Goal: Navigation & Orientation: Find specific page/section

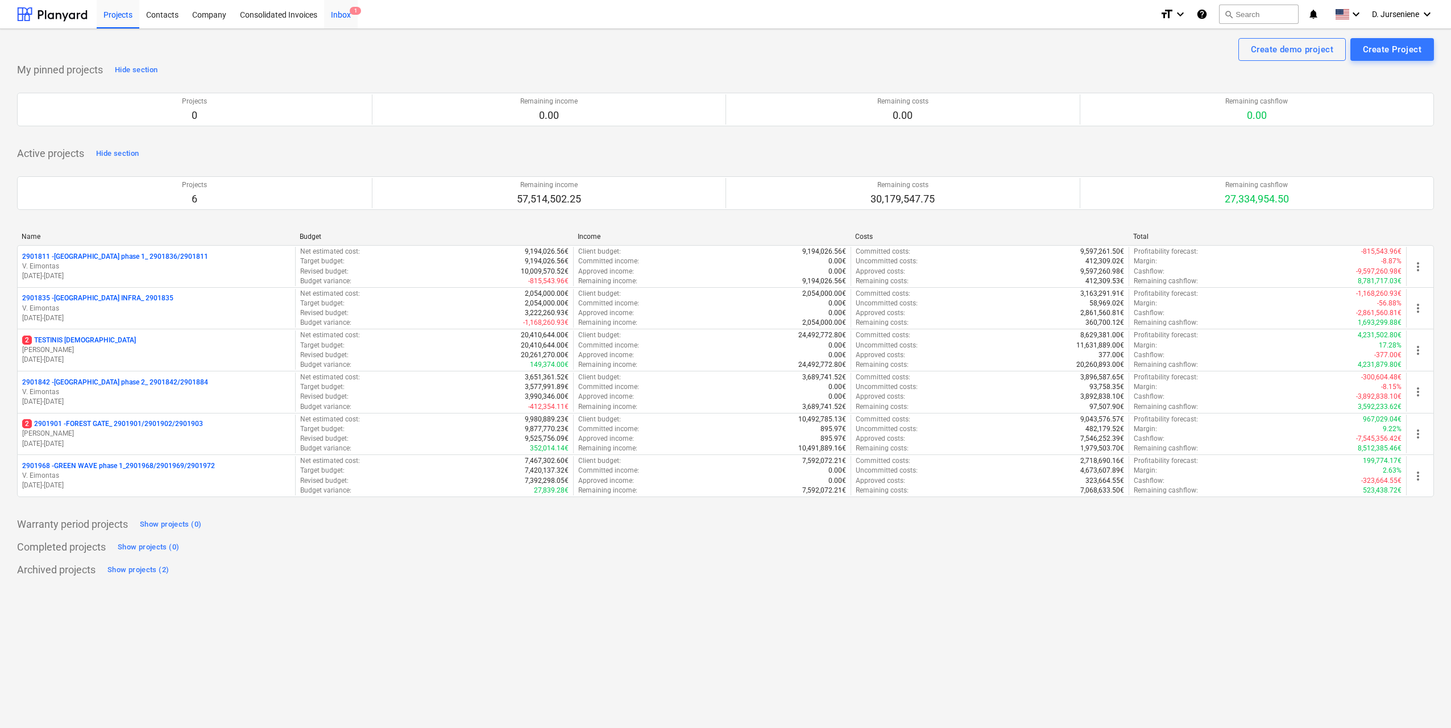
click at [343, 14] on div "Inbox 1" at bounding box center [341, 13] width 34 height 29
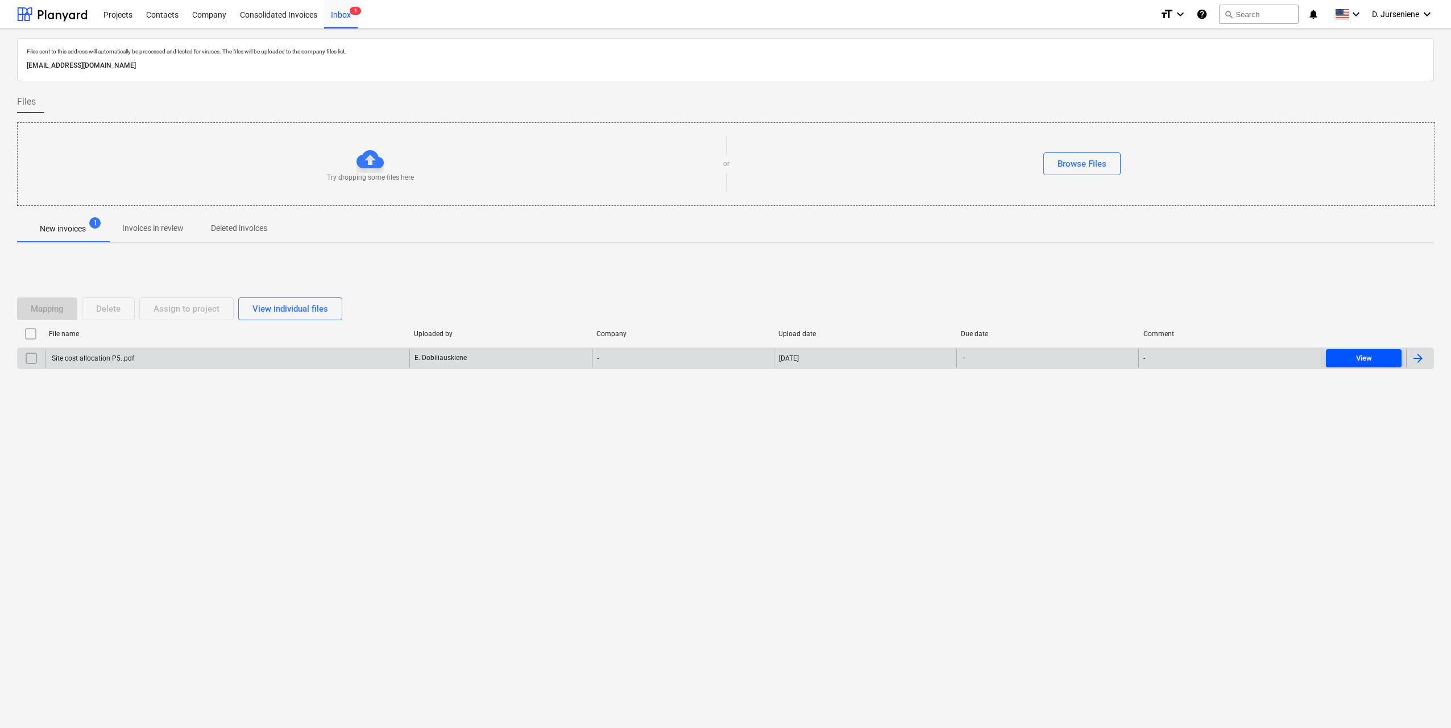
click at [1369, 358] on div "View" at bounding box center [1364, 358] width 16 height 13
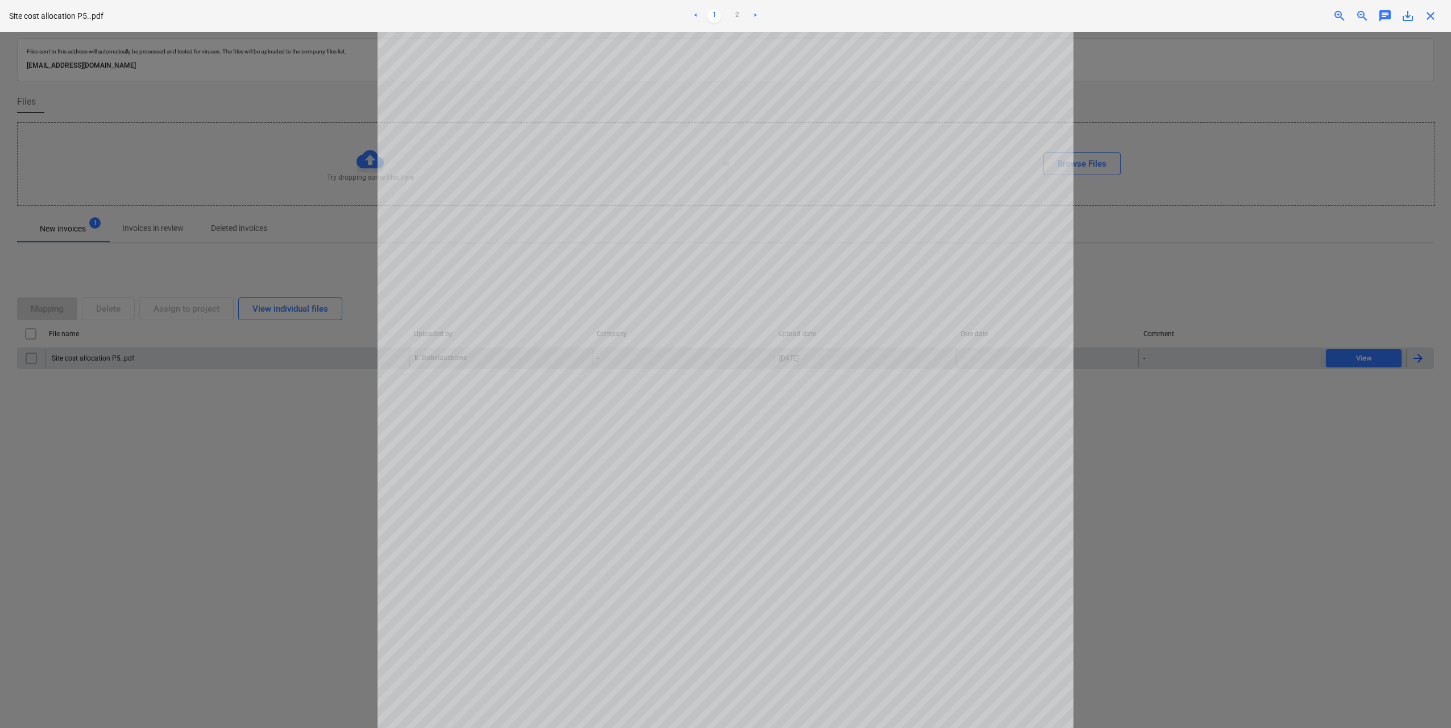
click at [1189, 289] on div at bounding box center [725, 380] width 1451 height 696
click at [732, 10] on link "2" at bounding box center [737, 16] width 14 height 14
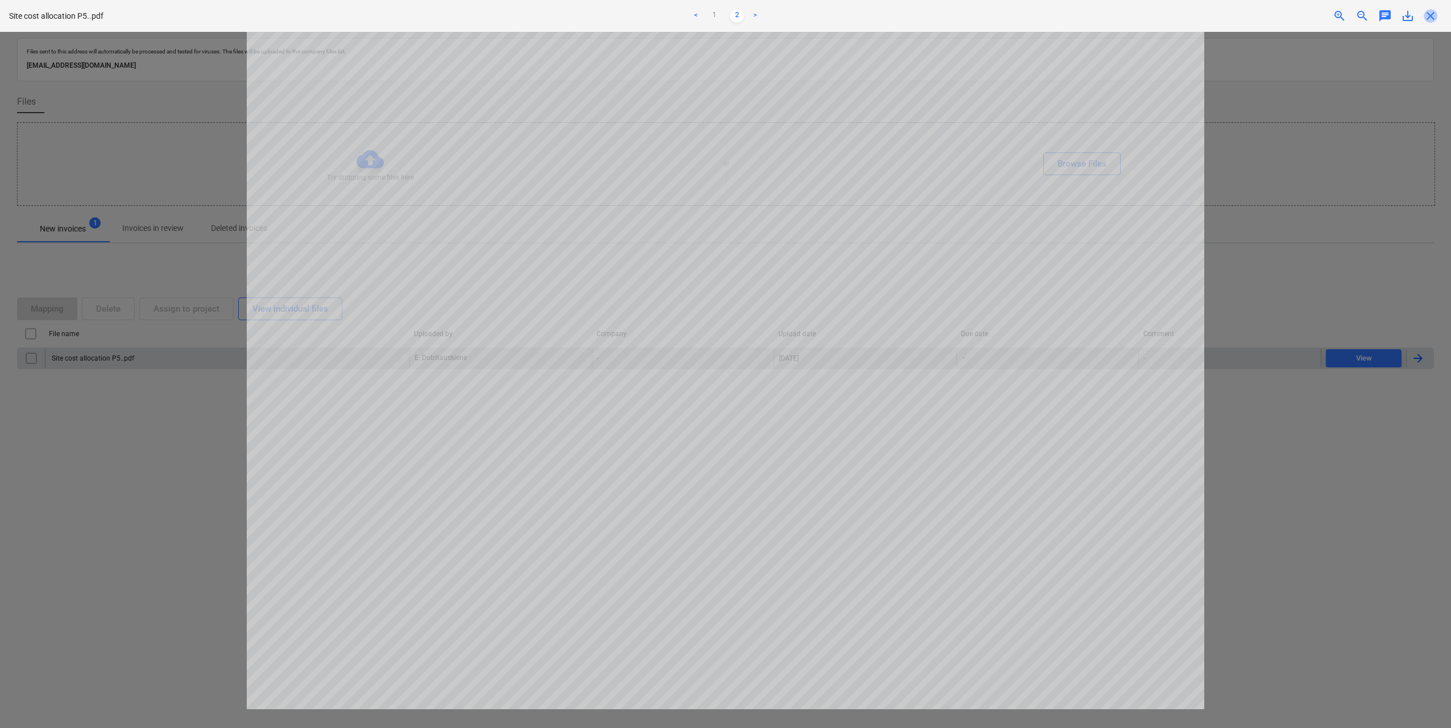
click at [1434, 18] on span "close" at bounding box center [1430, 16] width 14 height 14
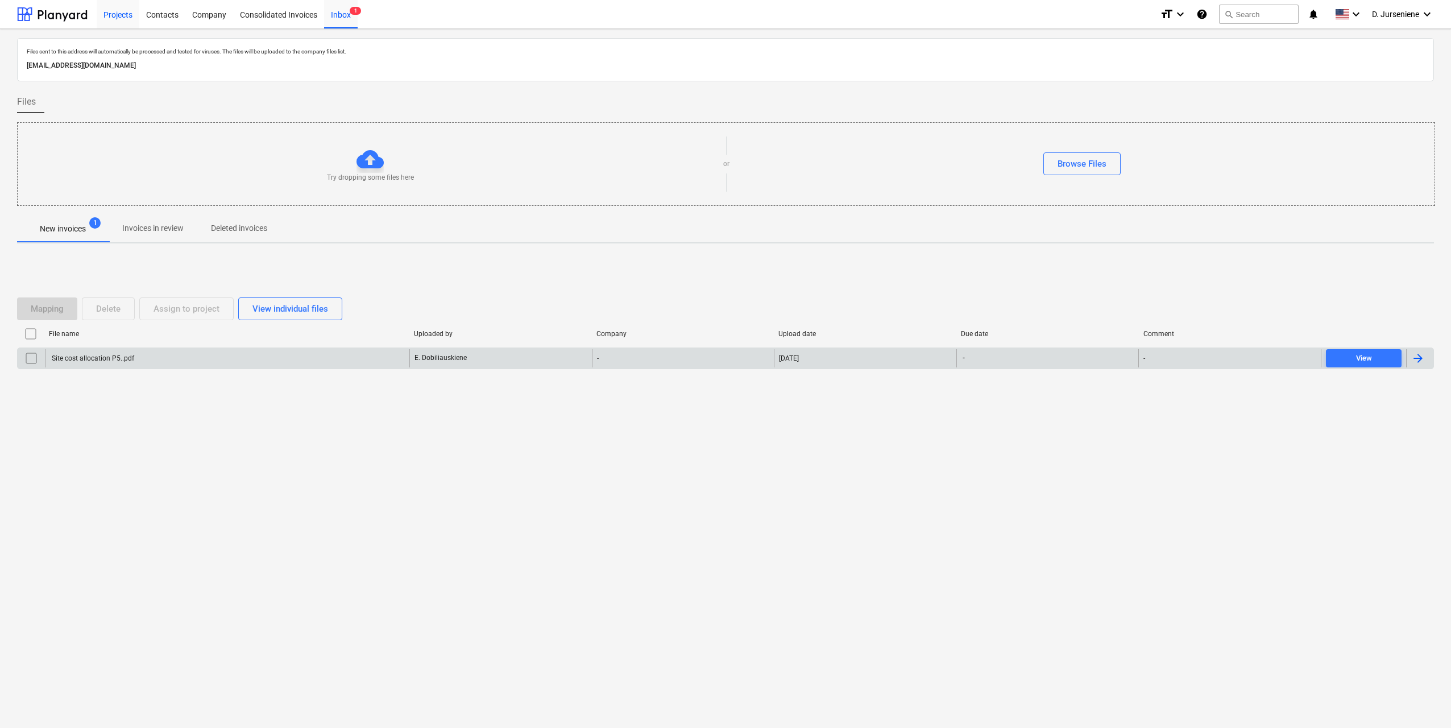
click at [124, 15] on div "Projects" at bounding box center [118, 13] width 43 height 29
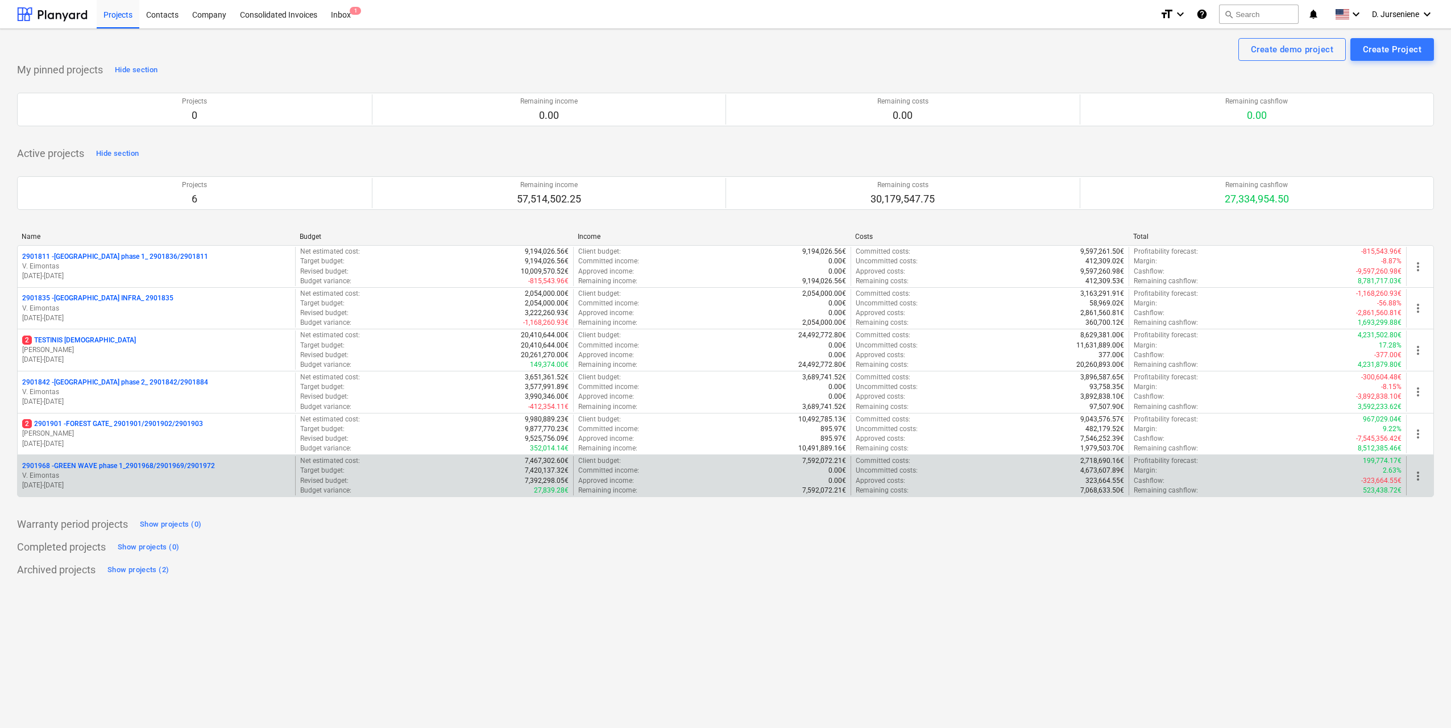
click at [157, 466] on p "2901968 - GREEN WAVE phase 1_2901968/2901969/2901972" at bounding box center [118, 466] width 193 height 10
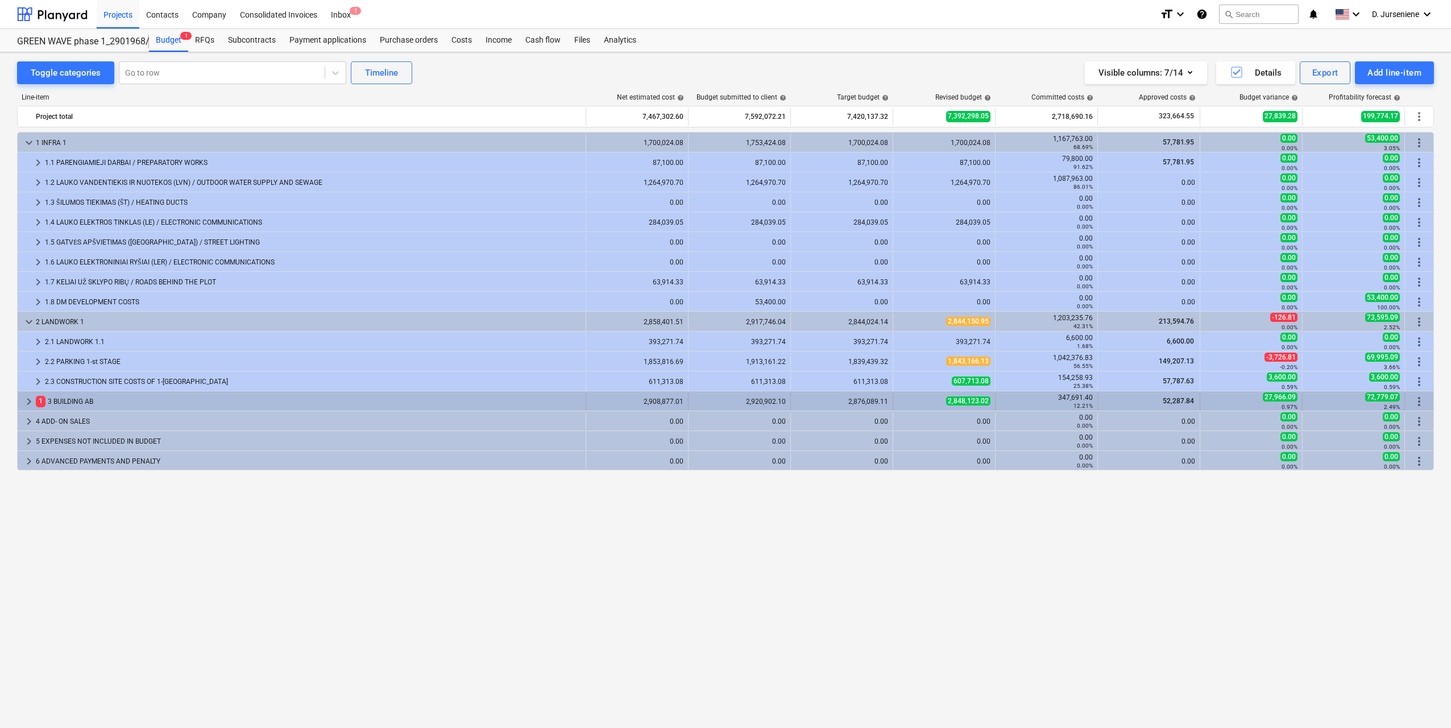
click at [88, 398] on div "1 3 BUILDING AB" at bounding box center [308, 401] width 545 height 18
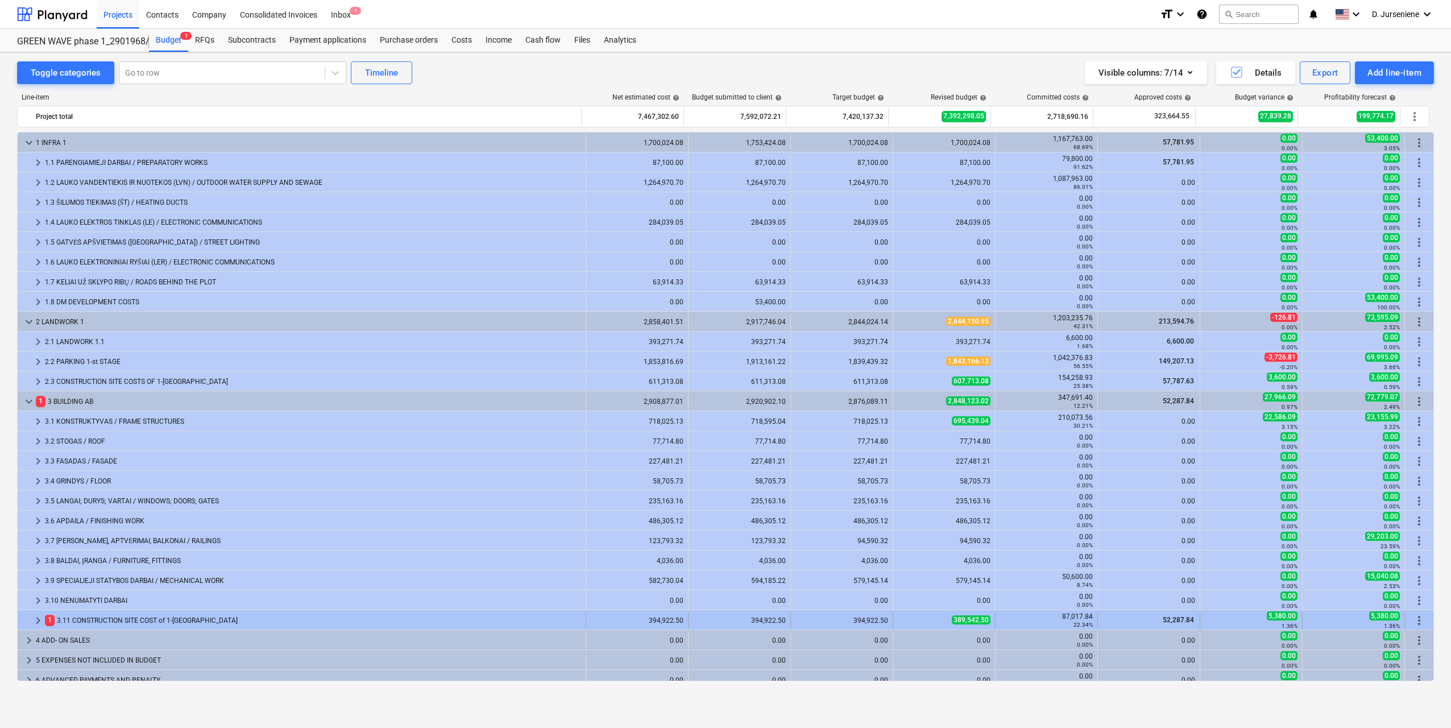
click at [113, 618] on div "1 3.11 CONSTRUCTION SITE COST of 1-[GEOGRAPHIC_DATA]" at bounding box center [313, 620] width 536 height 18
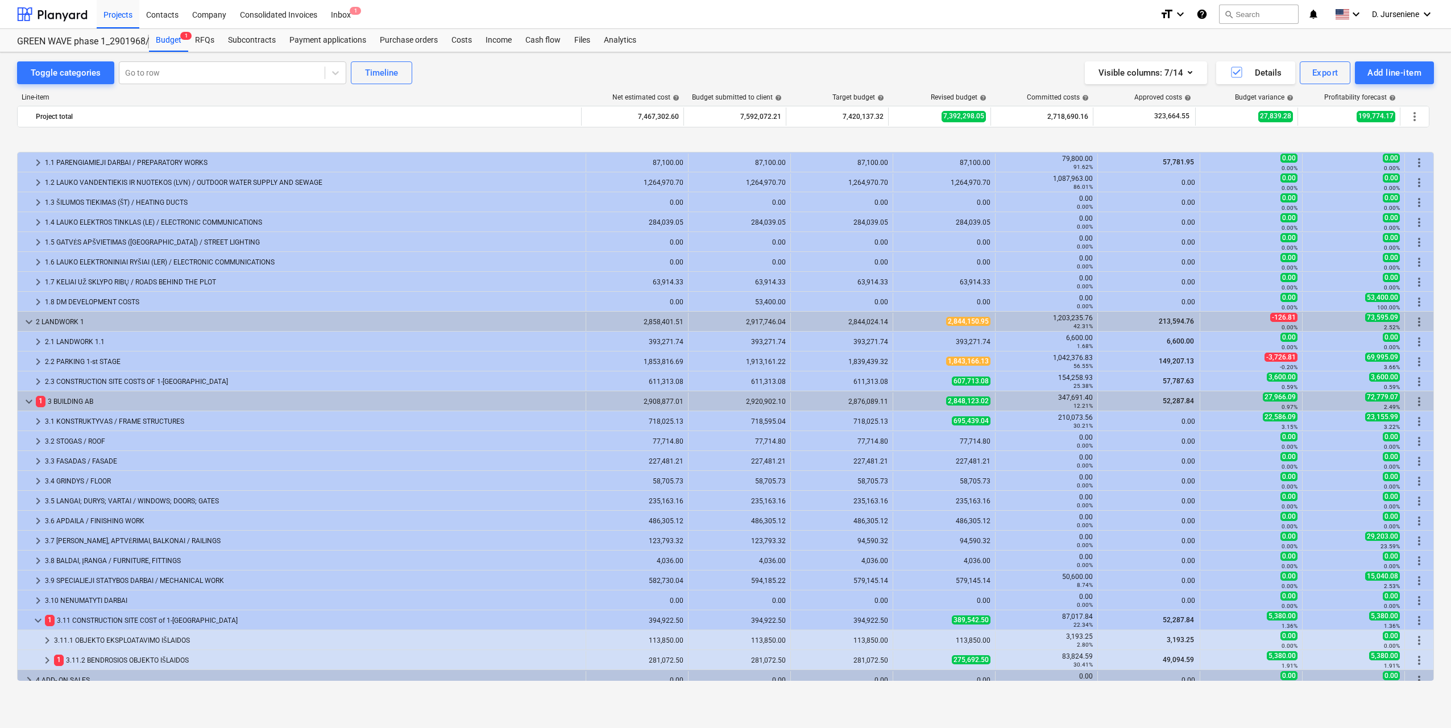
scroll to position [48, 0]
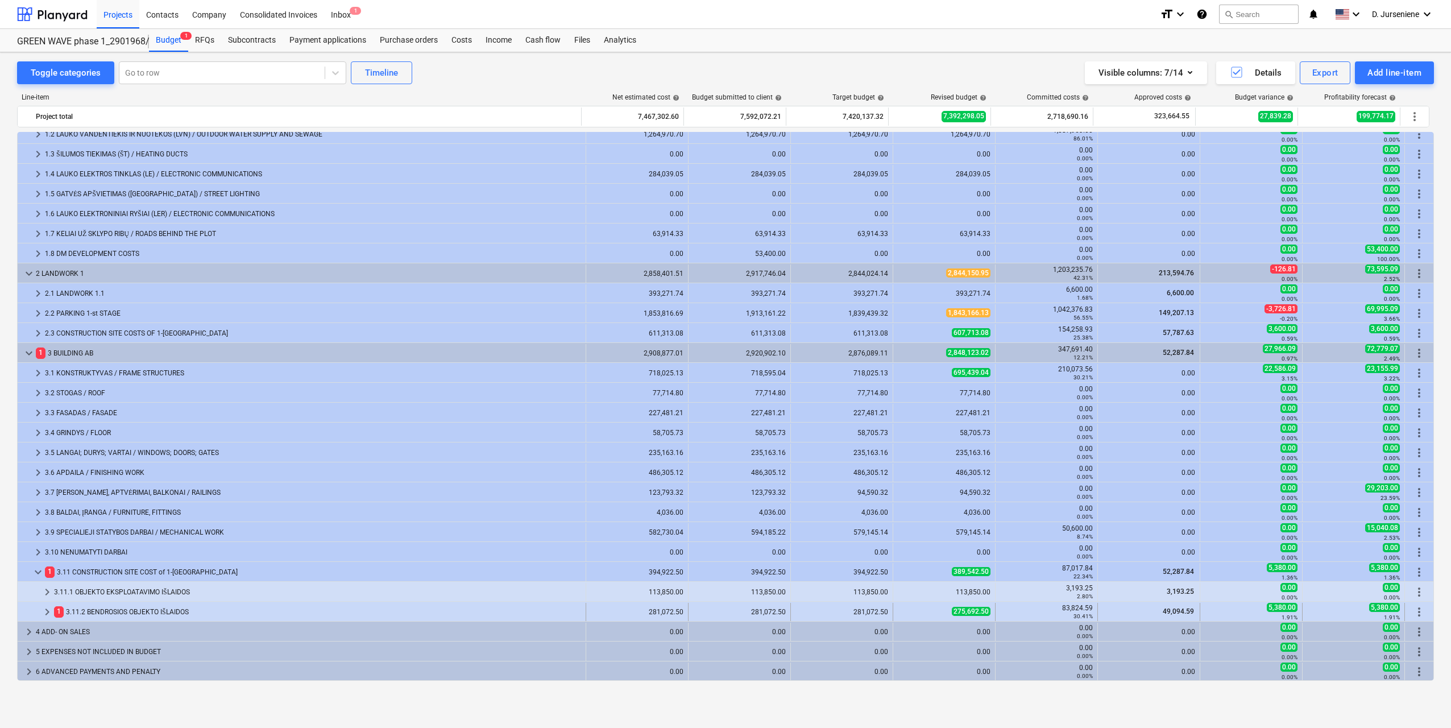
click at [99, 608] on div "1 3.11.2 BENDROSIOS OBJEKTO IŠLAIDOS" at bounding box center [317, 612] width 527 height 18
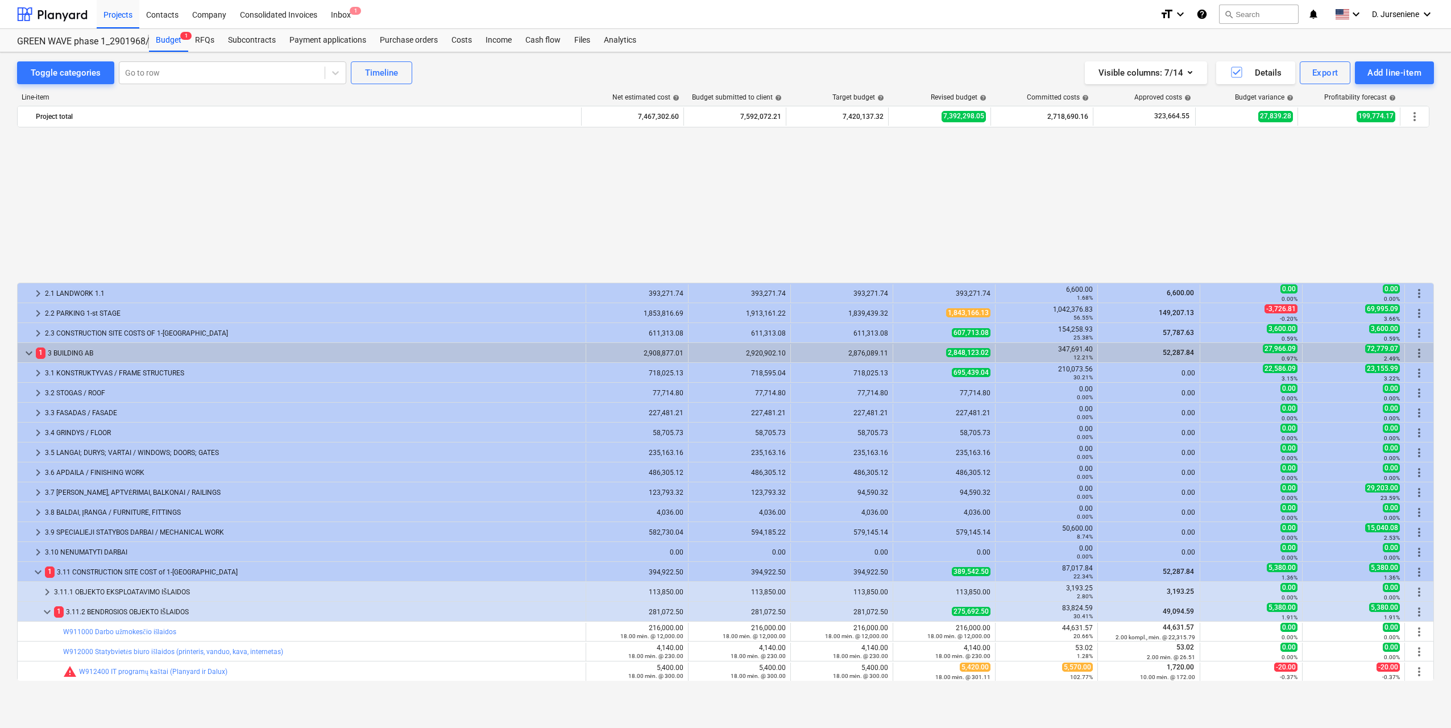
scroll to position [227, 0]
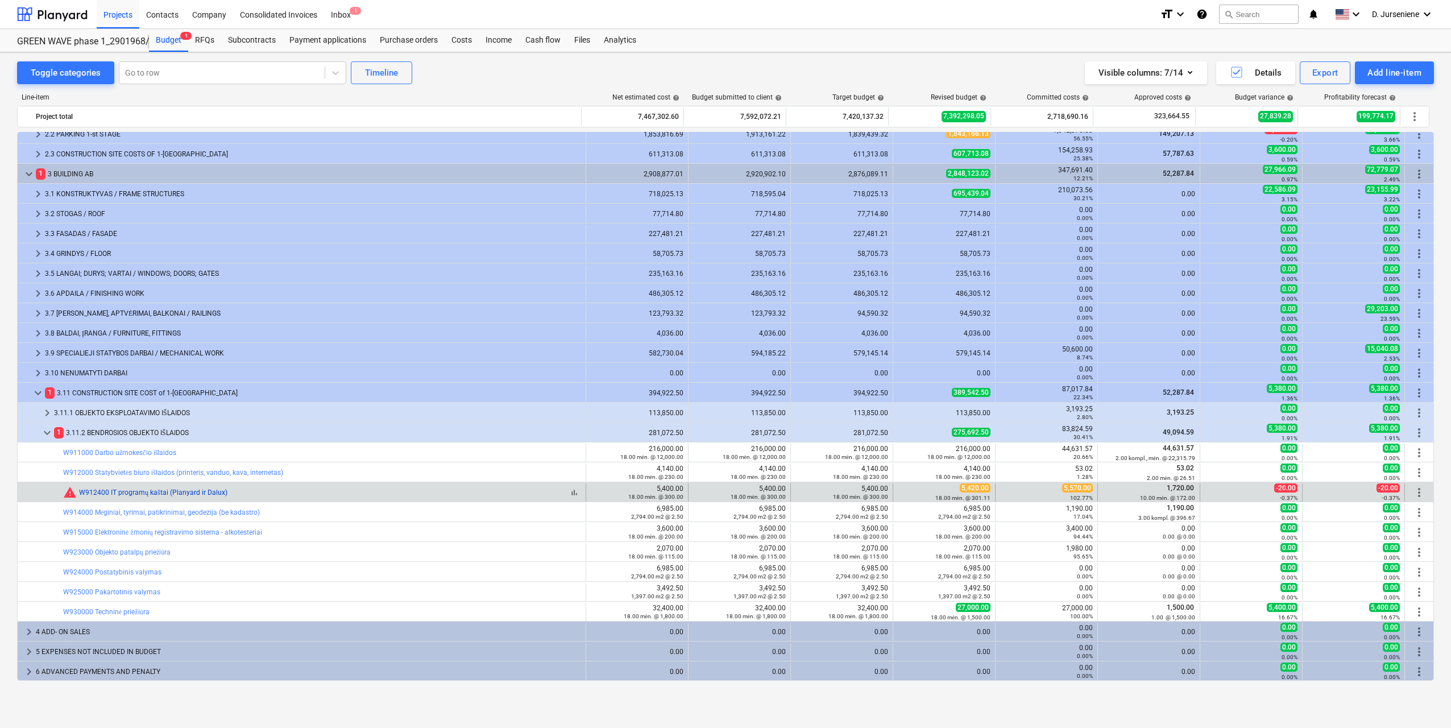
click at [106, 492] on link "W912400 IT programų kaštai (Planyard ir Dalux)" at bounding box center [153, 492] width 148 height 8
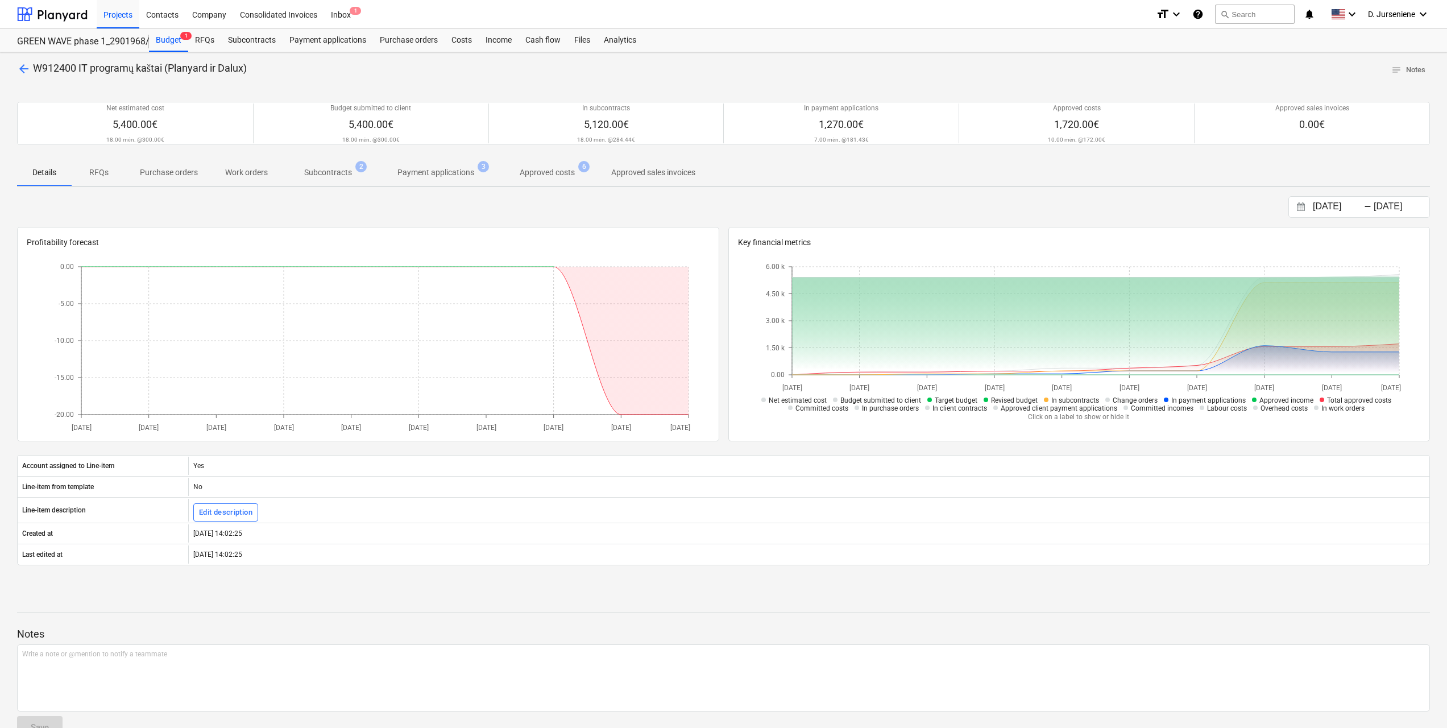
click at [320, 173] on p "Subcontracts" at bounding box center [328, 173] width 48 height 12
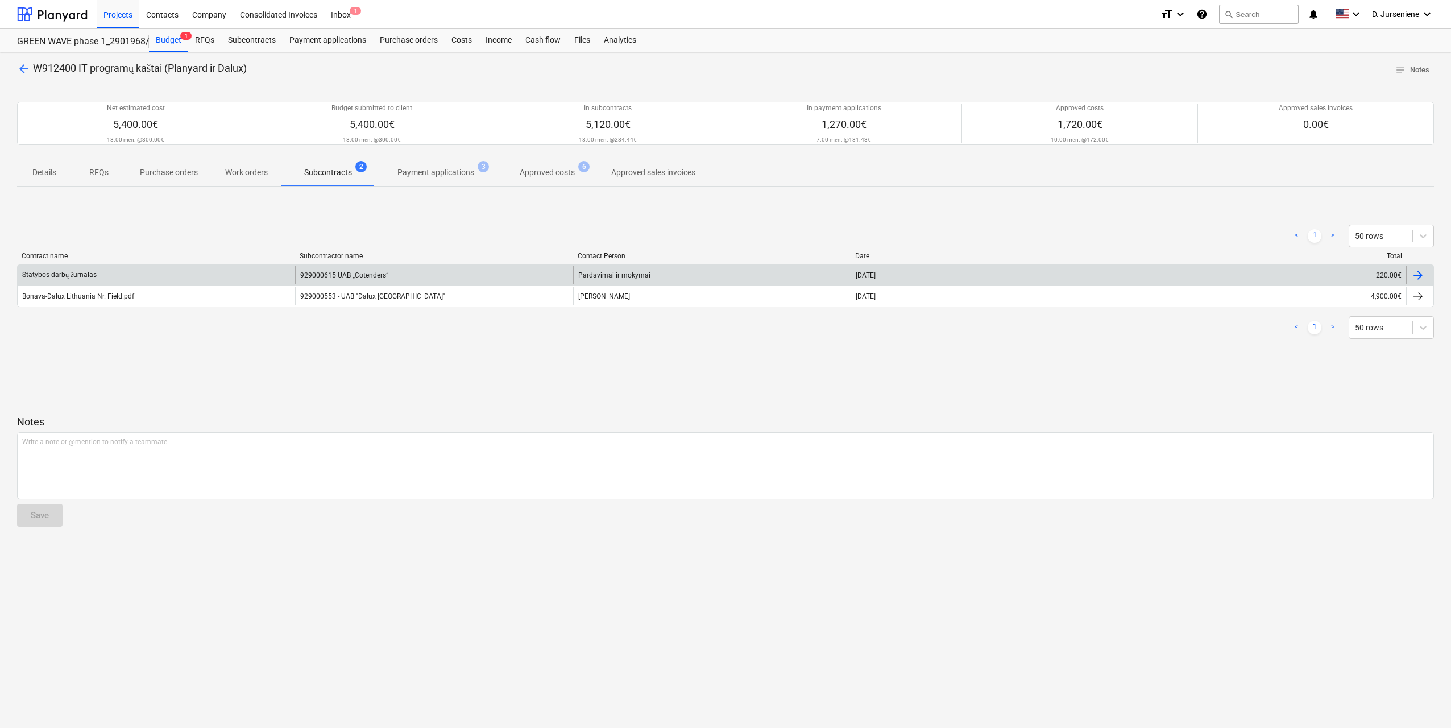
click at [1419, 276] on div at bounding box center [1418, 275] width 14 height 14
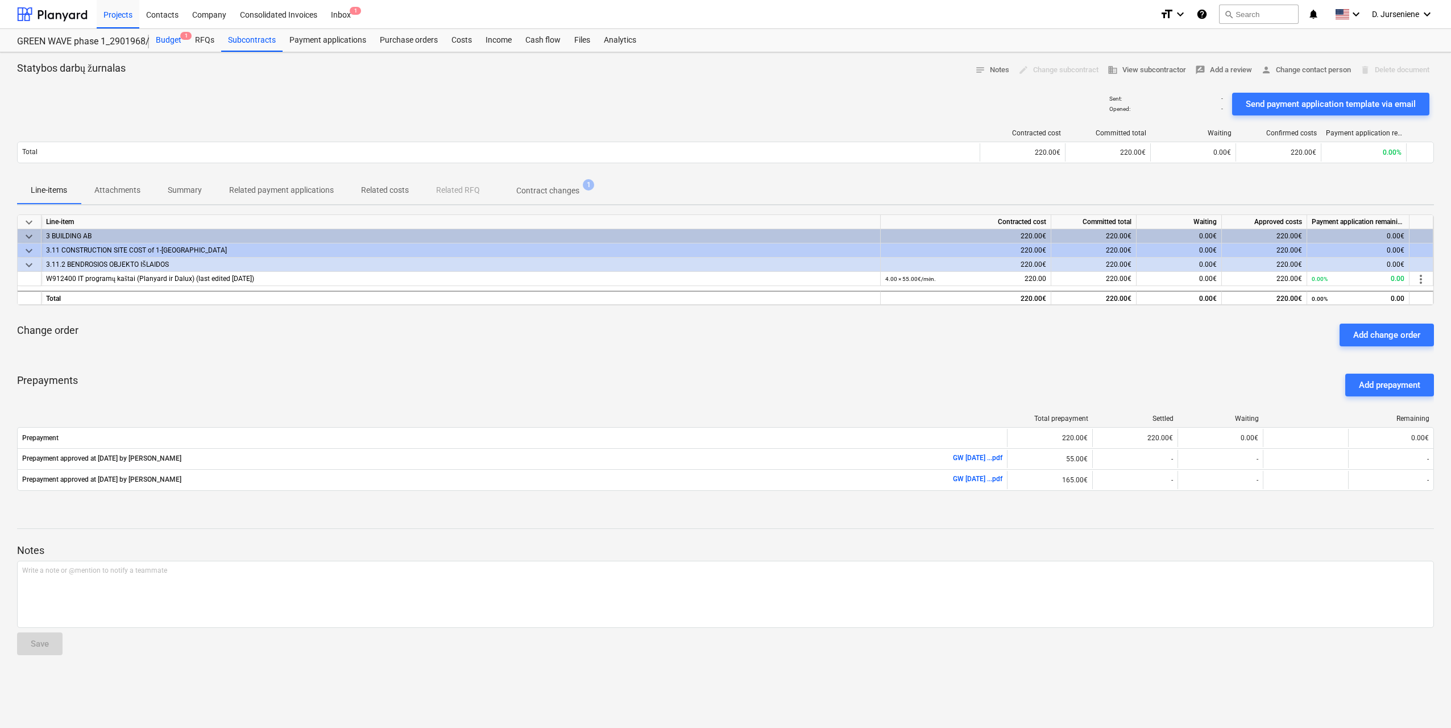
click at [168, 37] on div "Budget 1" at bounding box center [168, 40] width 39 height 23
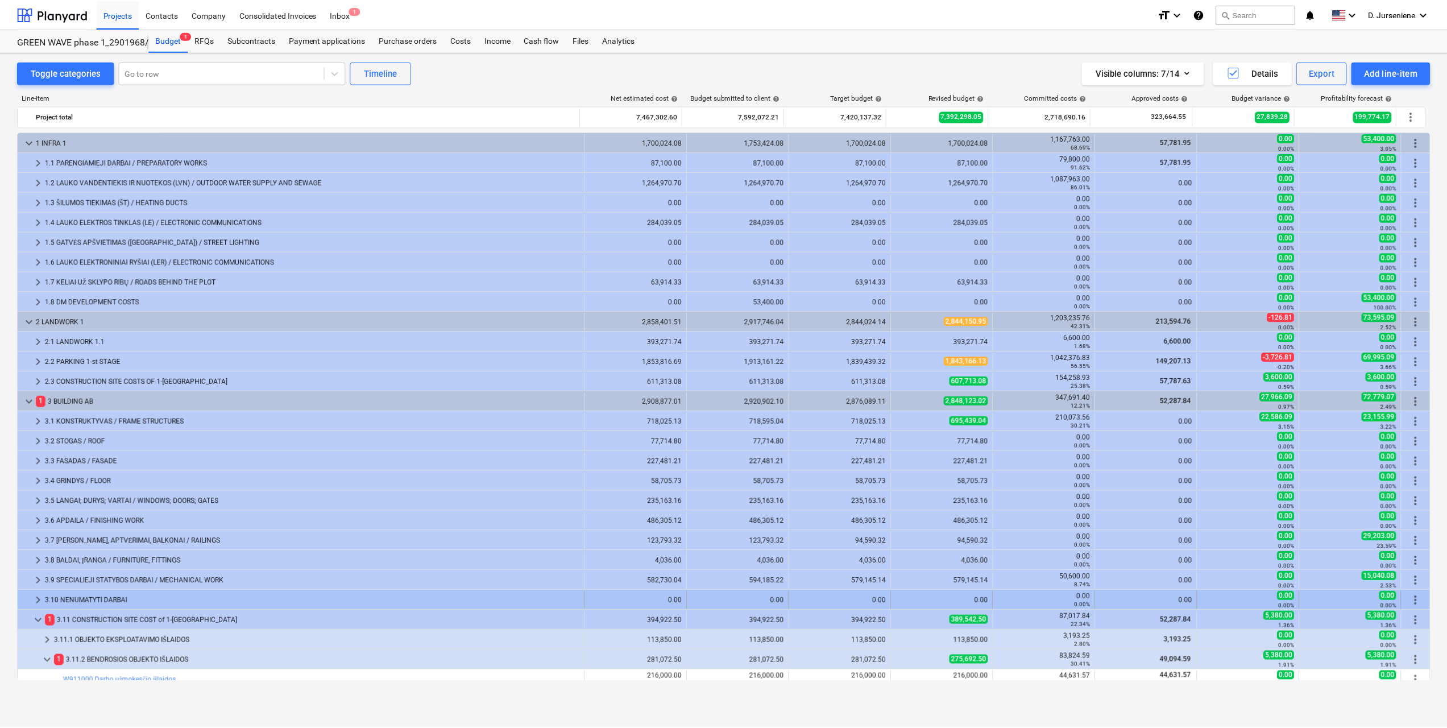
scroll to position [227, 0]
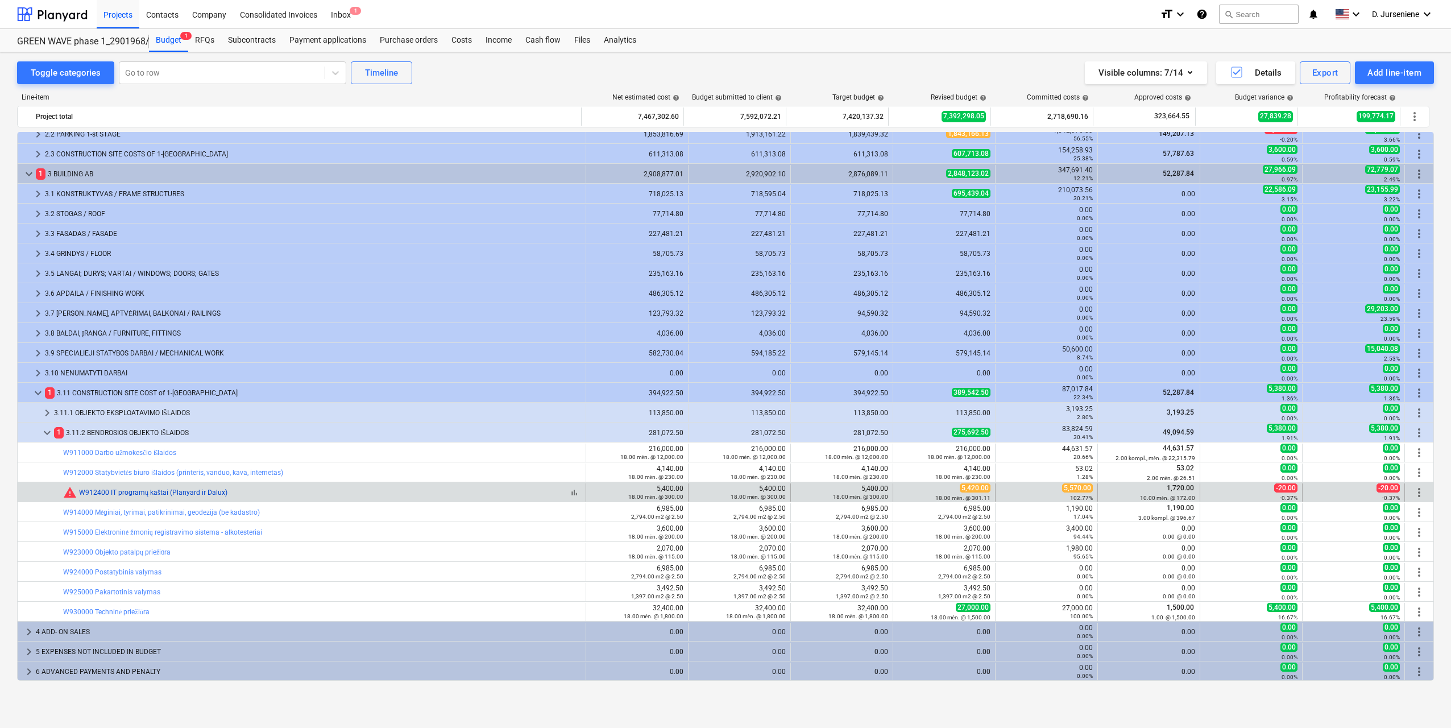
click at [160, 491] on link "W912400 IT programų kaštai (Planyard ir Dalux)" at bounding box center [153, 492] width 148 height 8
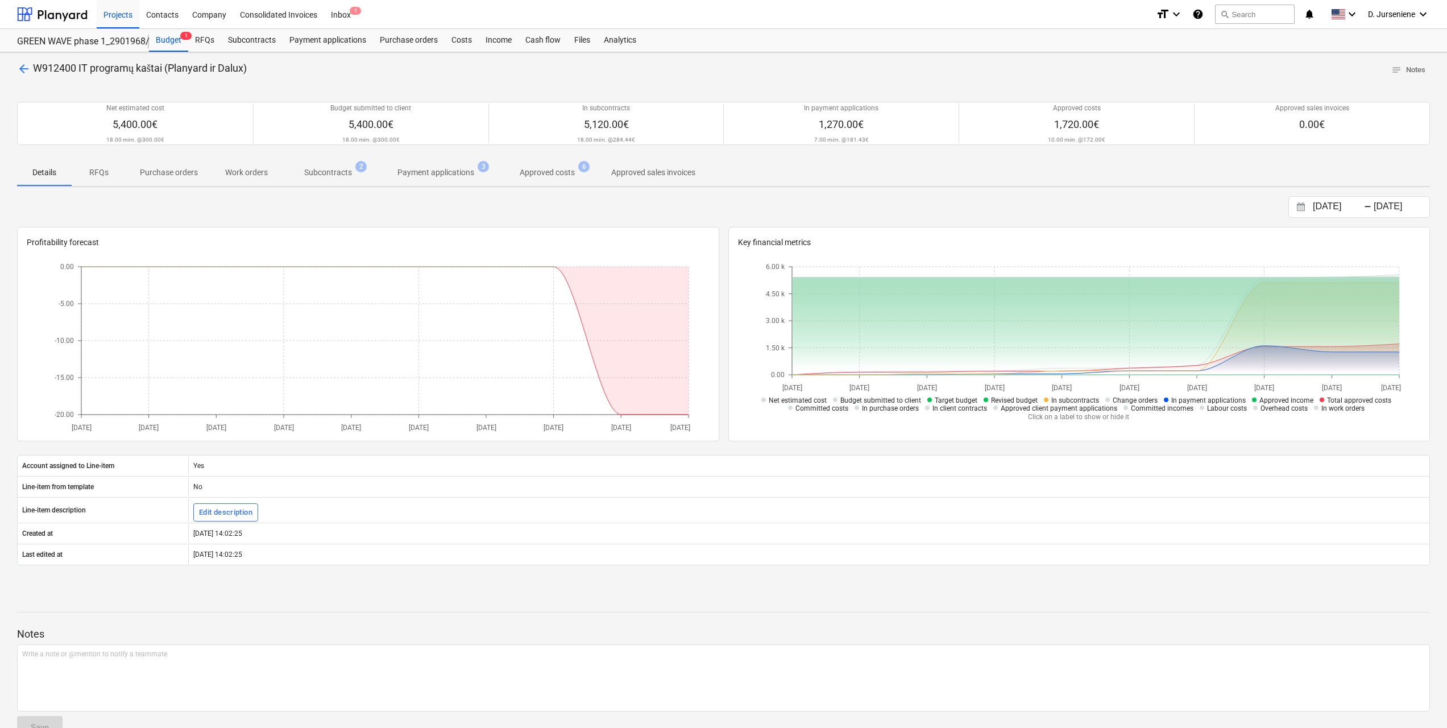
click at [435, 170] on p "Payment applications" at bounding box center [435, 173] width 77 height 12
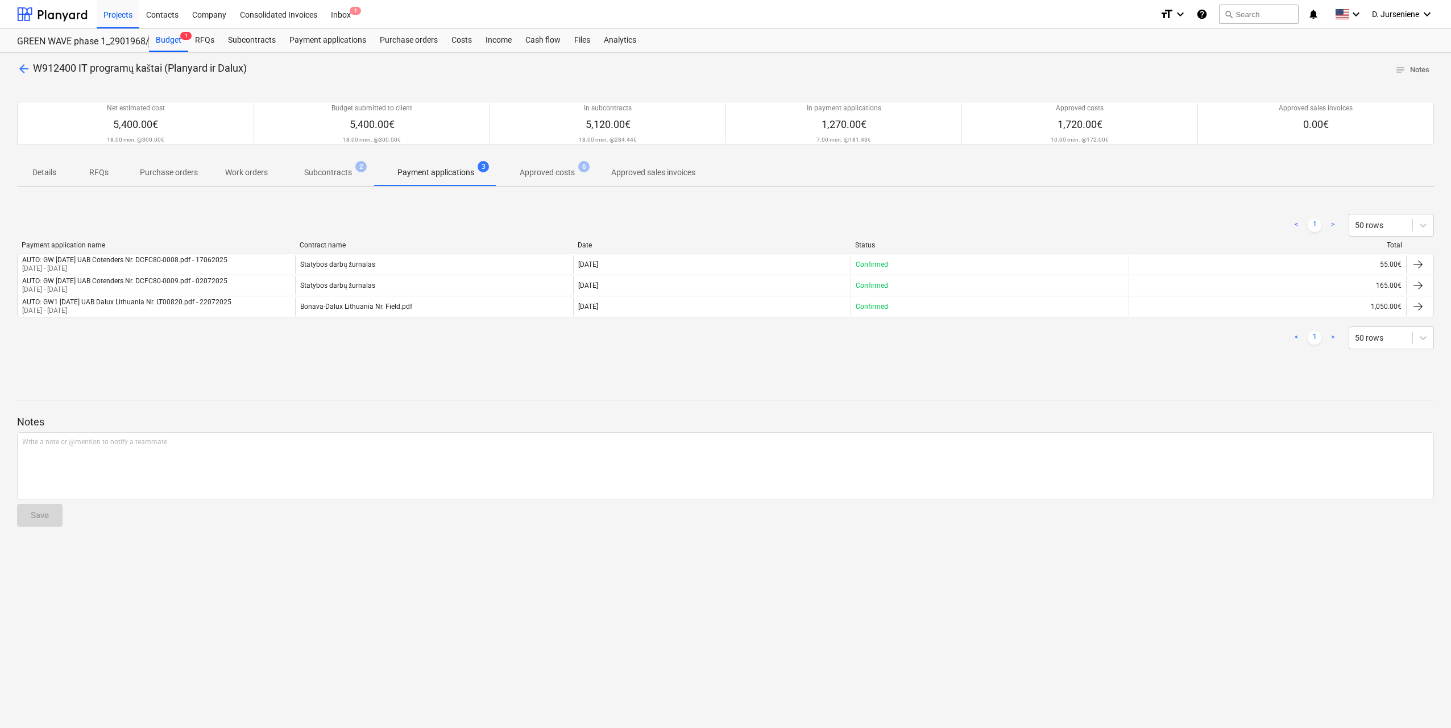
click at [550, 169] on p "Approved costs" at bounding box center [547, 173] width 55 height 12
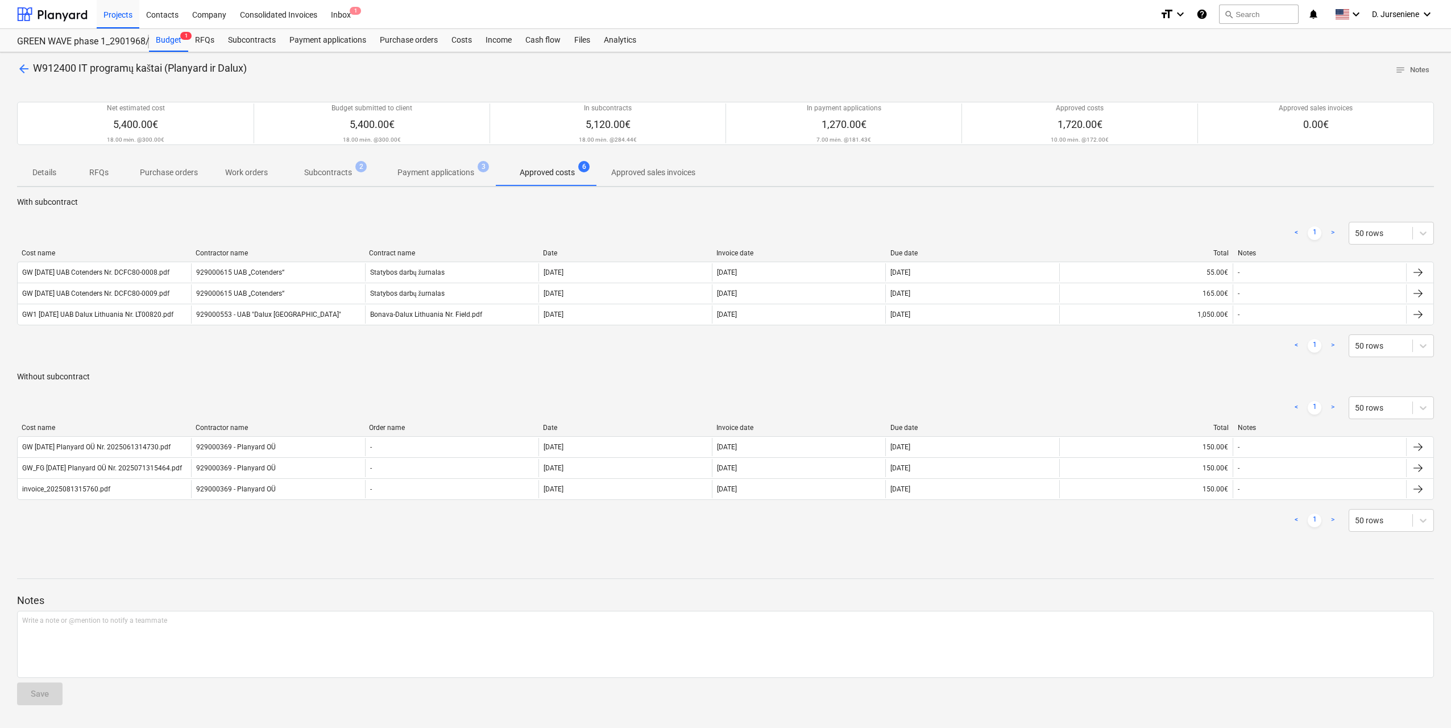
click at [664, 171] on p "Approved sales invoices" at bounding box center [653, 173] width 84 height 12
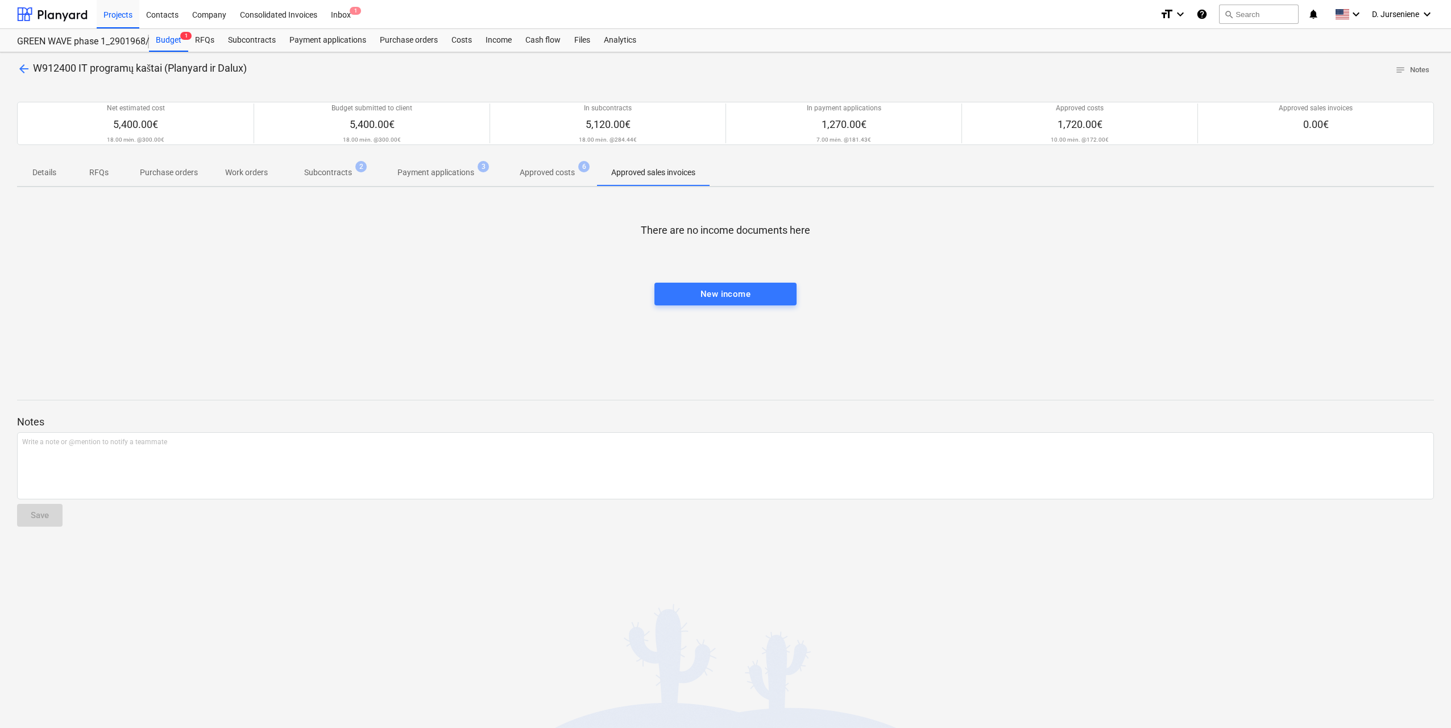
drag, startPoint x: 528, startPoint y: 172, endPoint x: 465, endPoint y: 174, distance: 63.1
click at [527, 173] on p "Approved costs" at bounding box center [547, 173] width 55 height 12
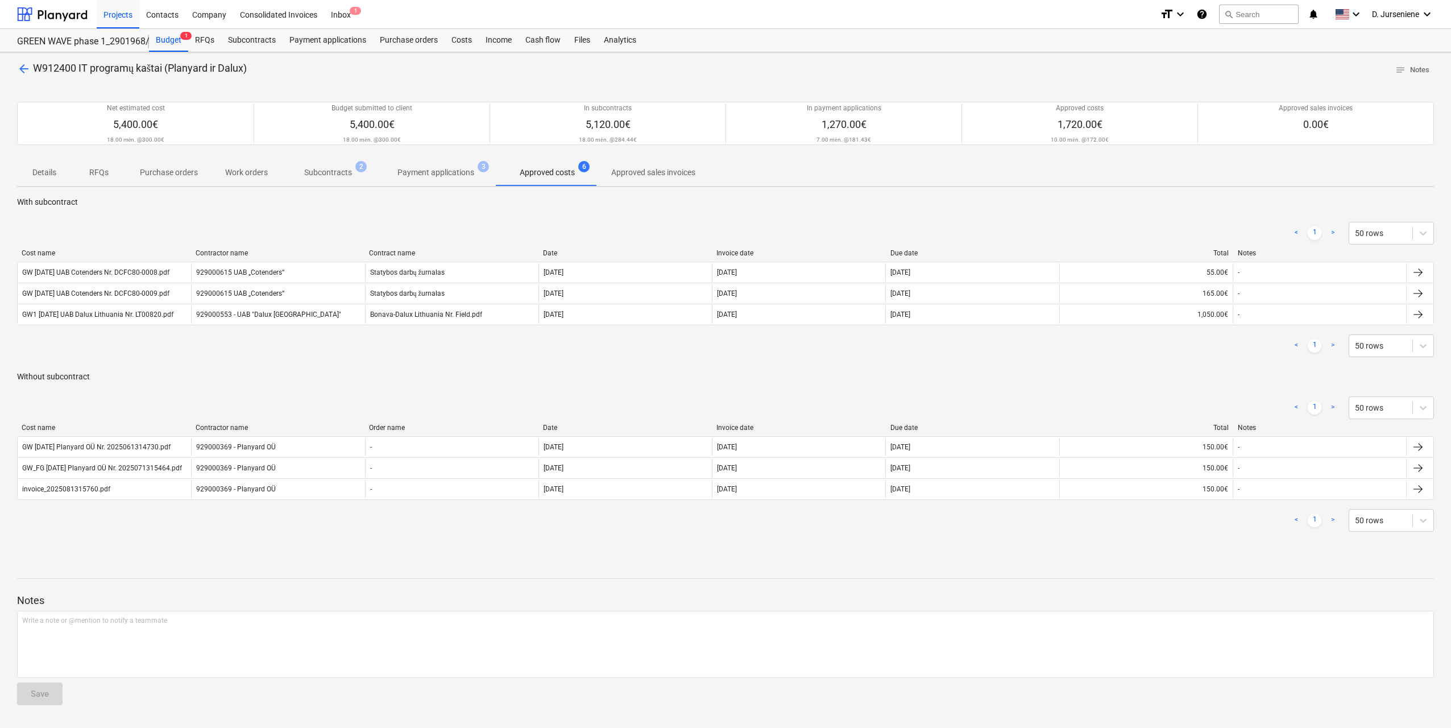
click at [154, 172] on p "Purchase orders" at bounding box center [169, 173] width 58 height 12
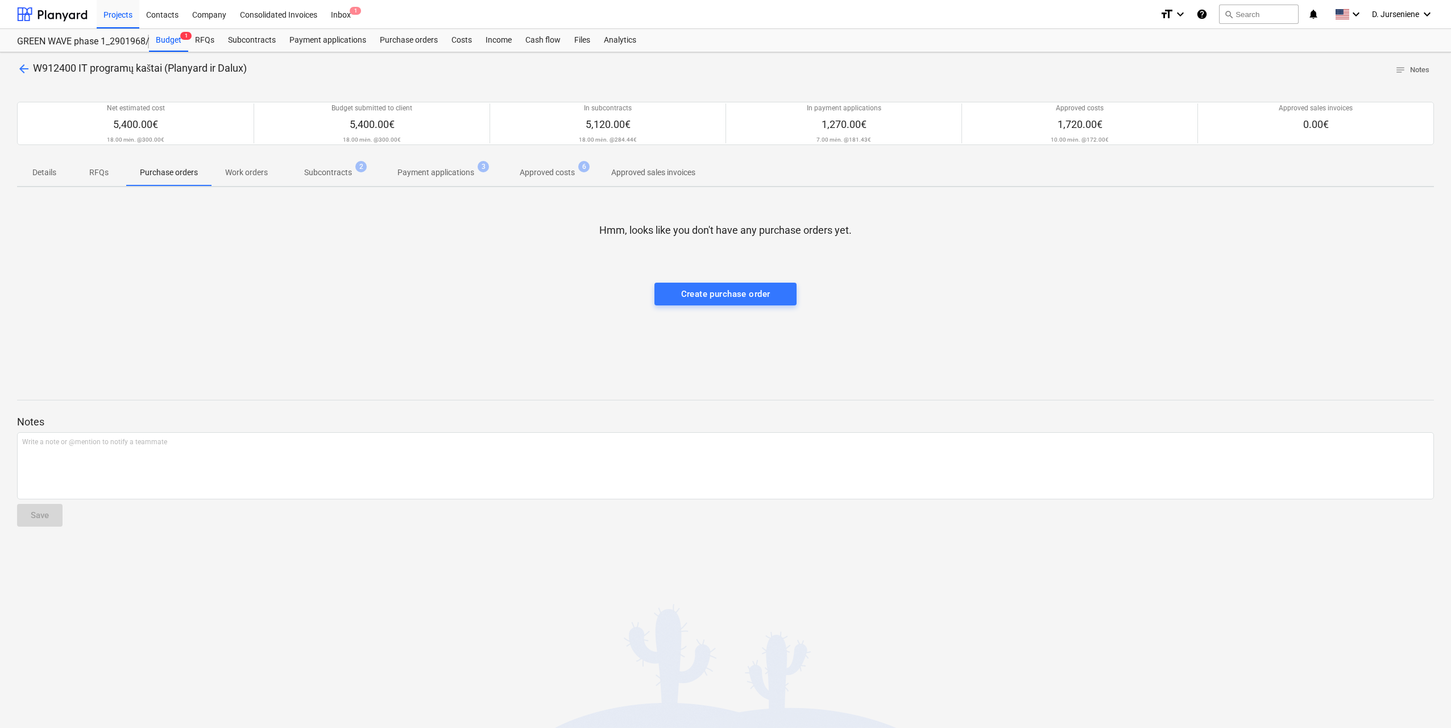
click at [42, 173] on p "Details" at bounding box center [44, 173] width 27 height 12
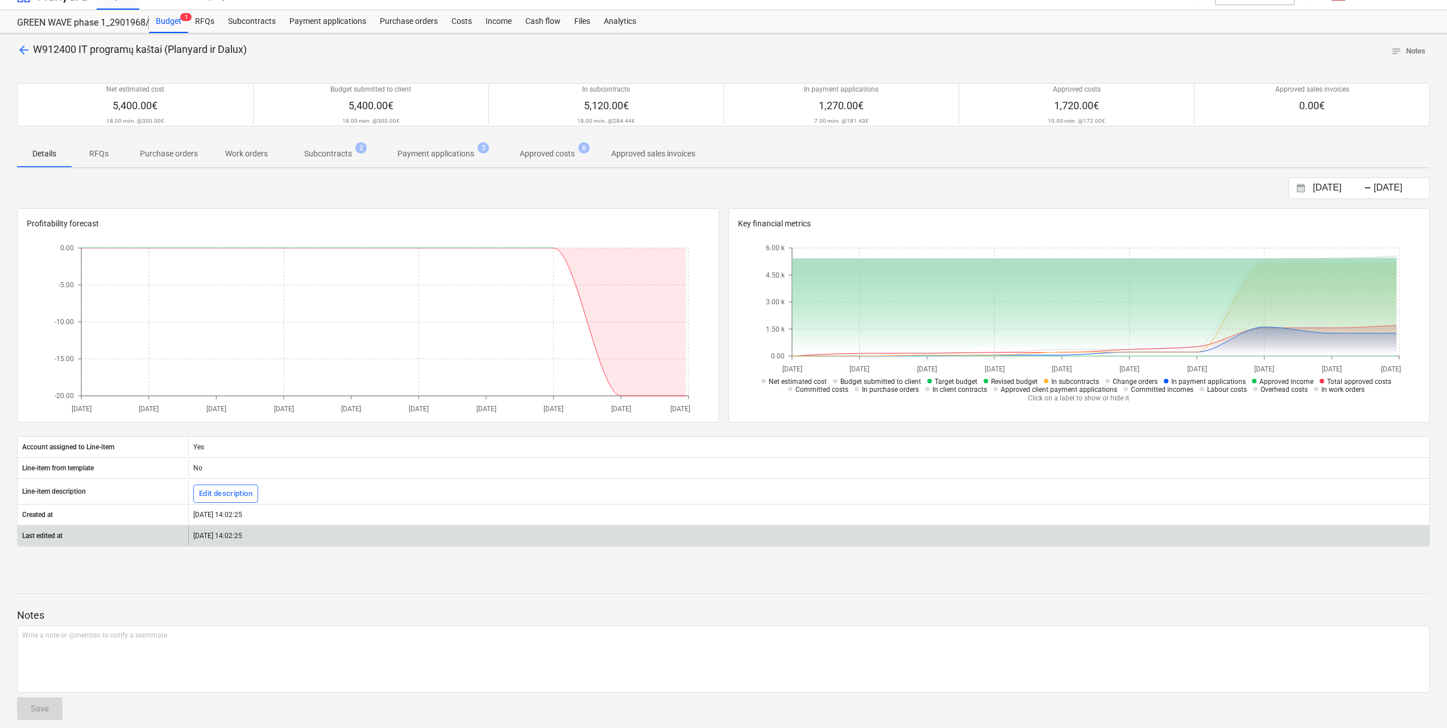
scroll to position [29, 0]
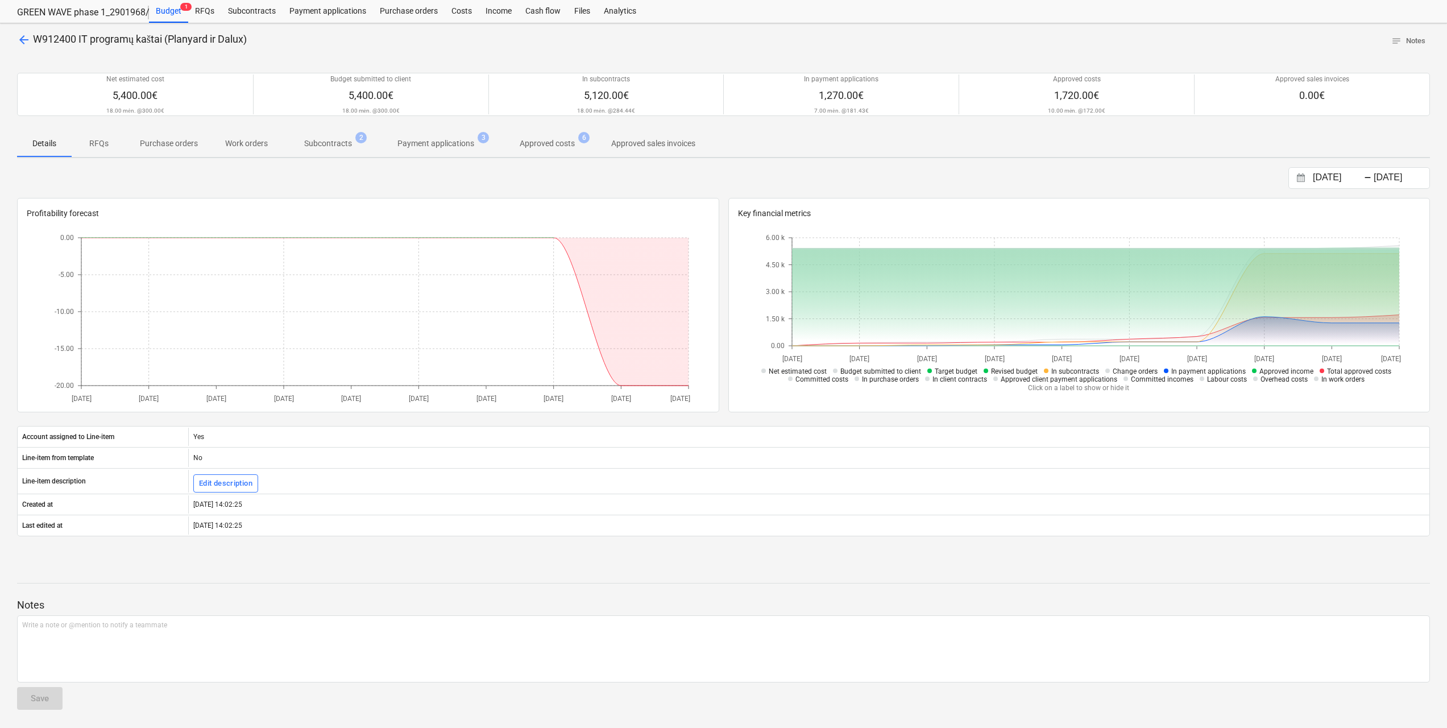
click at [103, 144] on p "RFQs" at bounding box center [98, 144] width 27 height 12
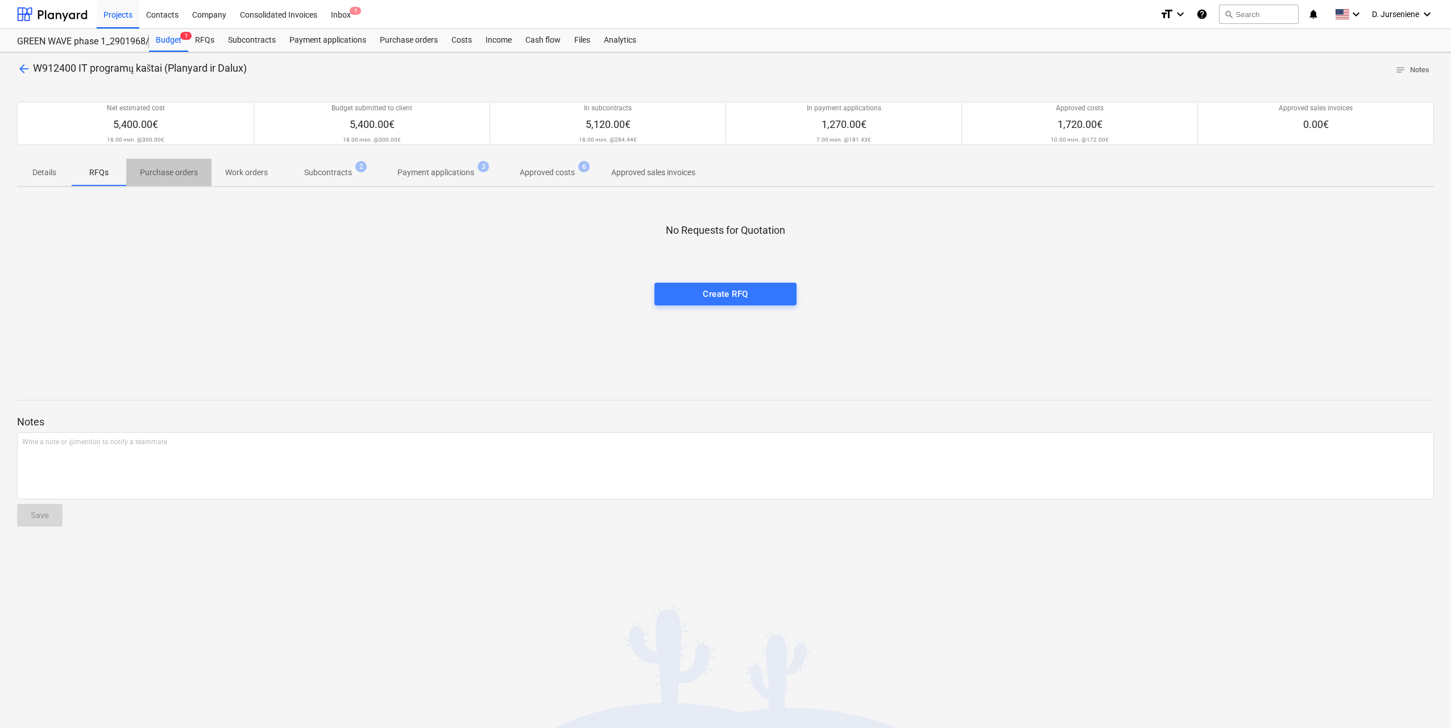
click at [181, 171] on p "Purchase orders" at bounding box center [169, 173] width 58 height 12
click at [259, 173] on p "Work orders" at bounding box center [246, 173] width 43 height 12
click at [335, 172] on p "Subcontracts" at bounding box center [328, 173] width 48 height 12
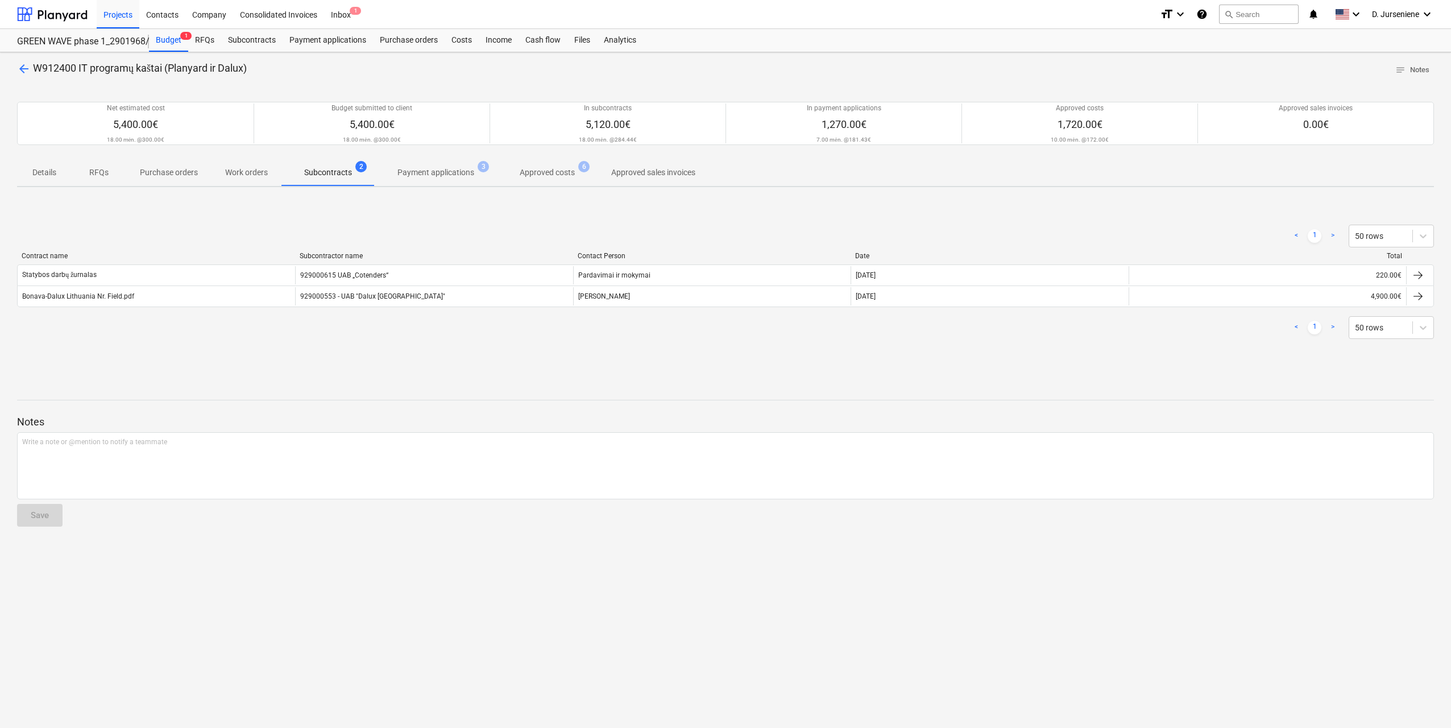
click at [1333, 325] on link ">" at bounding box center [1333, 328] width 14 height 14
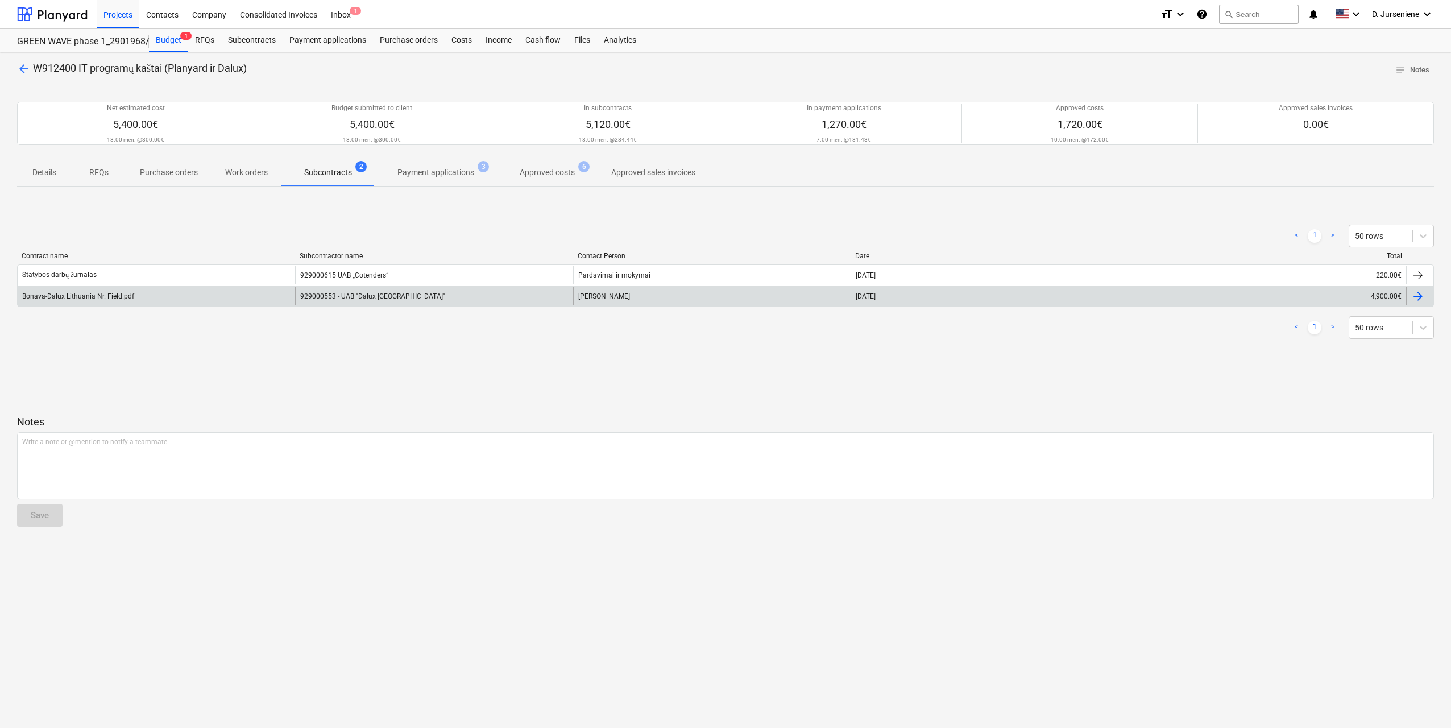
click at [1416, 300] on div at bounding box center [1418, 296] width 14 height 14
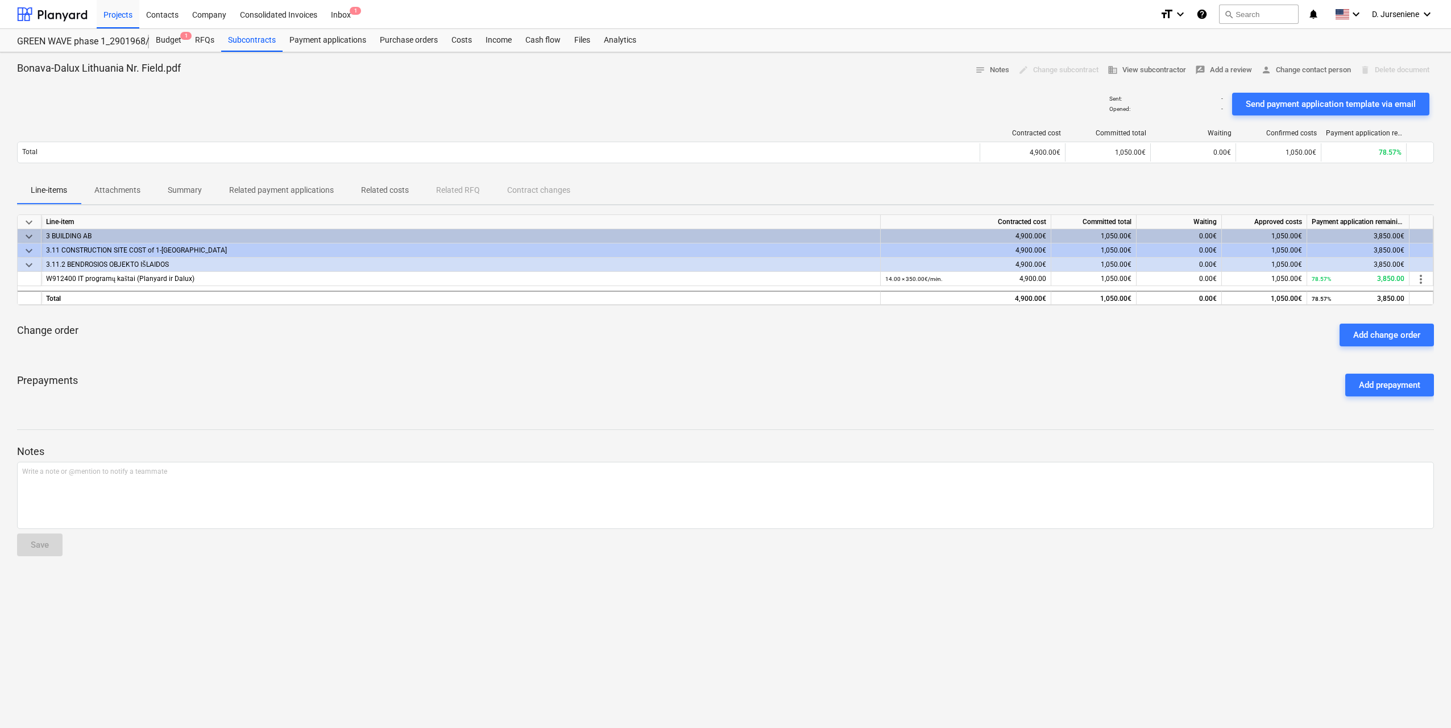
drag, startPoint x: 123, startPoint y: 191, endPoint x: 180, endPoint y: 192, distance: 57.4
click at [123, 192] on p "Attachments" at bounding box center [117, 190] width 46 height 12
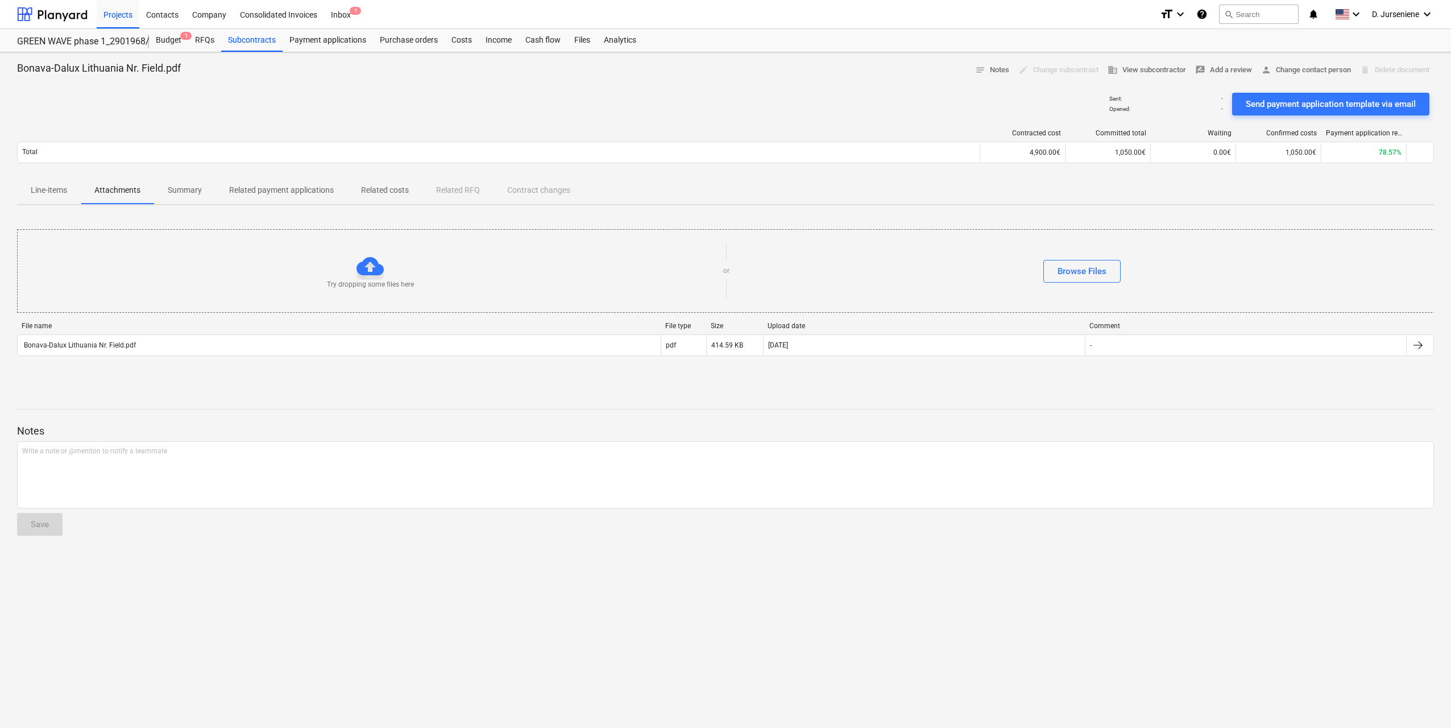
click at [184, 192] on p "Summary" at bounding box center [185, 190] width 34 height 12
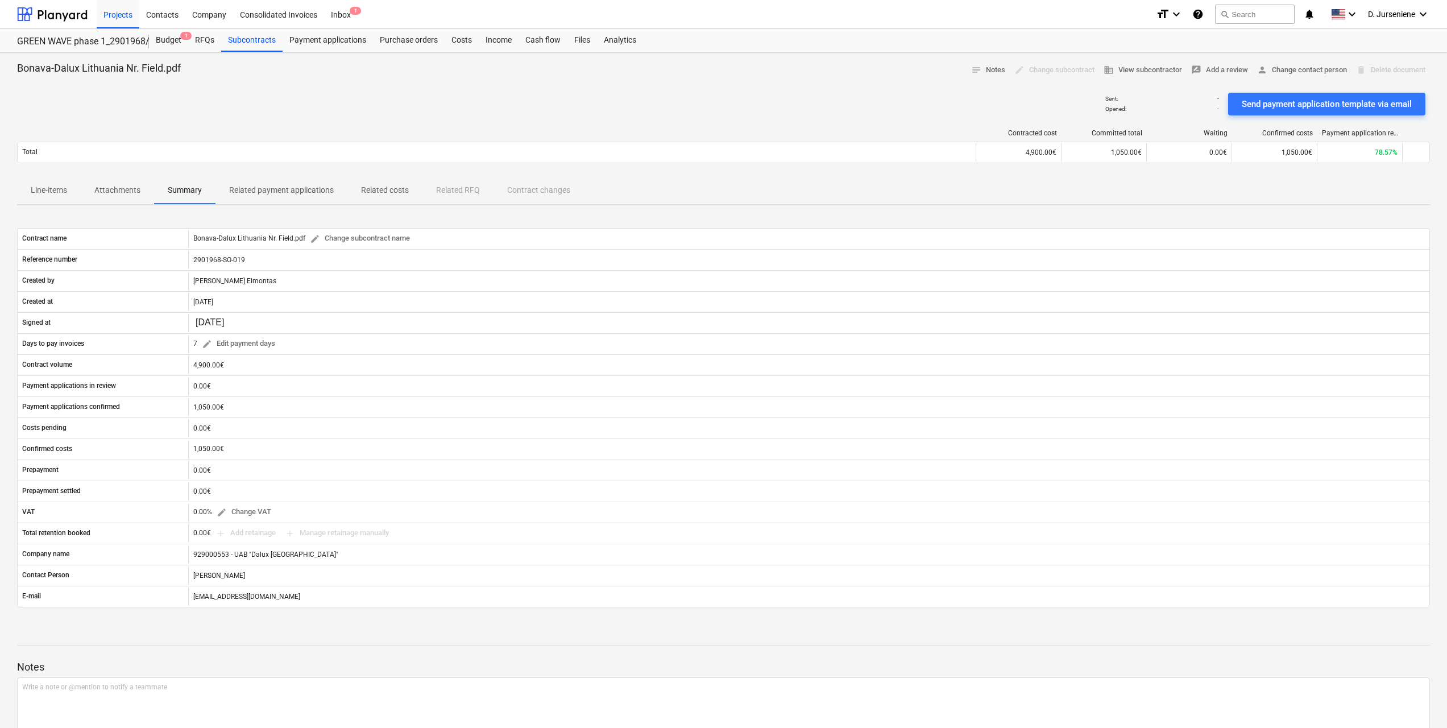
drag, startPoint x: 283, startPoint y: 194, endPoint x: 331, endPoint y: 195, distance: 48.3
click at [284, 194] on p "Related payment applications" at bounding box center [281, 190] width 105 height 12
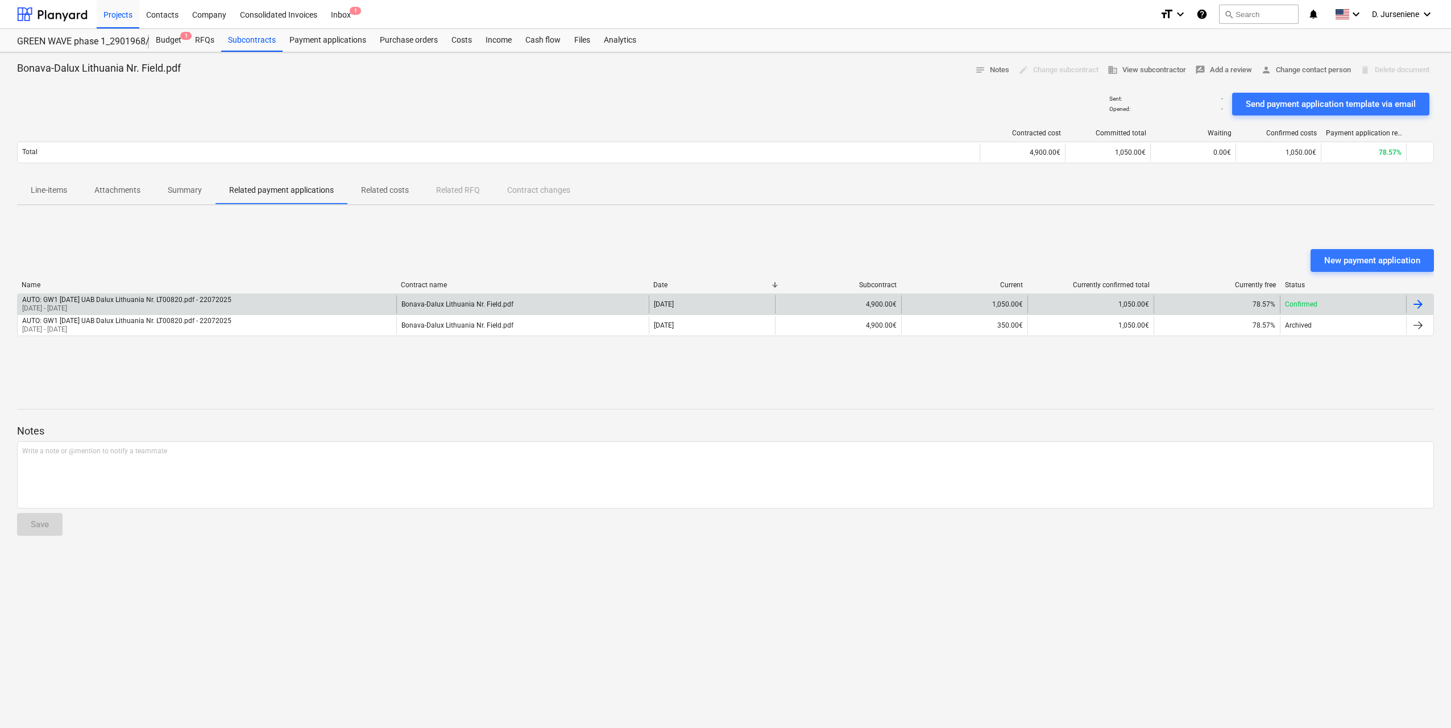
click at [1414, 304] on div at bounding box center [1418, 304] width 14 height 14
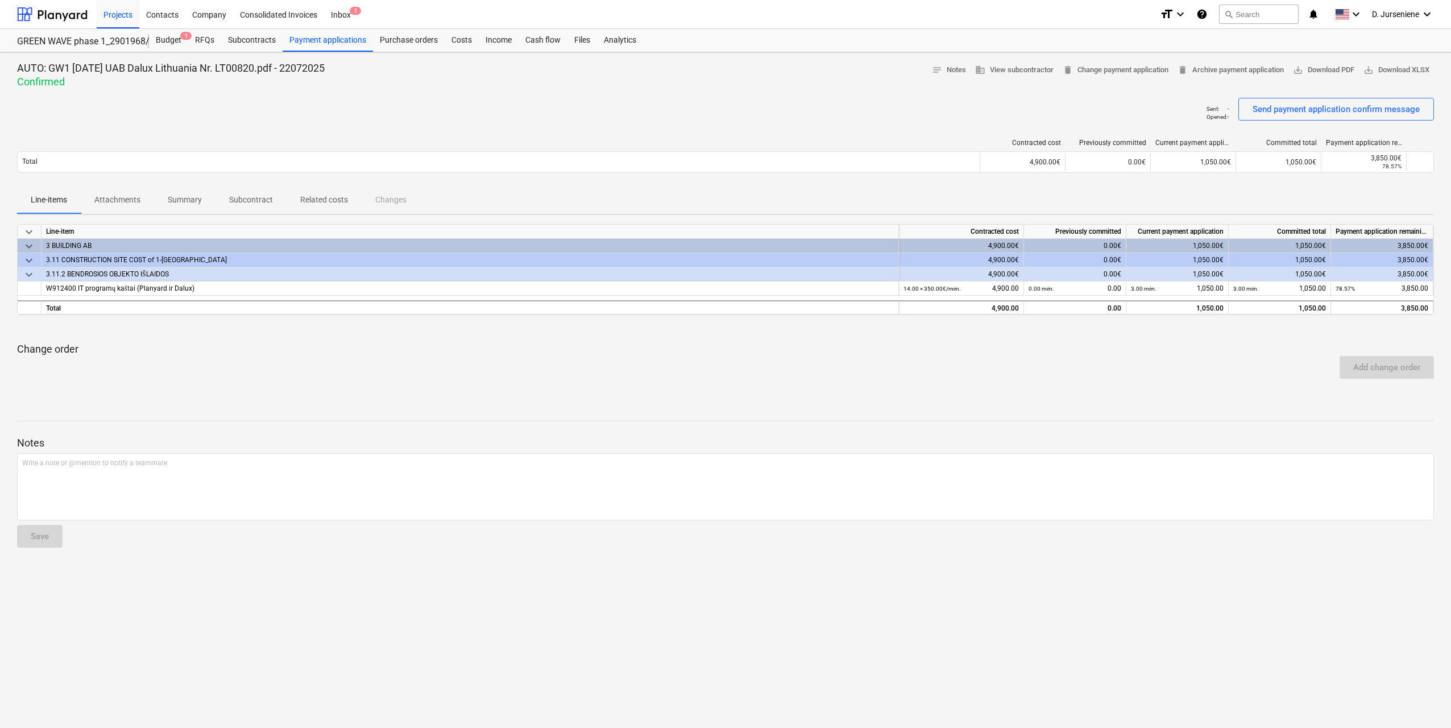
click at [719, 356] on div "Add change order" at bounding box center [726, 367] width 1426 height 32
click at [171, 35] on div "Budget 1" at bounding box center [168, 40] width 39 height 23
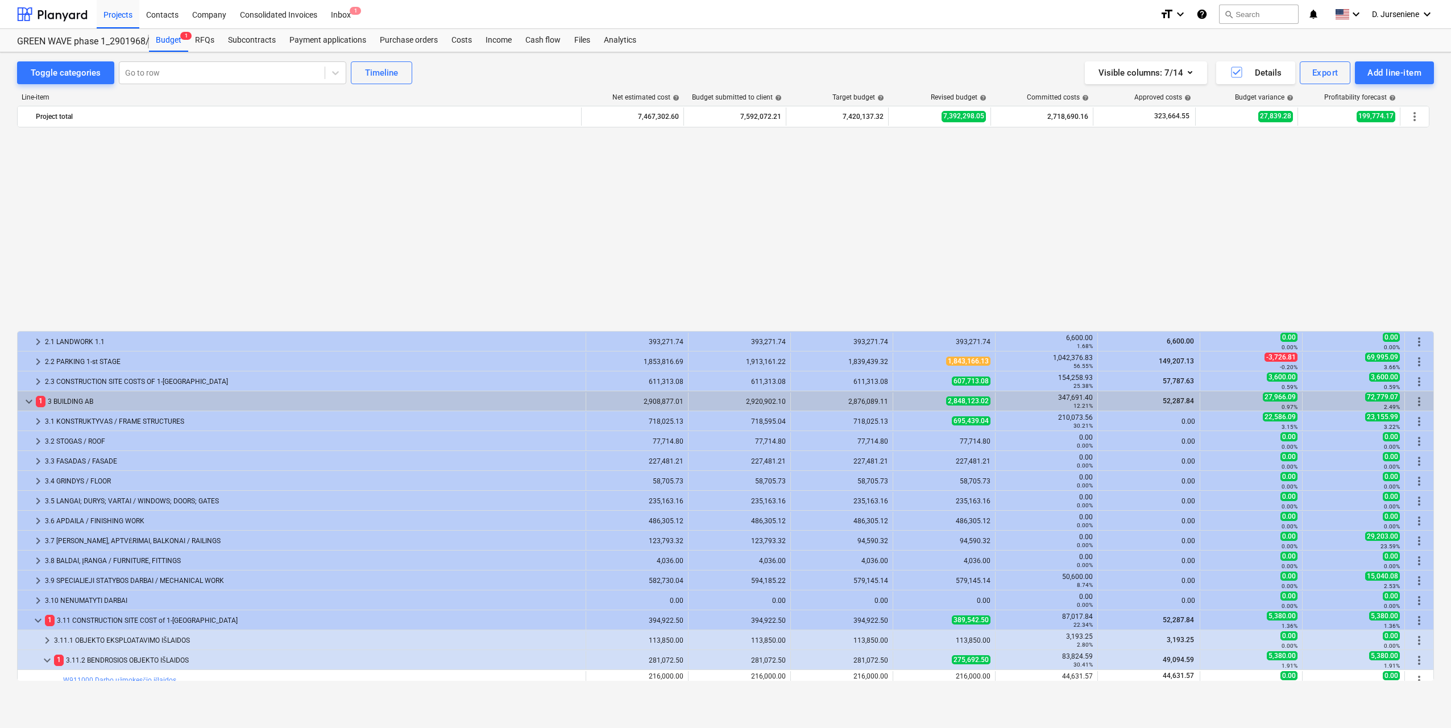
scroll to position [227, 0]
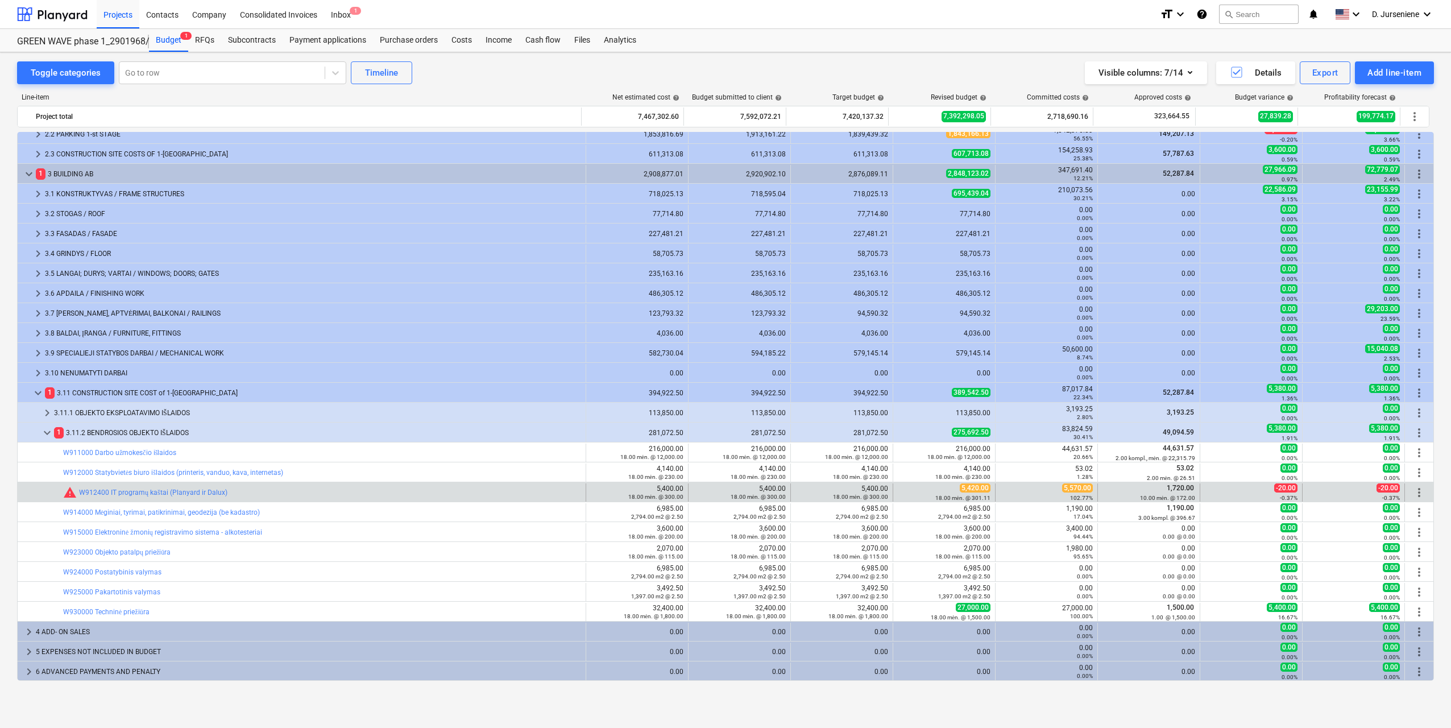
click at [1414, 491] on span "more_vert" at bounding box center [1419, 492] width 14 height 14
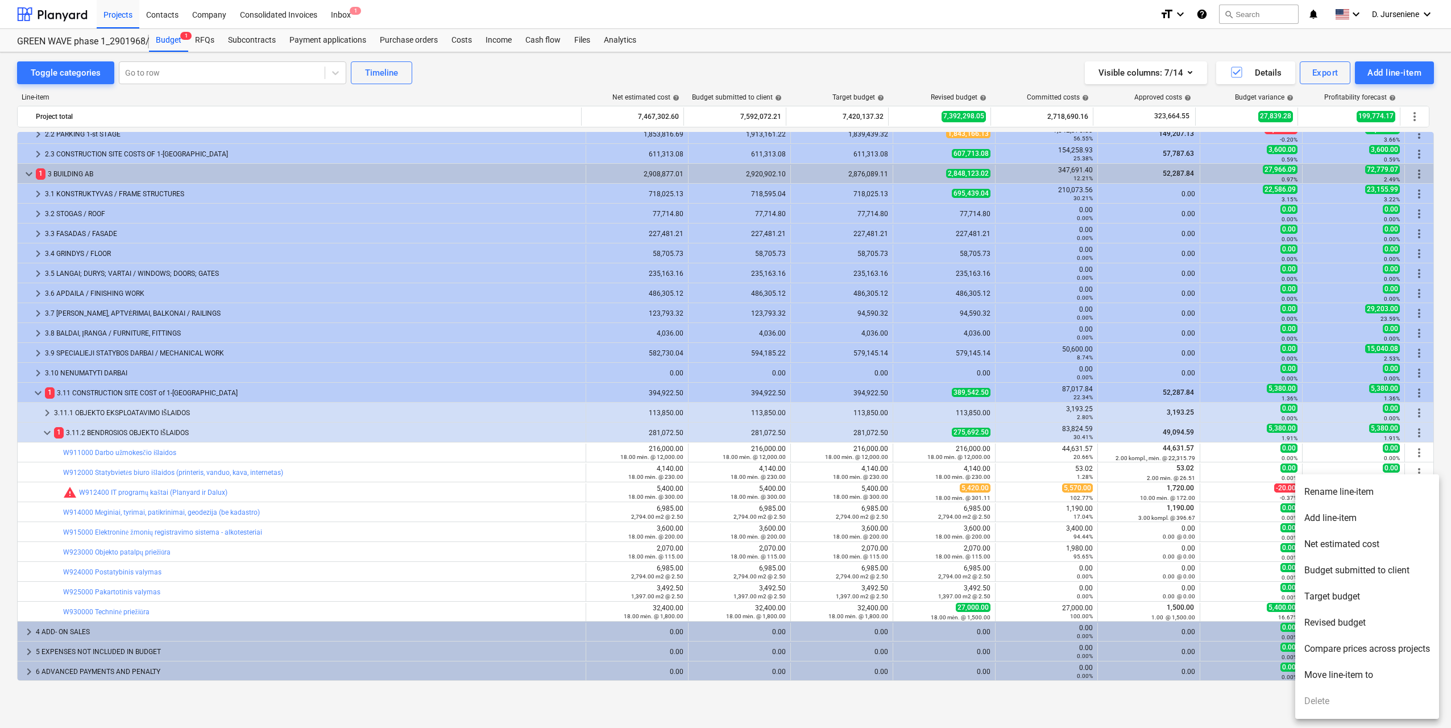
drag, startPoint x: 487, startPoint y: 697, endPoint x: 505, endPoint y: 679, distance: 25.3
click at [488, 697] on div at bounding box center [725, 364] width 1451 height 728
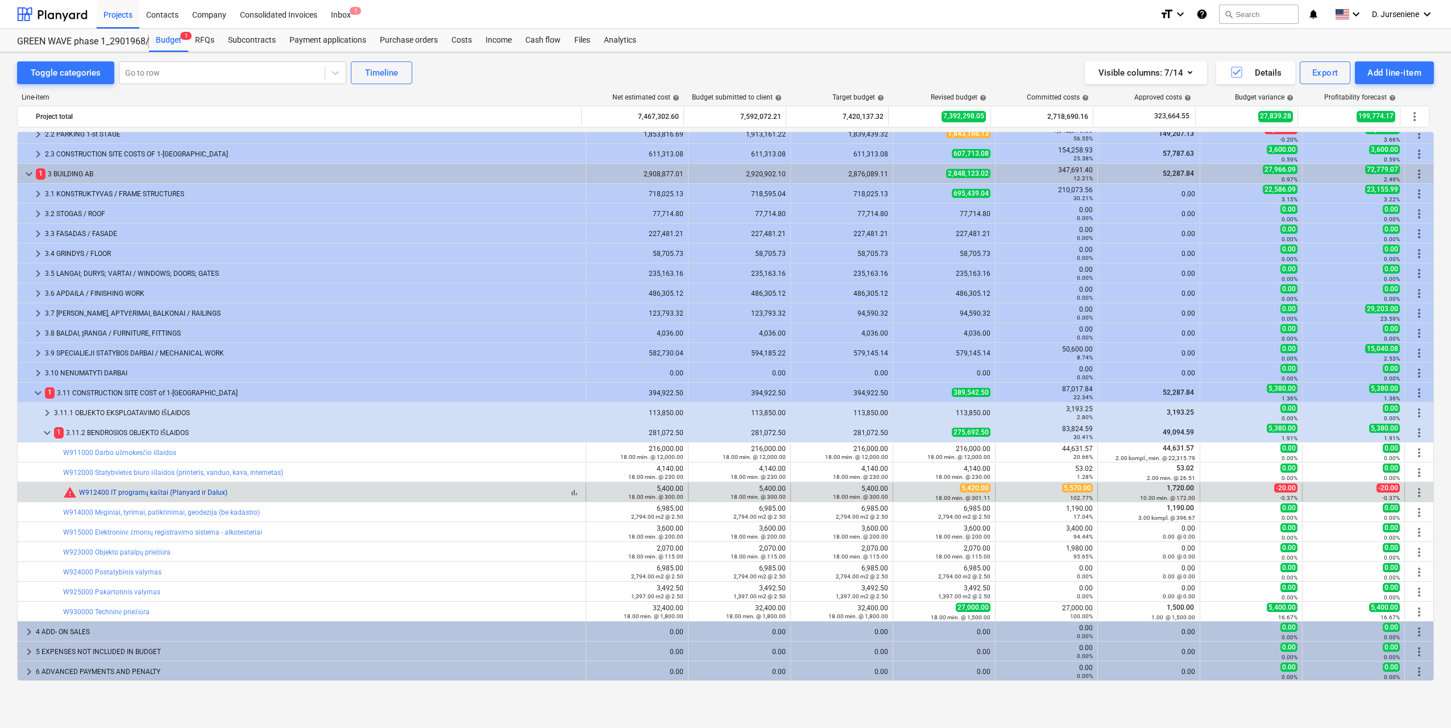
click at [139, 493] on link "W912400 IT programų kaštai (Planyard ir Dalux)" at bounding box center [153, 492] width 148 height 8
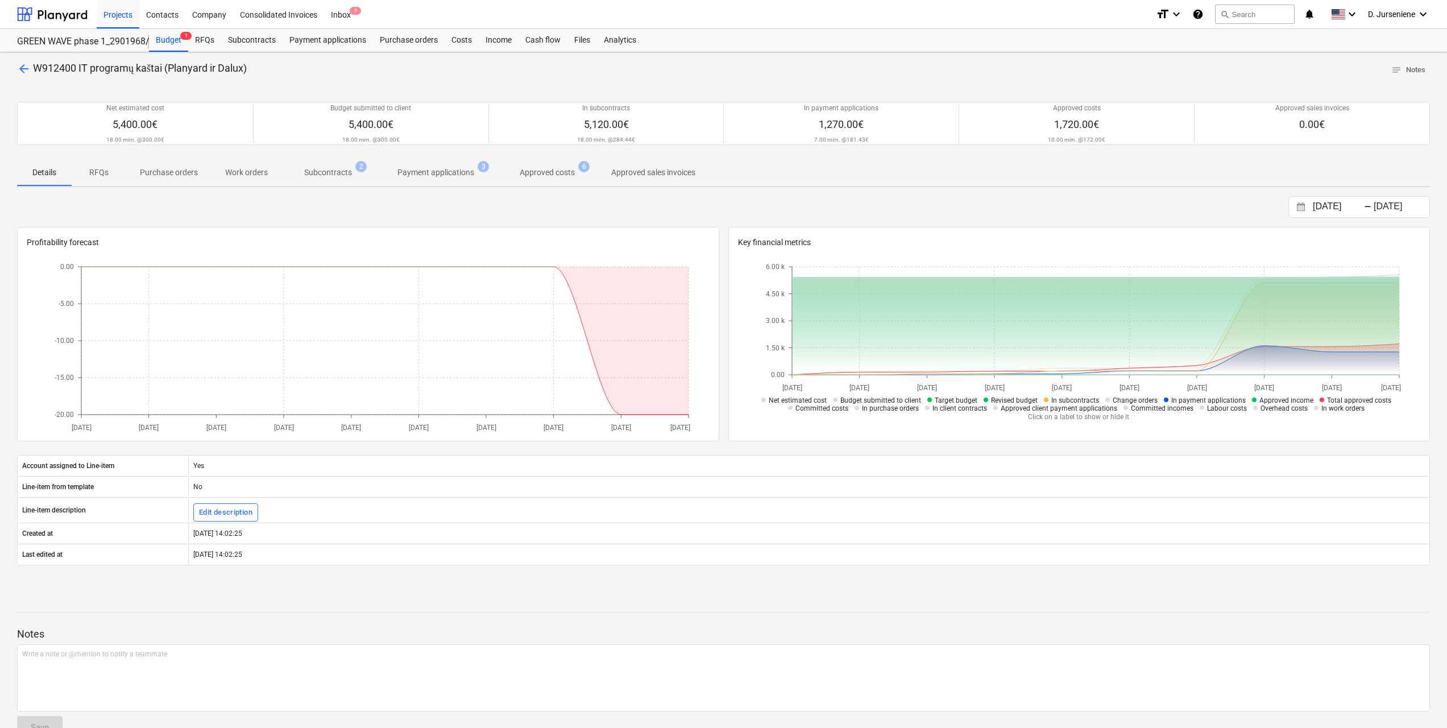
click at [435, 172] on p "Payment applications" at bounding box center [435, 173] width 77 height 12
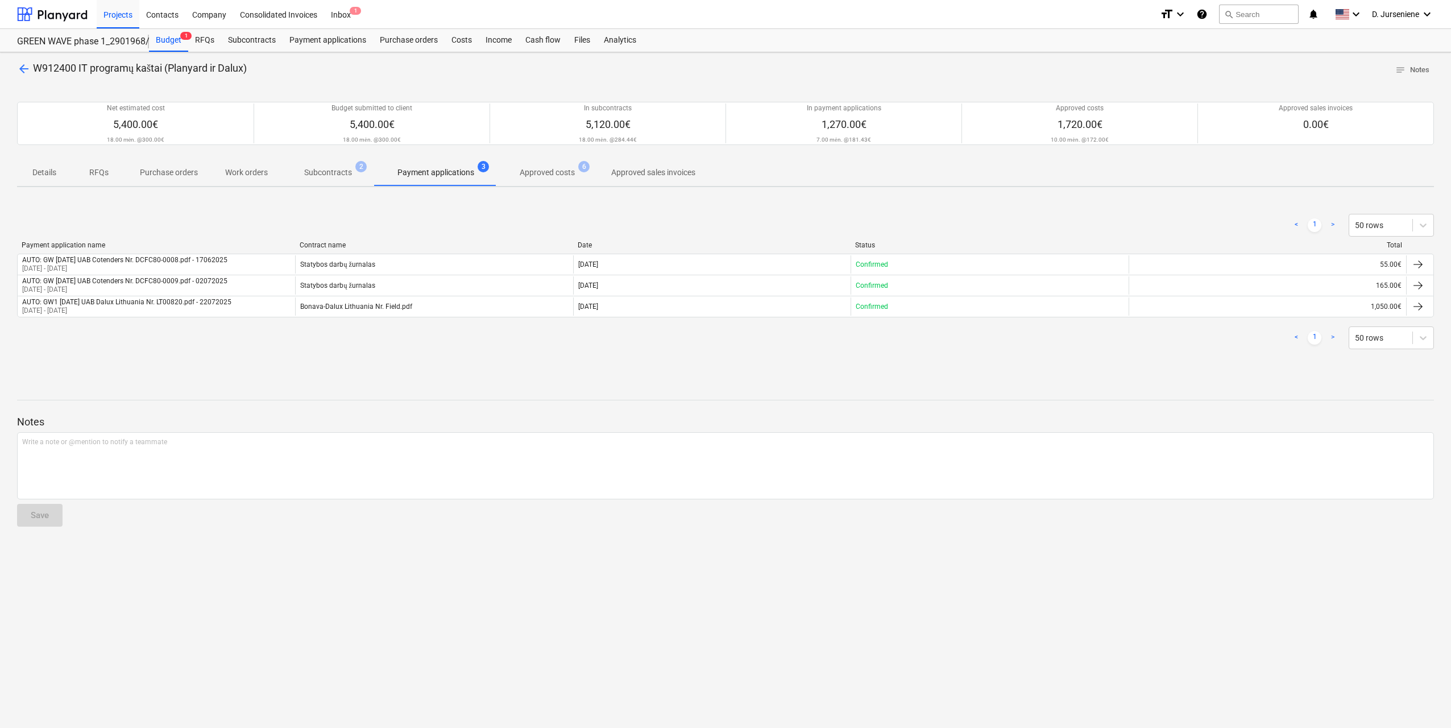
click at [530, 171] on p "Approved costs" at bounding box center [547, 173] width 55 height 12
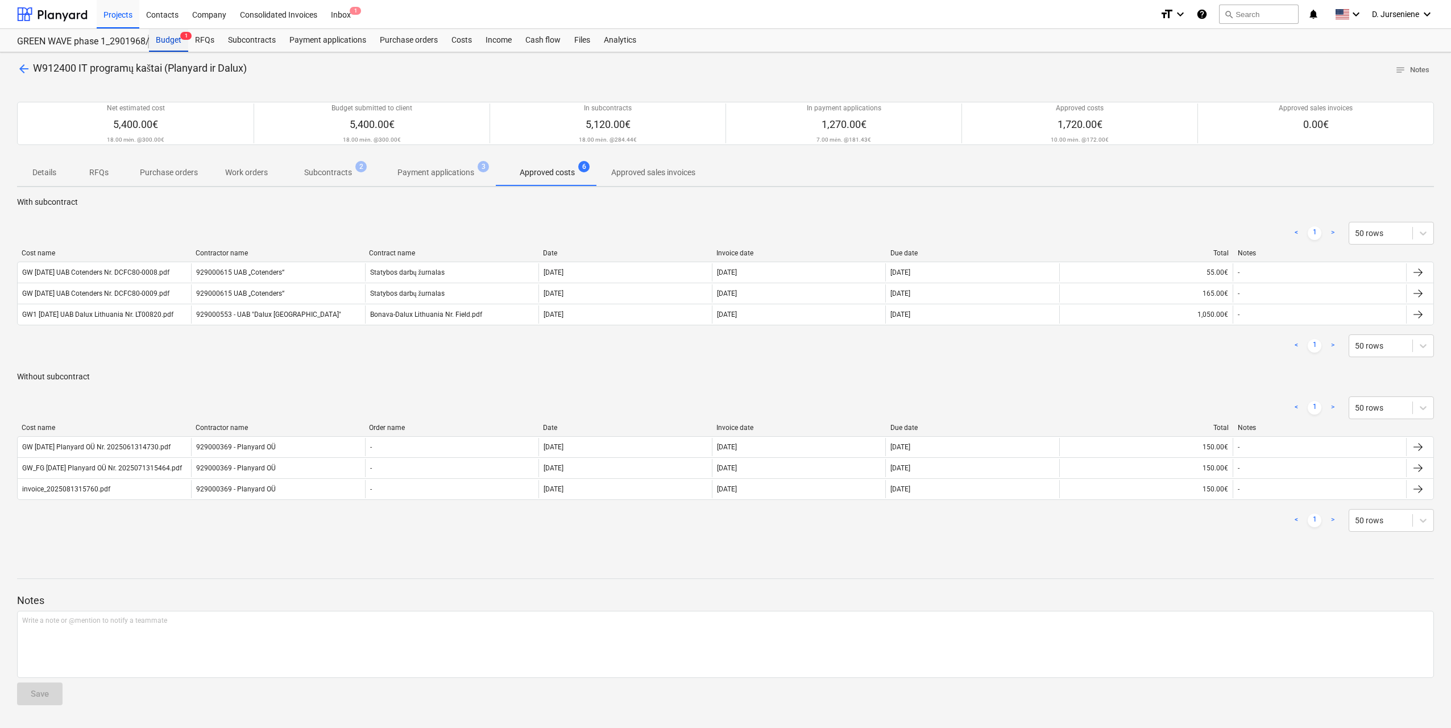
click at [173, 41] on div "Budget 1" at bounding box center [168, 40] width 39 height 23
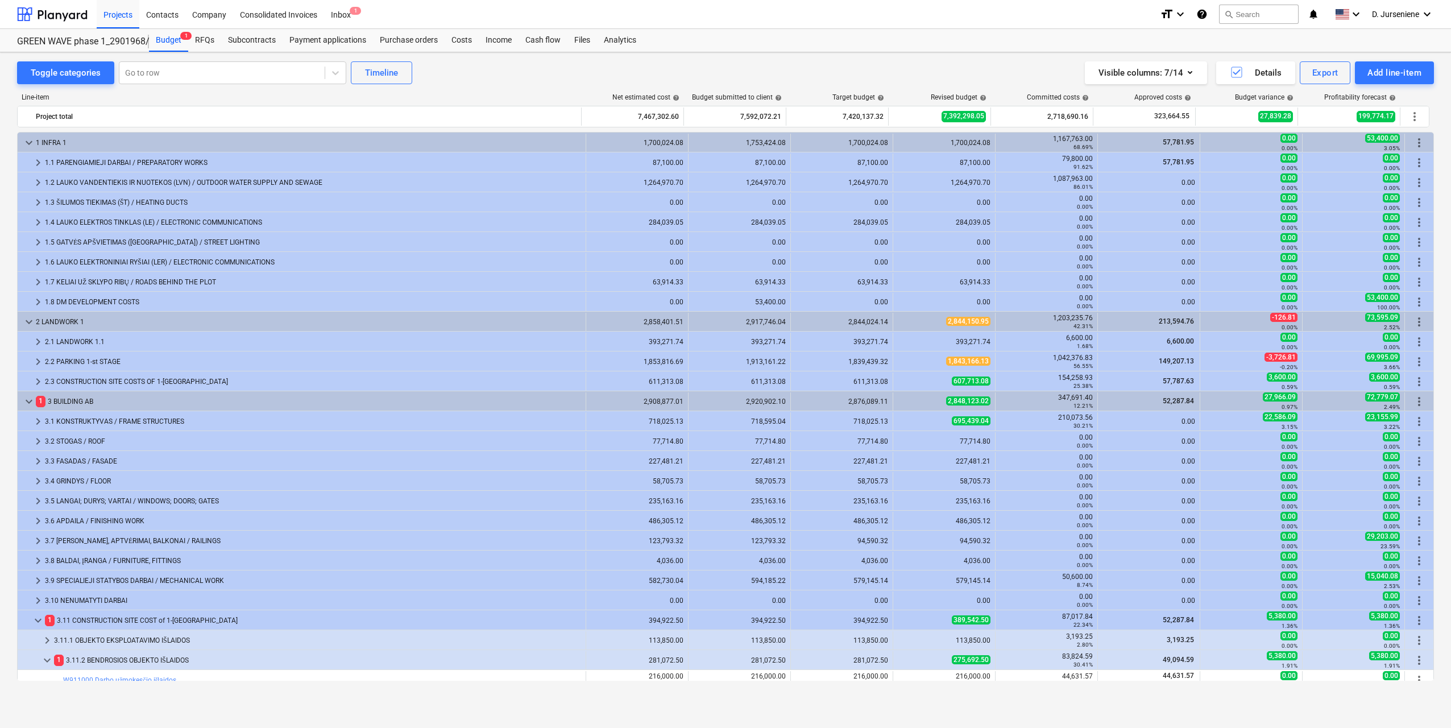
click at [613, 79] on div "Toggle categories Go to row Timeline Visible columns : 7/14 Details Export Add …" at bounding box center [725, 72] width 1416 height 23
click at [687, 78] on div "Toggle categories Go to row Timeline Visible columns : 7/14 Details Export Add …" at bounding box center [725, 72] width 1416 height 23
click at [167, 39] on div "Budget 1" at bounding box center [168, 40] width 39 height 23
click at [344, 16] on div "Inbox 1" at bounding box center [341, 13] width 34 height 29
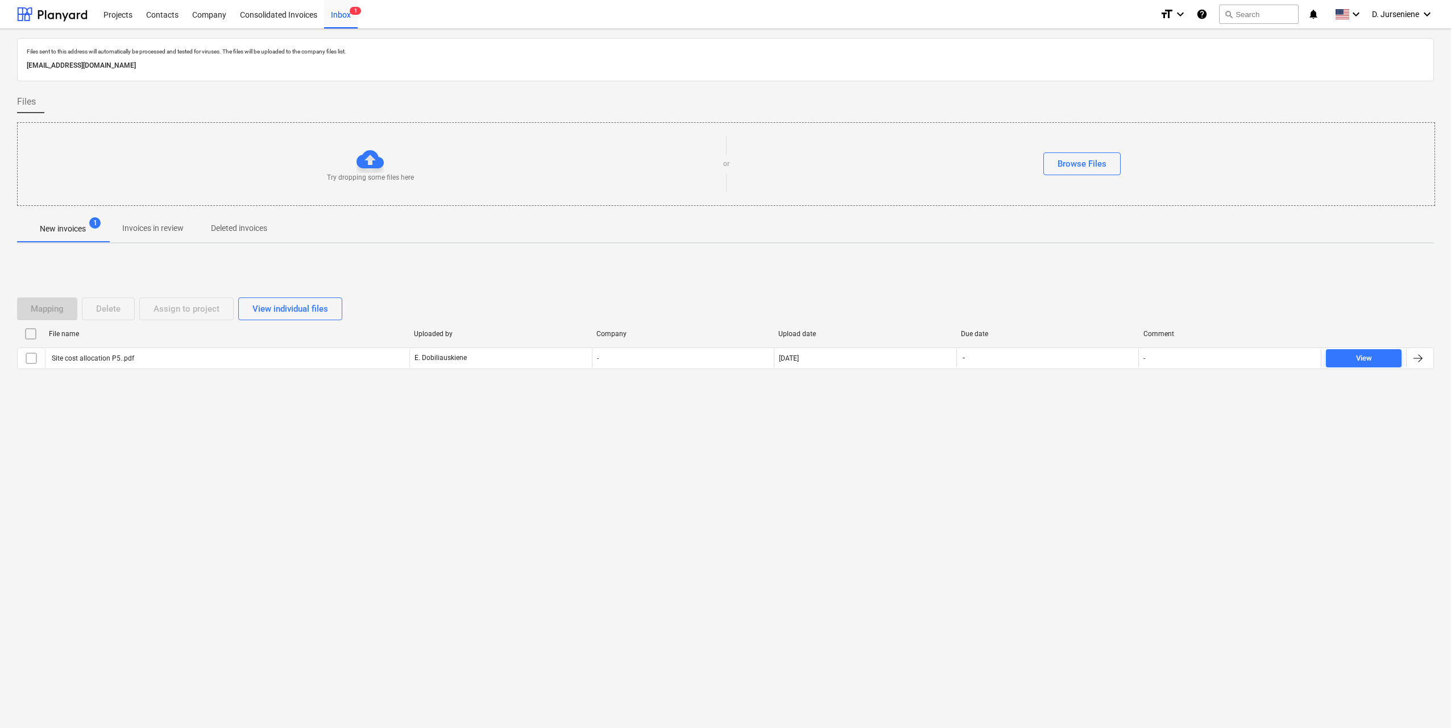
click at [63, 232] on p "New invoices" at bounding box center [63, 229] width 46 height 12
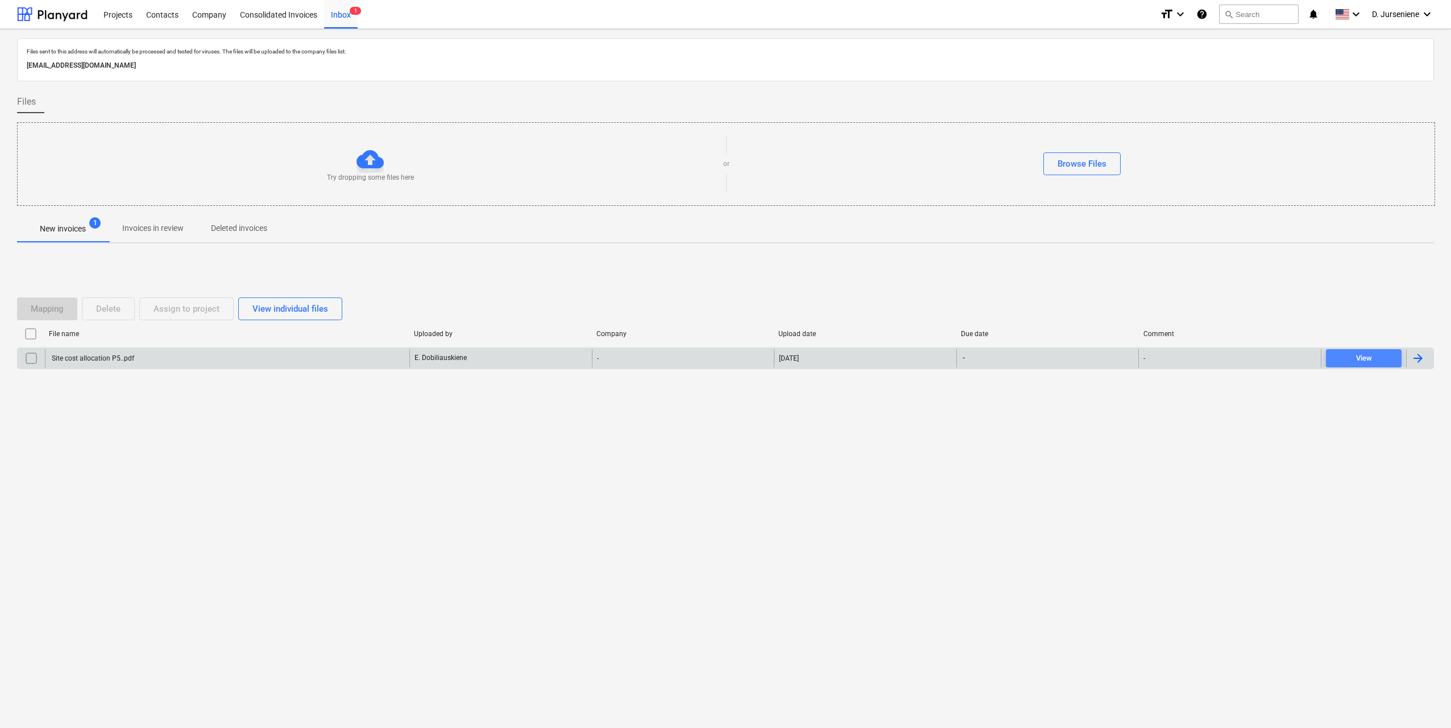
click at [1365, 354] on div "View" at bounding box center [1364, 358] width 16 height 13
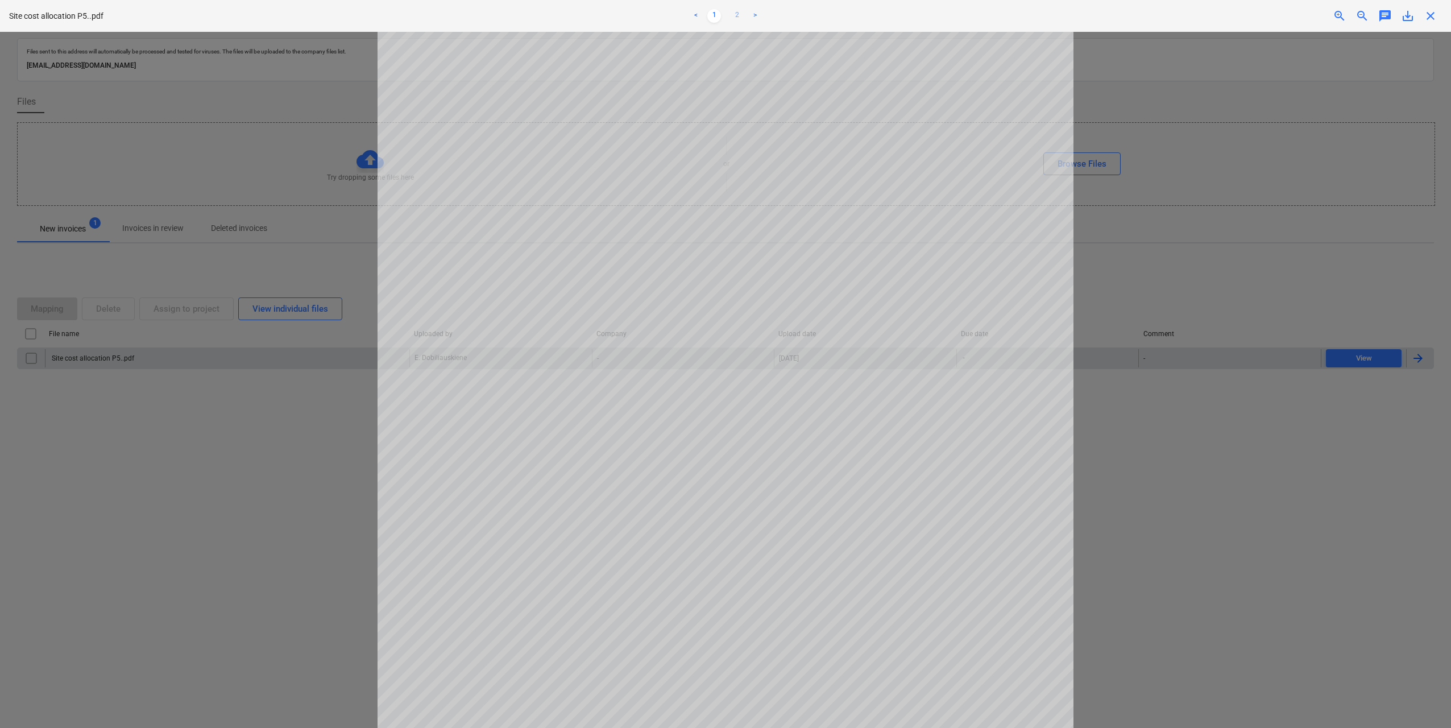
click at [734, 18] on link "2" at bounding box center [737, 16] width 14 height 14
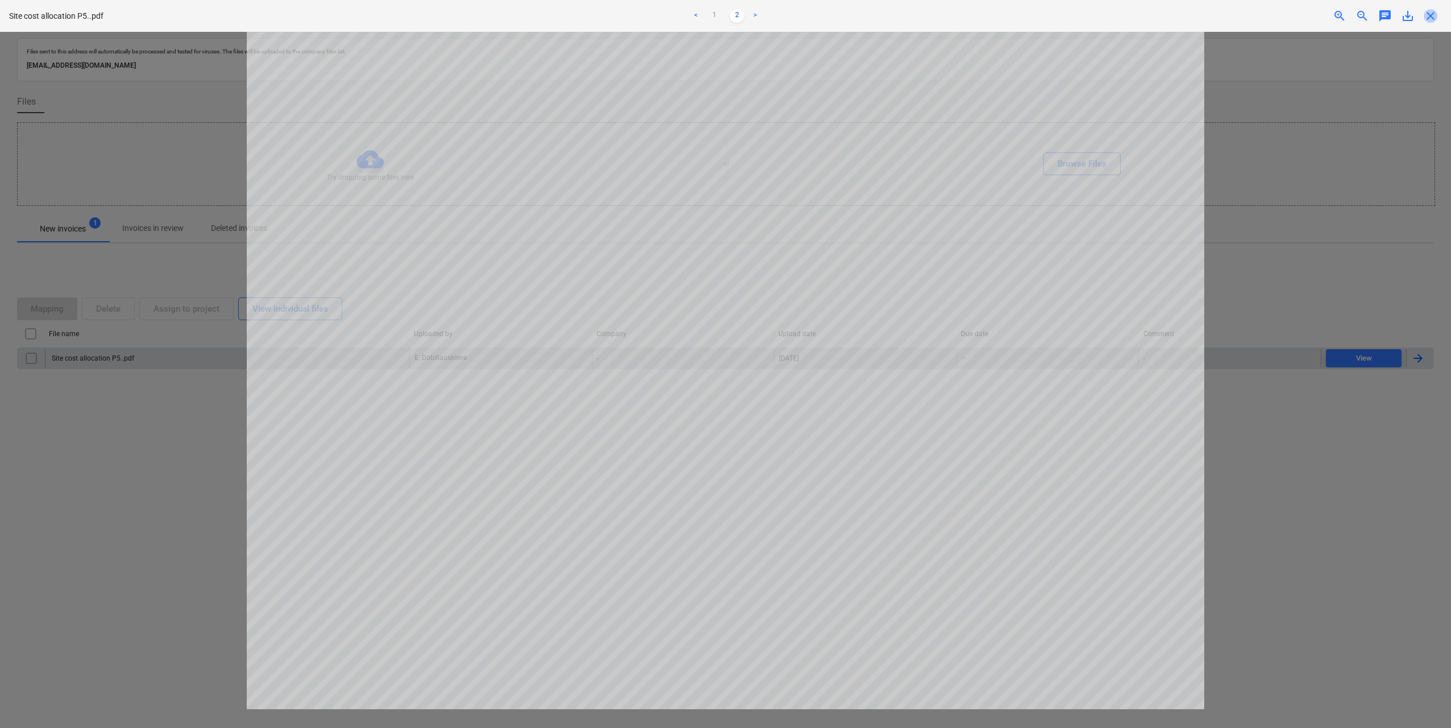
click at [1436, 20] on span "close" at bounding box center [1430, 16] width 14 height 14
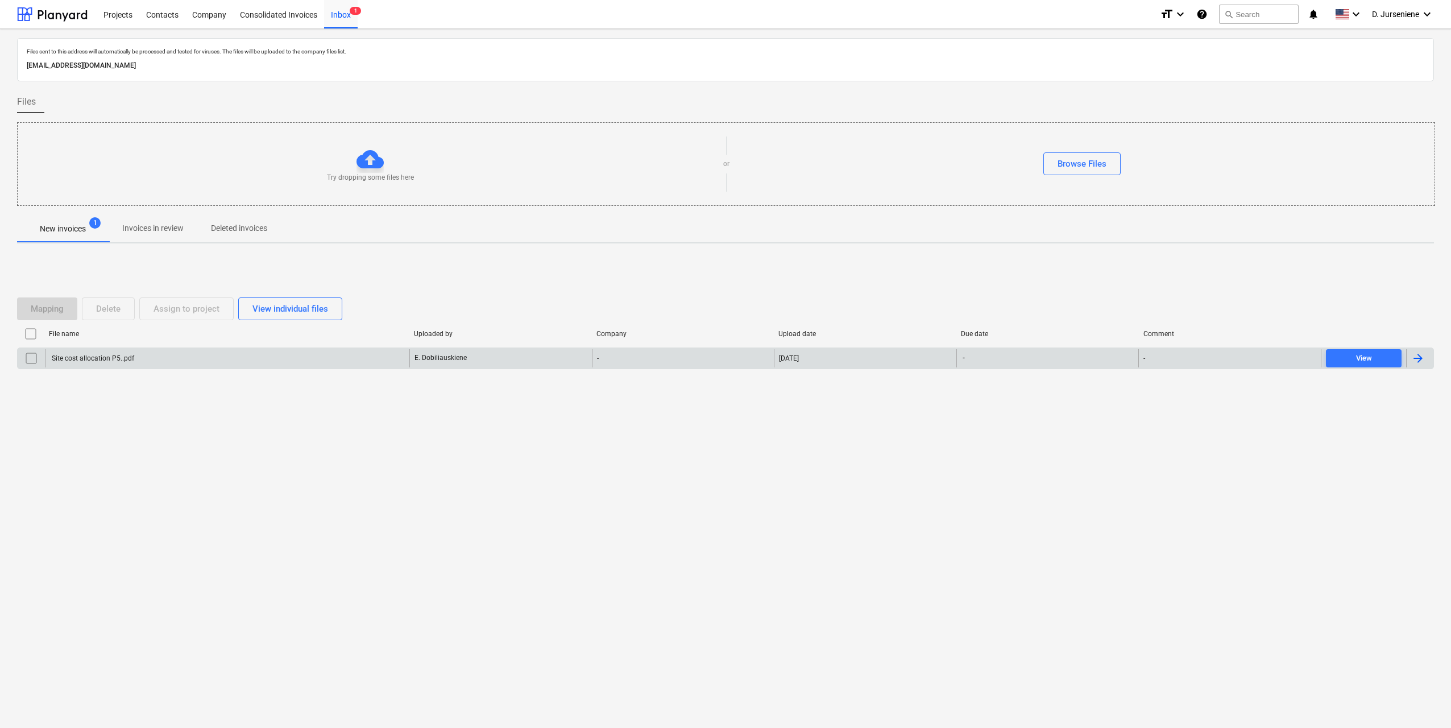
click at [865, 164] on div "Browse Files" at bounding box center [1081, 163] width 705 height 23
click at [113, 18] on div "Projects" at bounding box center [118, 13] width 43 height 29
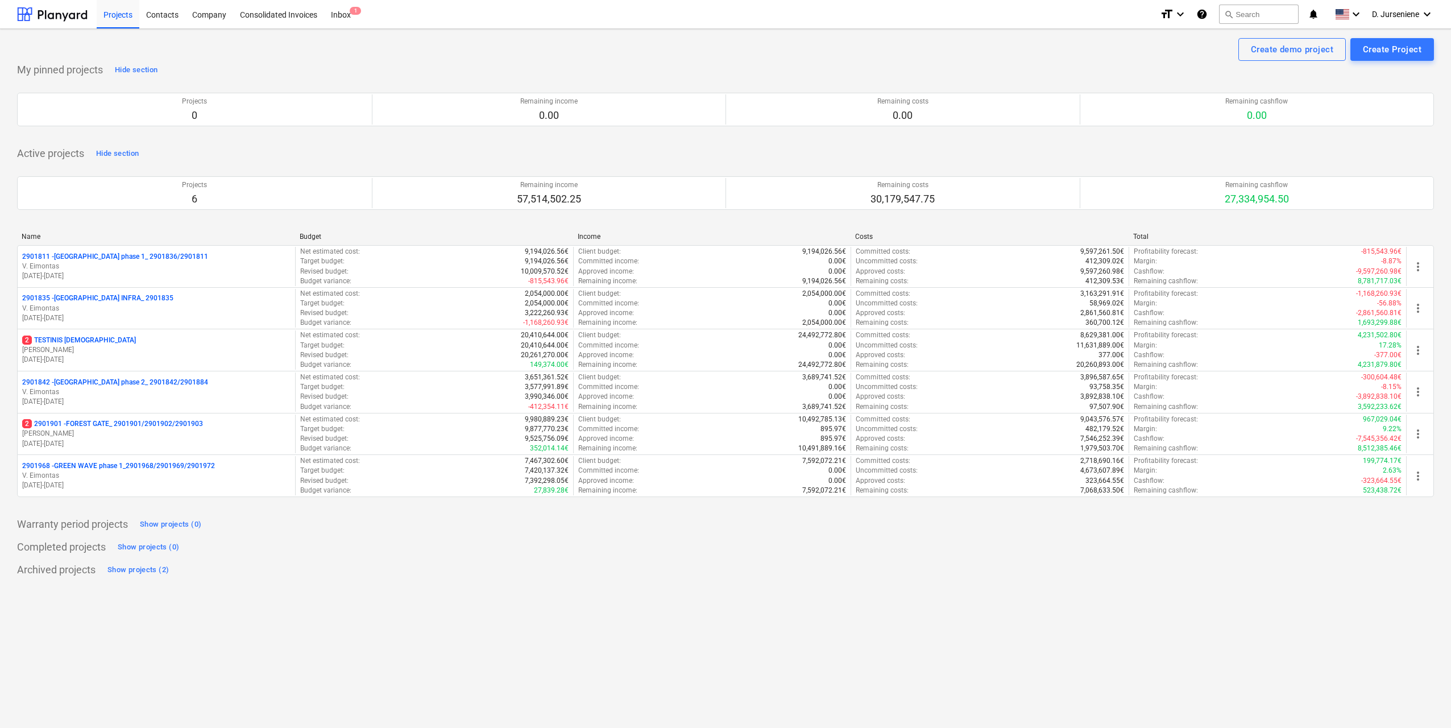
click at [336, 61] on div "My pinned projects Hide section Projects 0 Remaining income 0.00 Remaining cost…" at bounding box center [725, 100] width 1416 height 79
click at [1020, 142] on div "My pinned projects Hide section Projects 0 Remaining income 0.00 Remaining cost…" at bounding box center [725, 320] width 1416 height 518
click at [54, 12] on div at bounding box center [52, 14] width 70 height 28
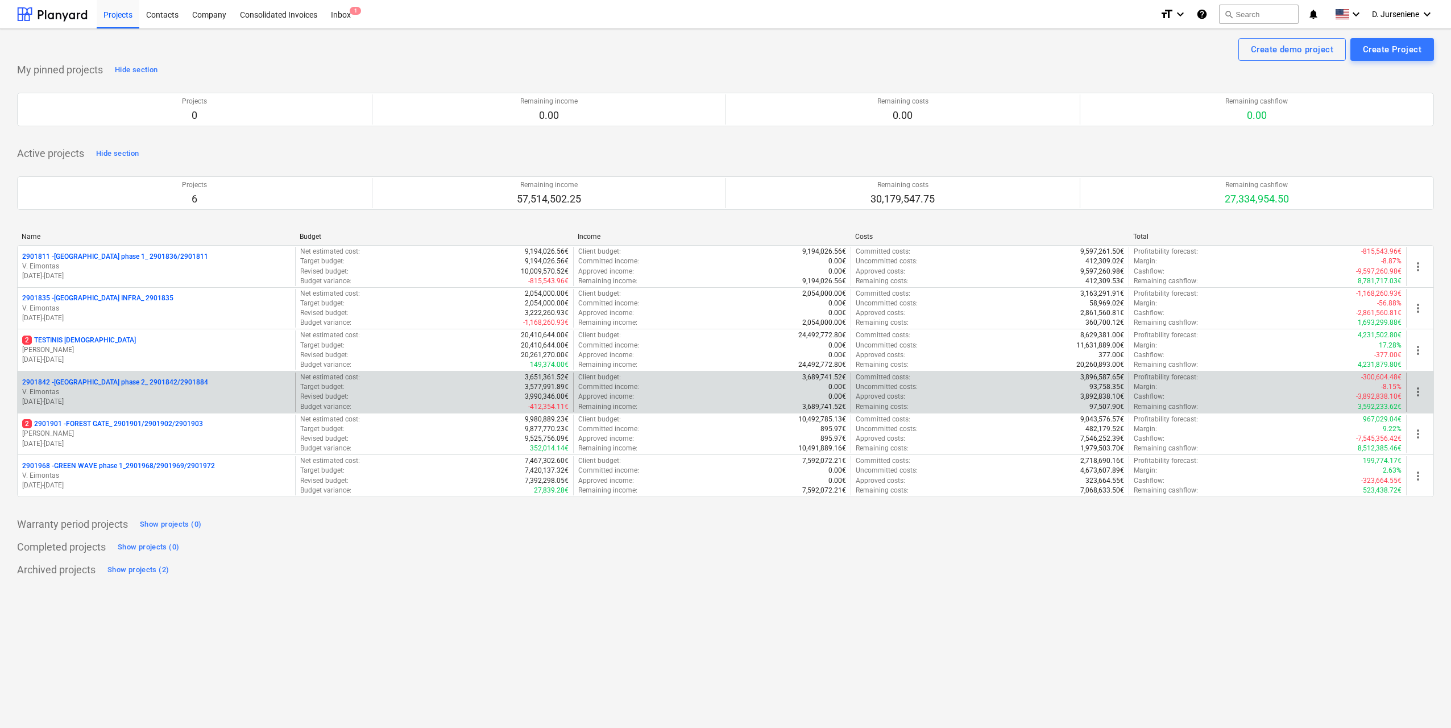
click at [176, 383] on p "2901842 - [GEOGRAPHIC_DATA] phase 2_ 2901842/2901884" at bounding box center [115, 382] width 186 height 10
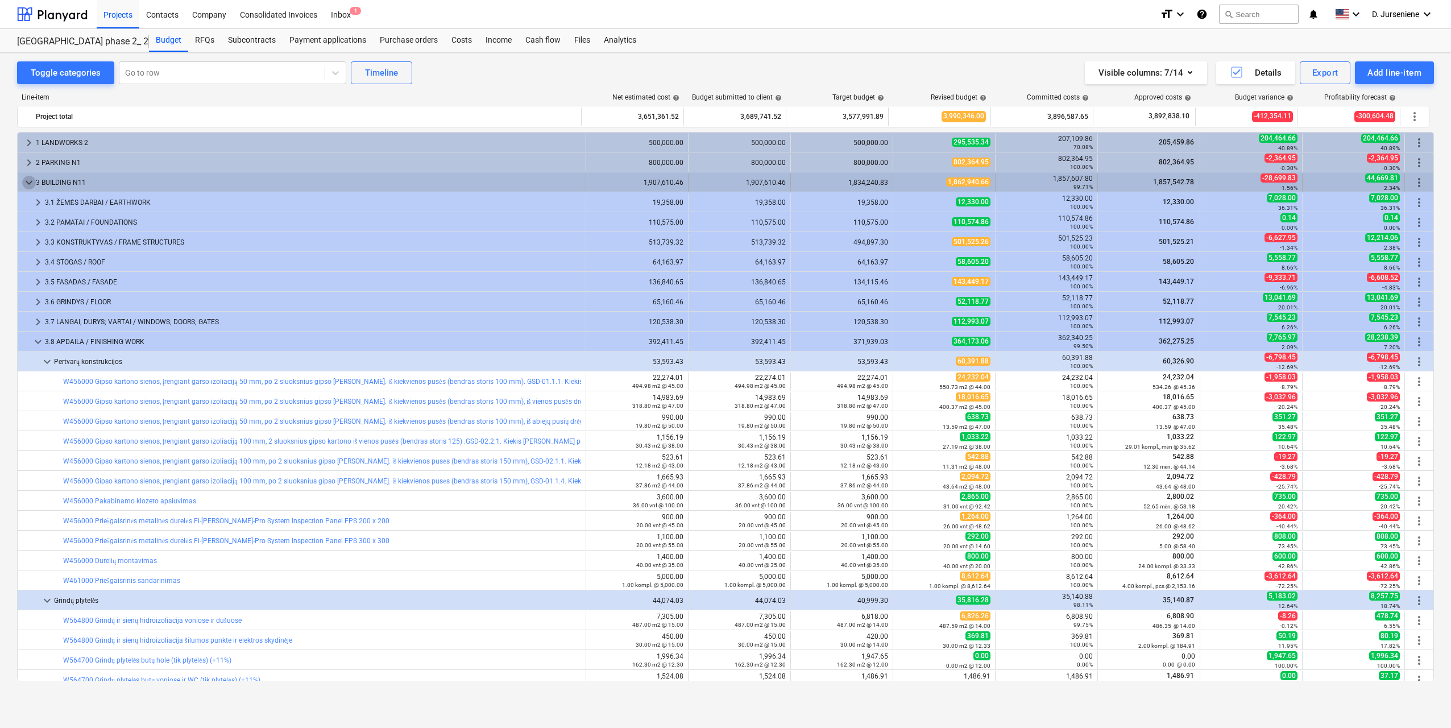
click at [26, 181] on span "keyboard_arrow_down" at bounding box center [29, 183] width 14 height 14
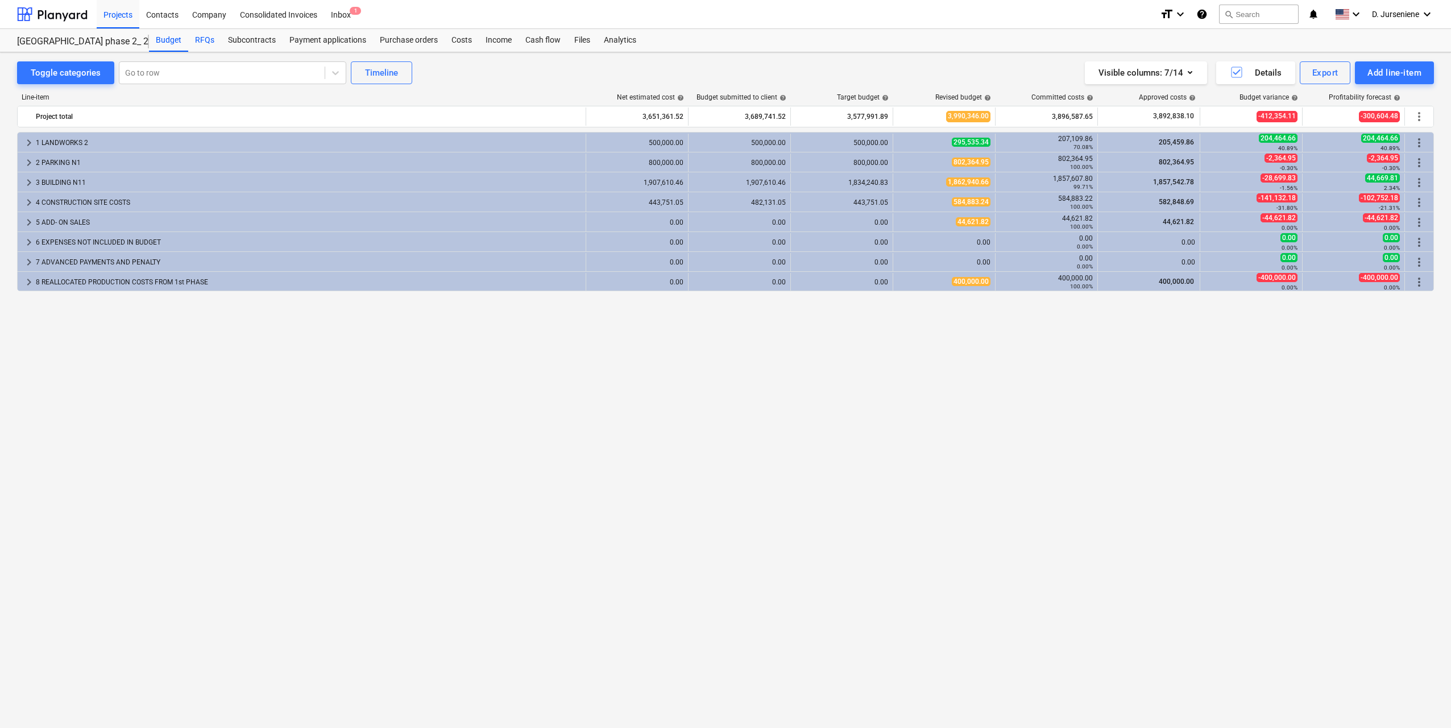
click at [204, 39] on div "RFQs" at bounding box center [204, 40] width 33 height 23
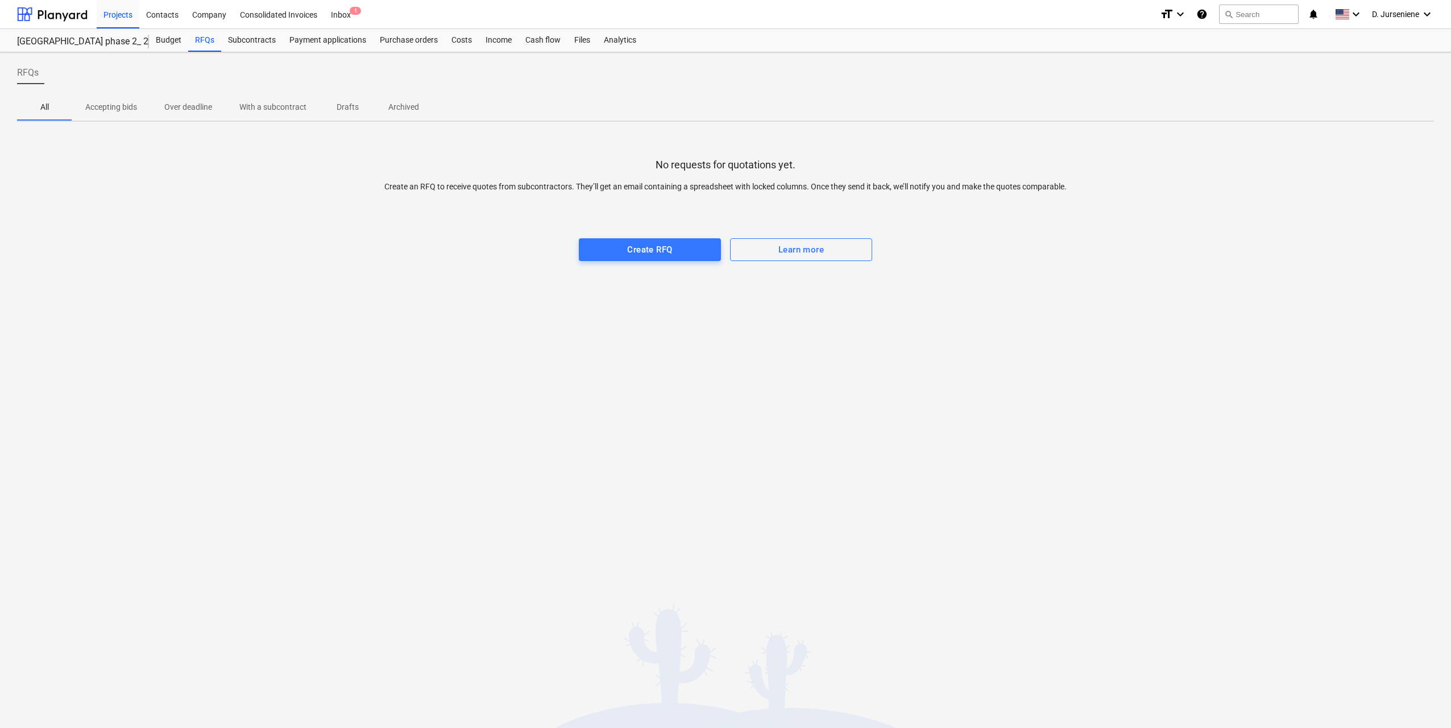
click at [126, 102] on p "Accepting bids" at bounding box center [111, 107] width 52 height 12
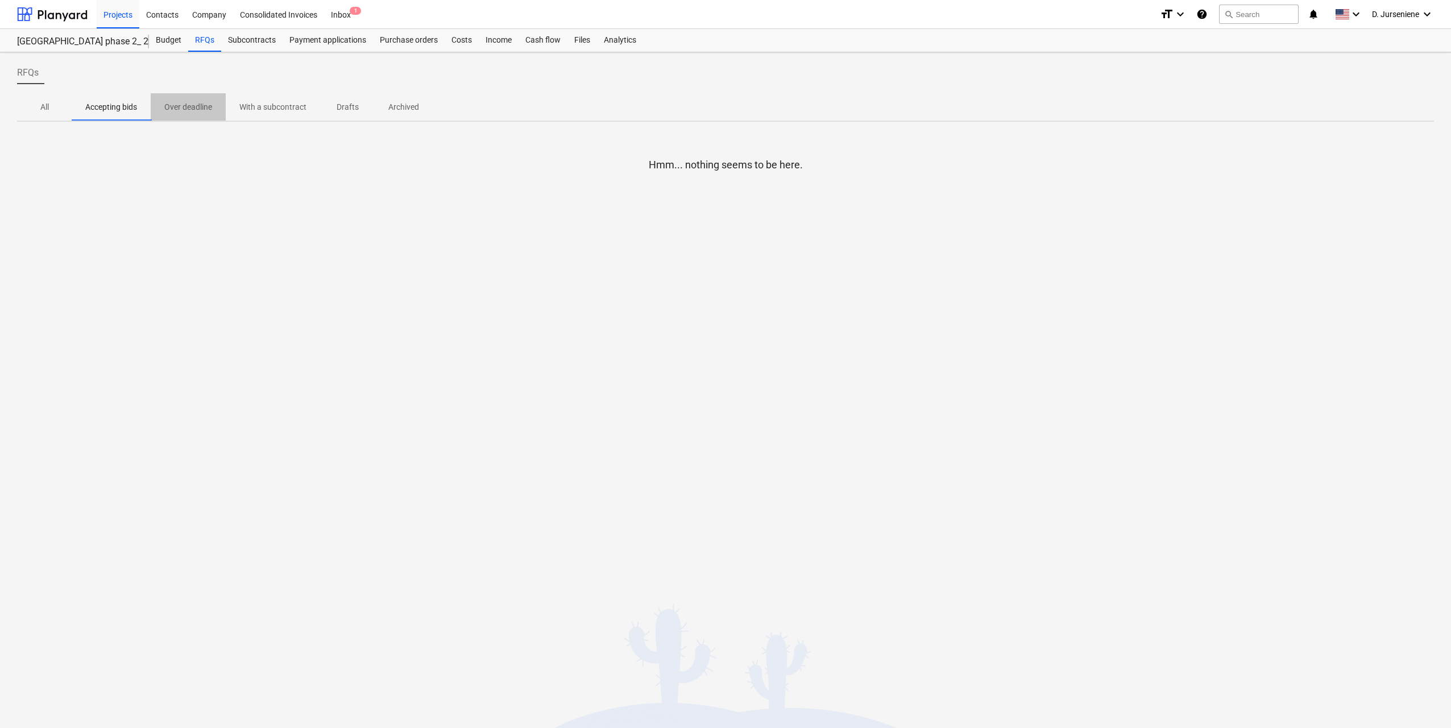
drag, startPoint x: 188, startPoint y: 107, endPoint x: 230, endPoint y: 107, distance: 42.6
click at [188, 107] on p "Over deadline" at bounding box center [188, 107] width 48 height 12
click at [256, 107] on p "With a subcontract" at bounding box center [272, 107] width 67 height 12
drag, startPoint x: 341, startPoint y: 110, endPoint x: 359, endPoint y: 107, distance: 17.8
click at [344, 110] on p "Drafts" at bounding box center [347, 107] width 27 height 12
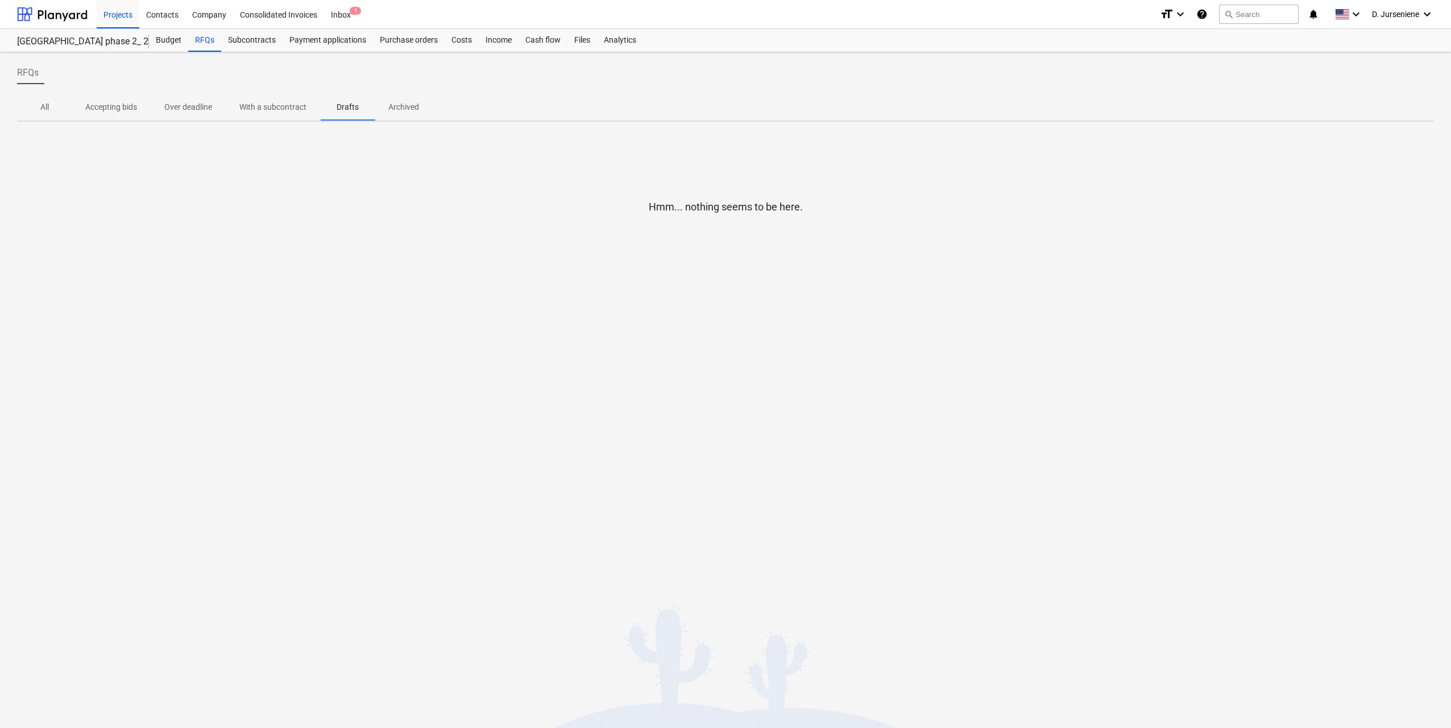
click at [401, 106] on p "Archived" at bounding box center [403, 107] width 31 height 12
click at [265, 43] on div "Subcontracts" at bounding box center [251, 40] width 61 height 23
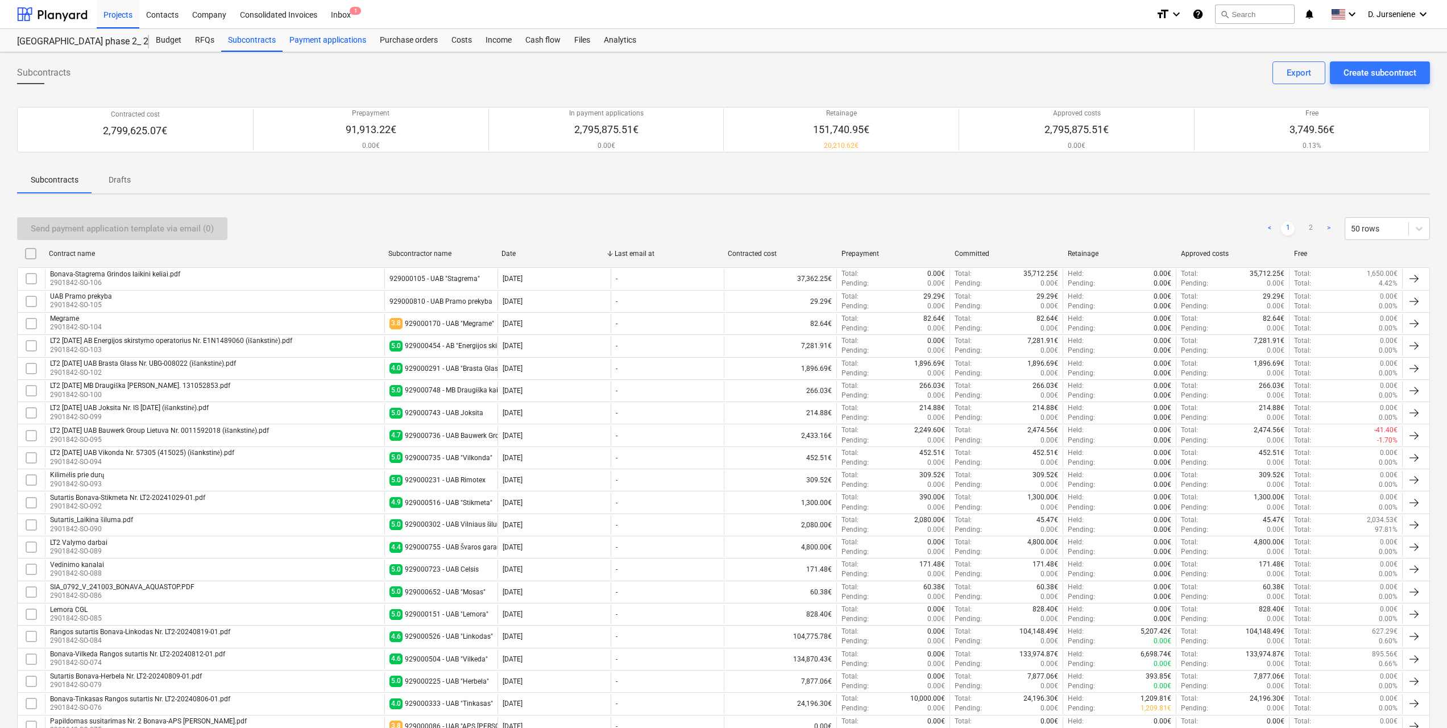
click at [331, 41] on div "Payment applications" at bounding box center [327, 40] width 90 height 23
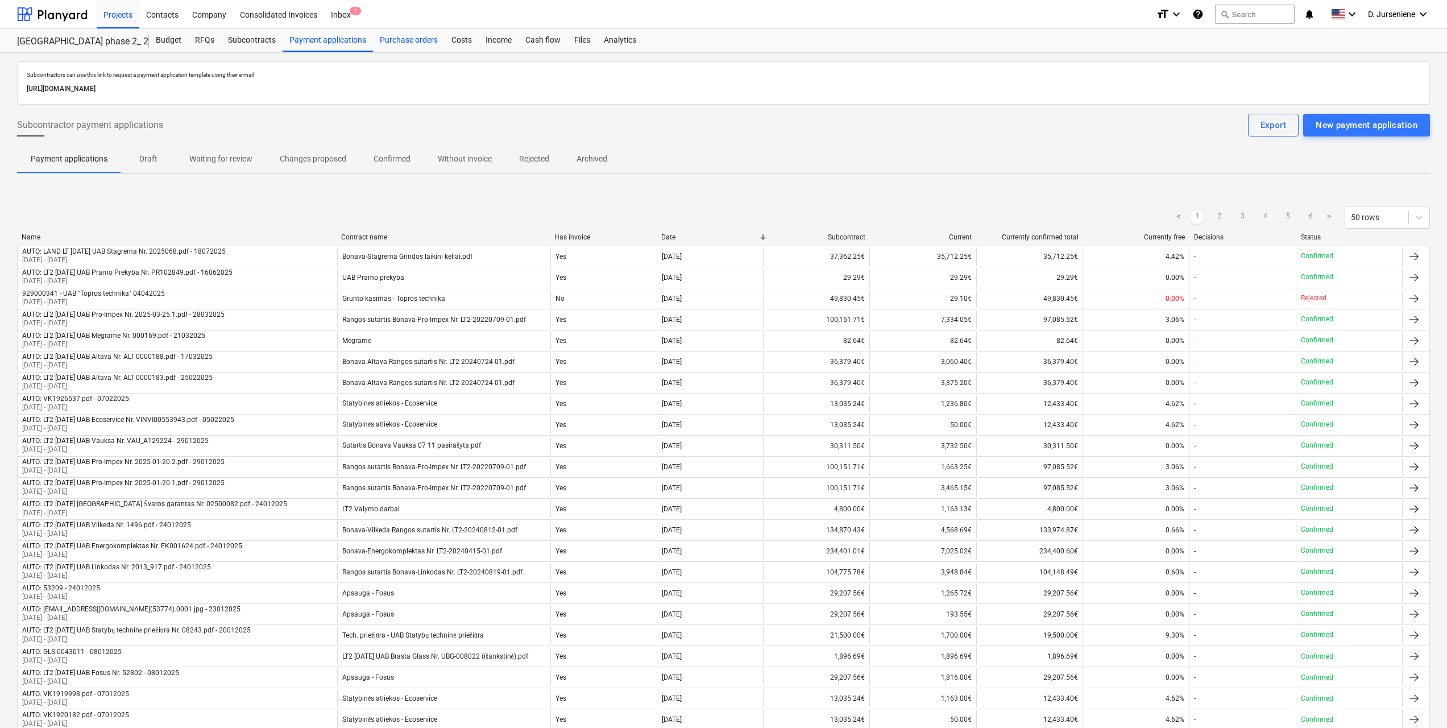
click at [389, 41] on div "Purchase orders" at bounding box center [409, 40] width 72 height 23
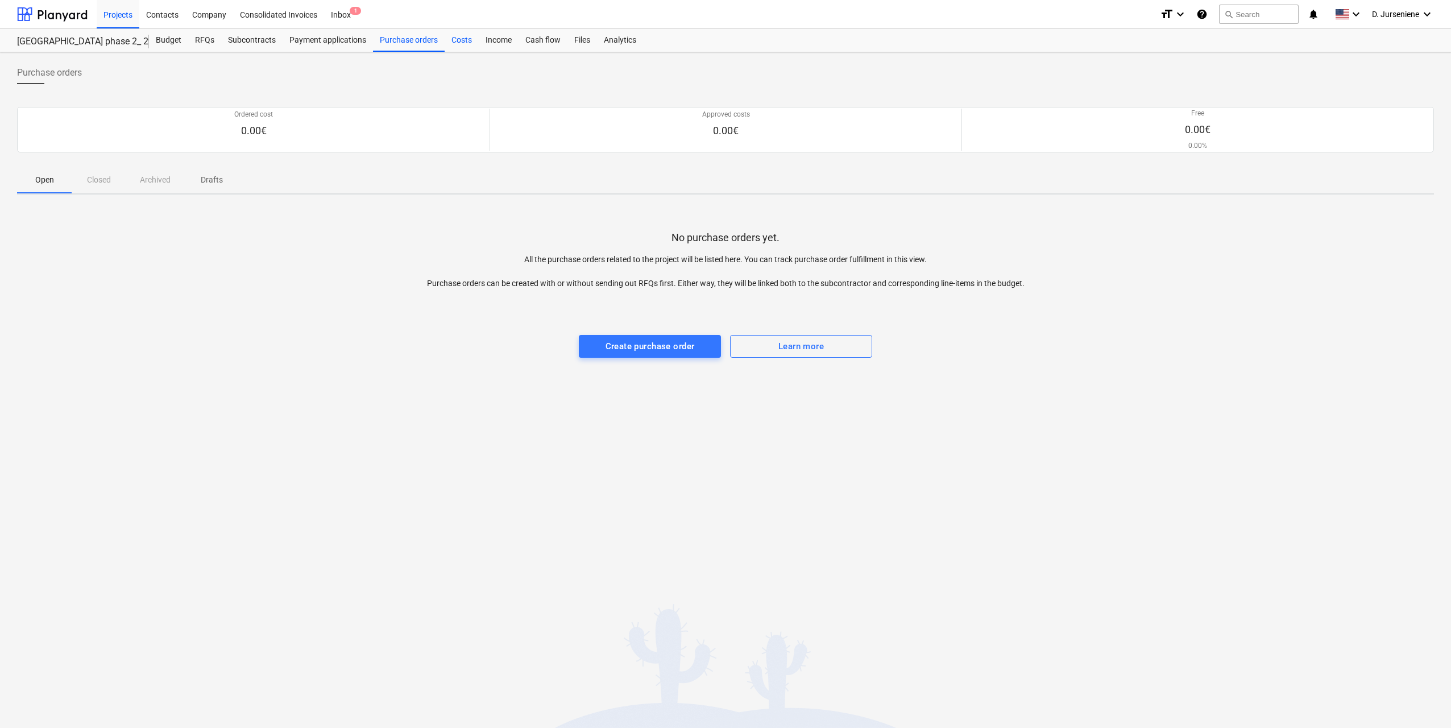
click at [466, 41] on div "Costs" at bounding box center [461, 40] width 34 height 23
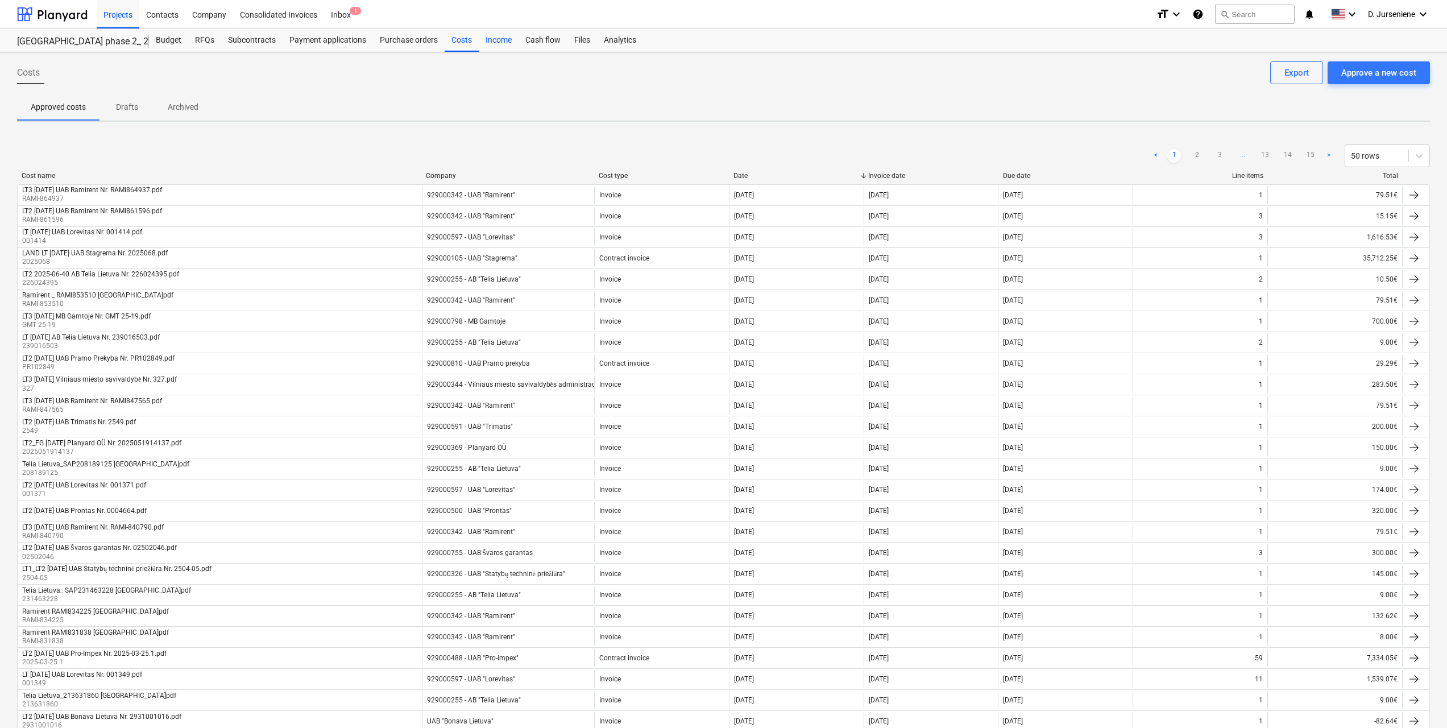
click at [490, 41] on div "Income" at bounding box center [499, 40] width 40 height 23
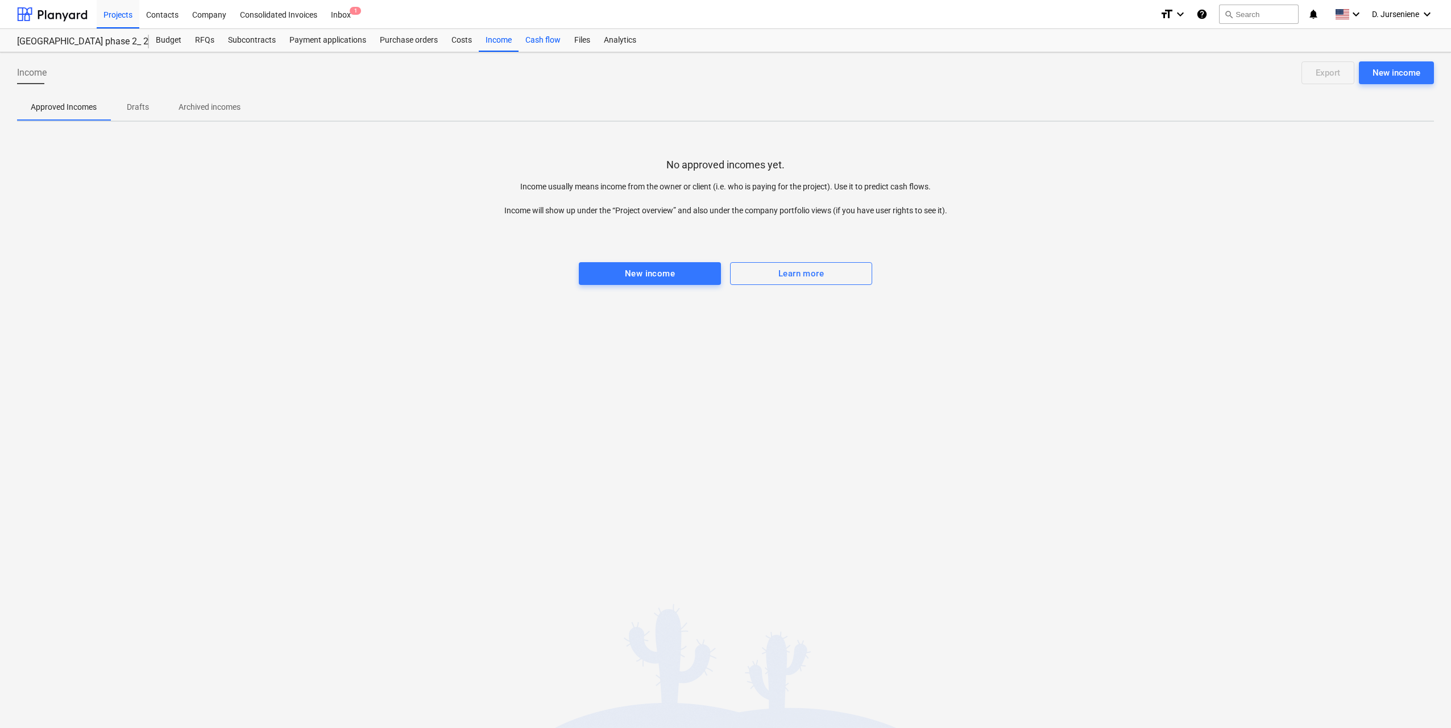
drag, startPoint x: 541, startPoint y: 41, endPoint x: 550, endPoint y: 41, distance: 8.5
click at [542, 41] on div "Cash flow" at bounding box center [542, 40] width 49 height 23
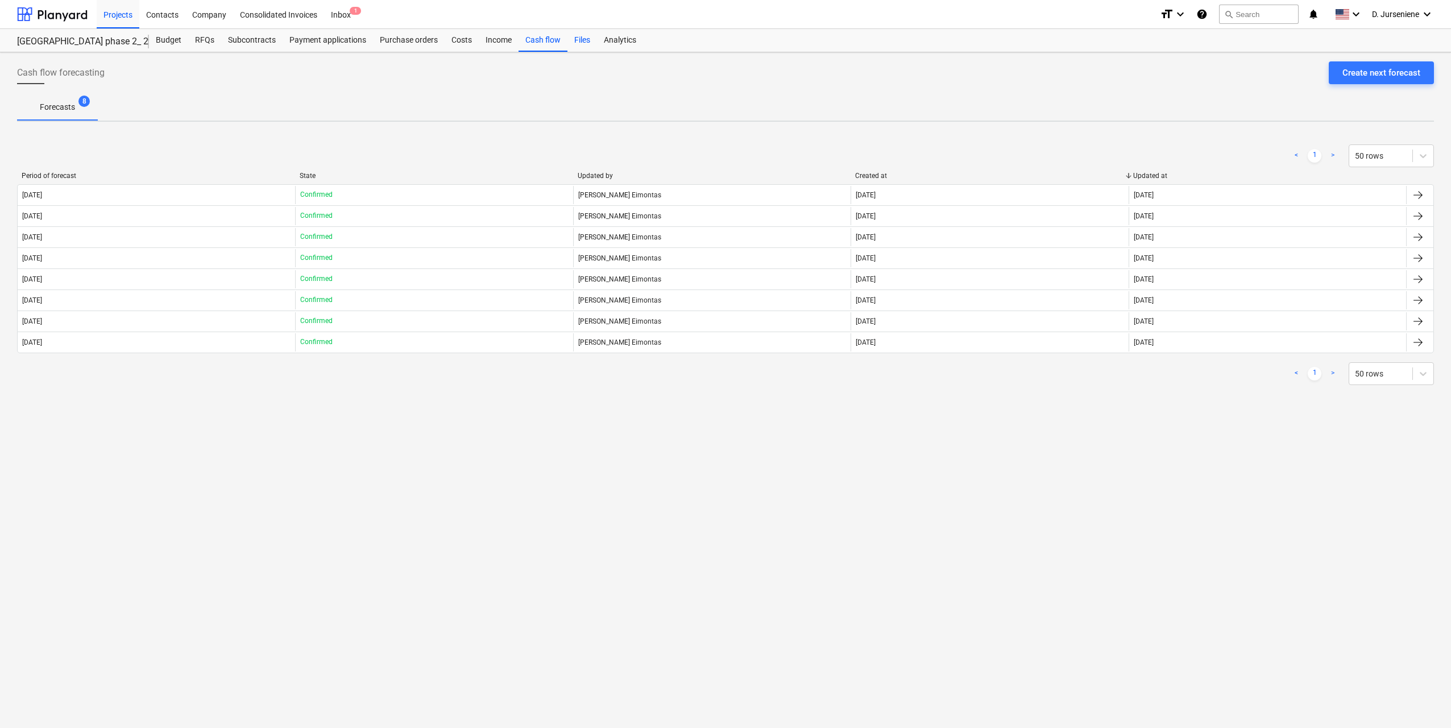
click at [585, 41] on div "Files" at bounding box center [582, 40] width 30 height 23
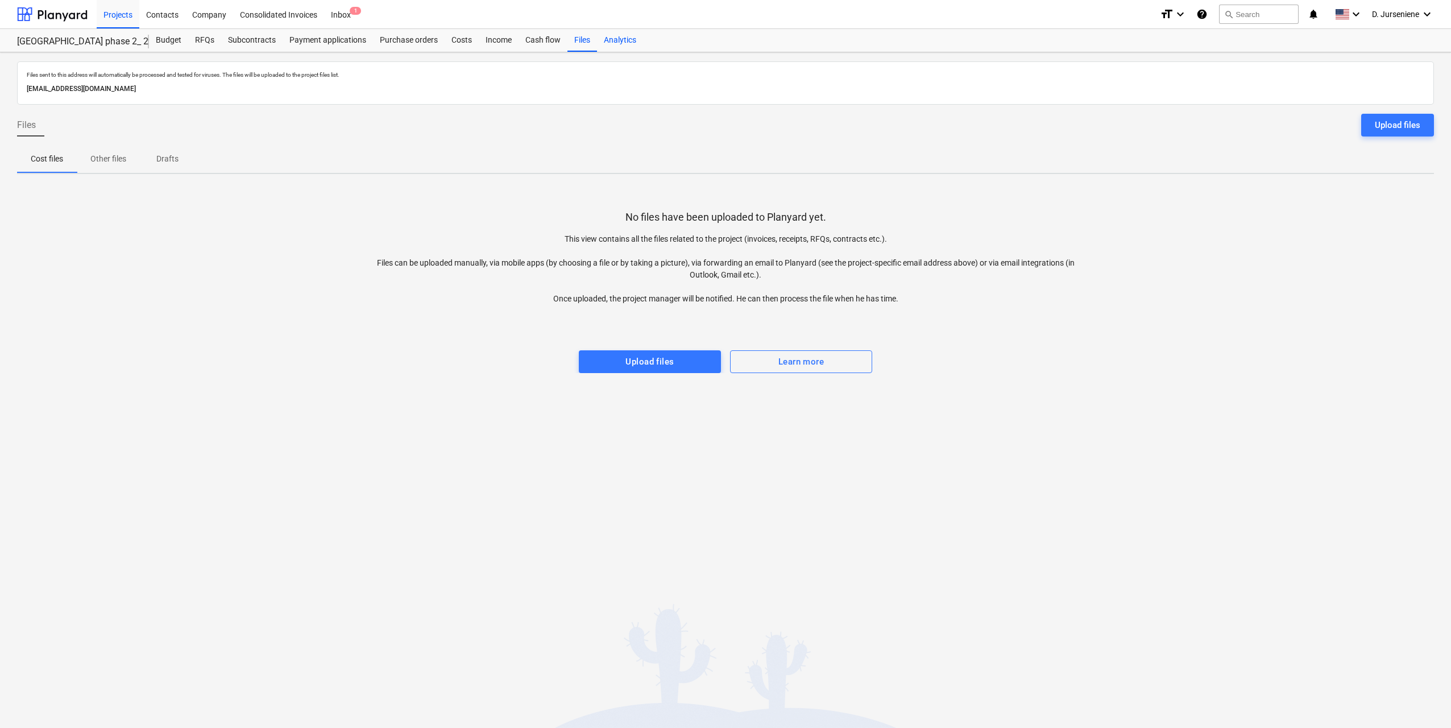
click at [628, 43] on div "Analytics" at bounding box center [620, 40] width 46 height 23
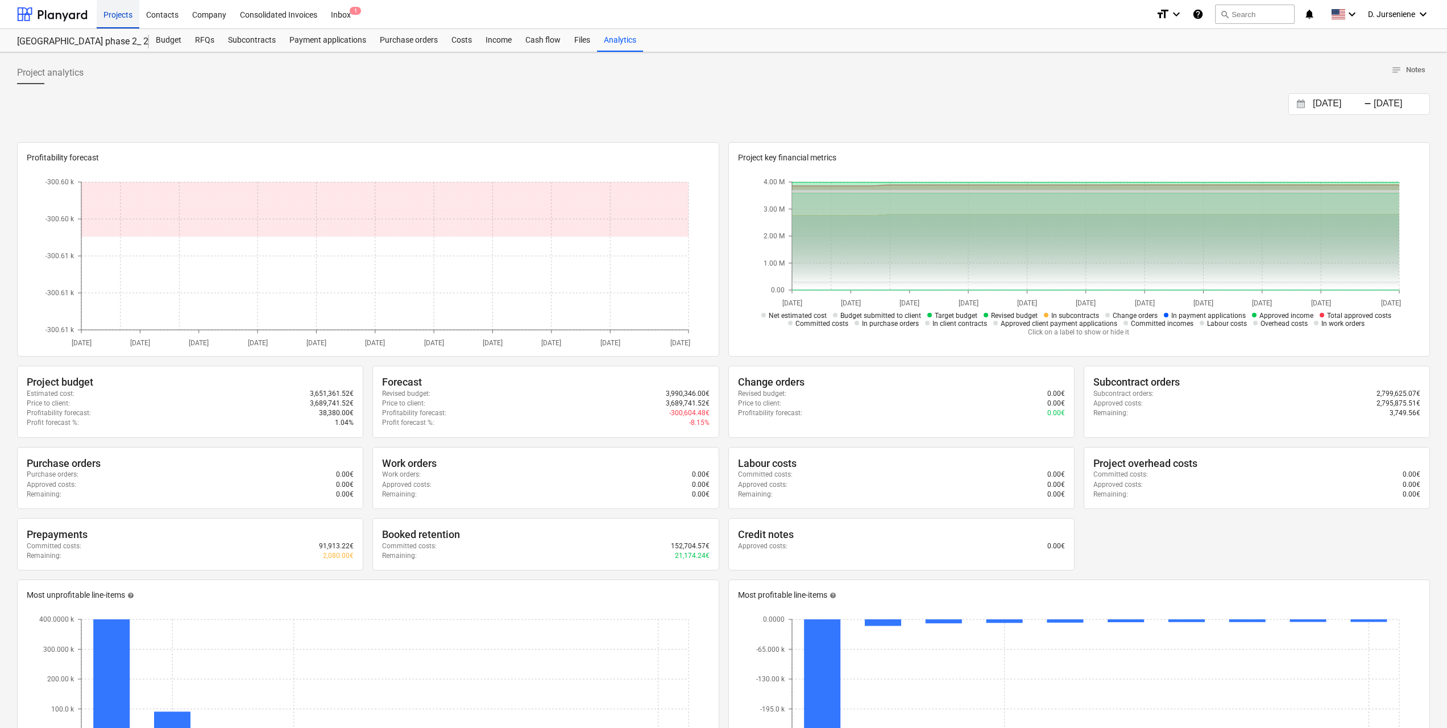
click at [115, 14] on div "Projects" at bounding box center [118, 13] width 43 height 29
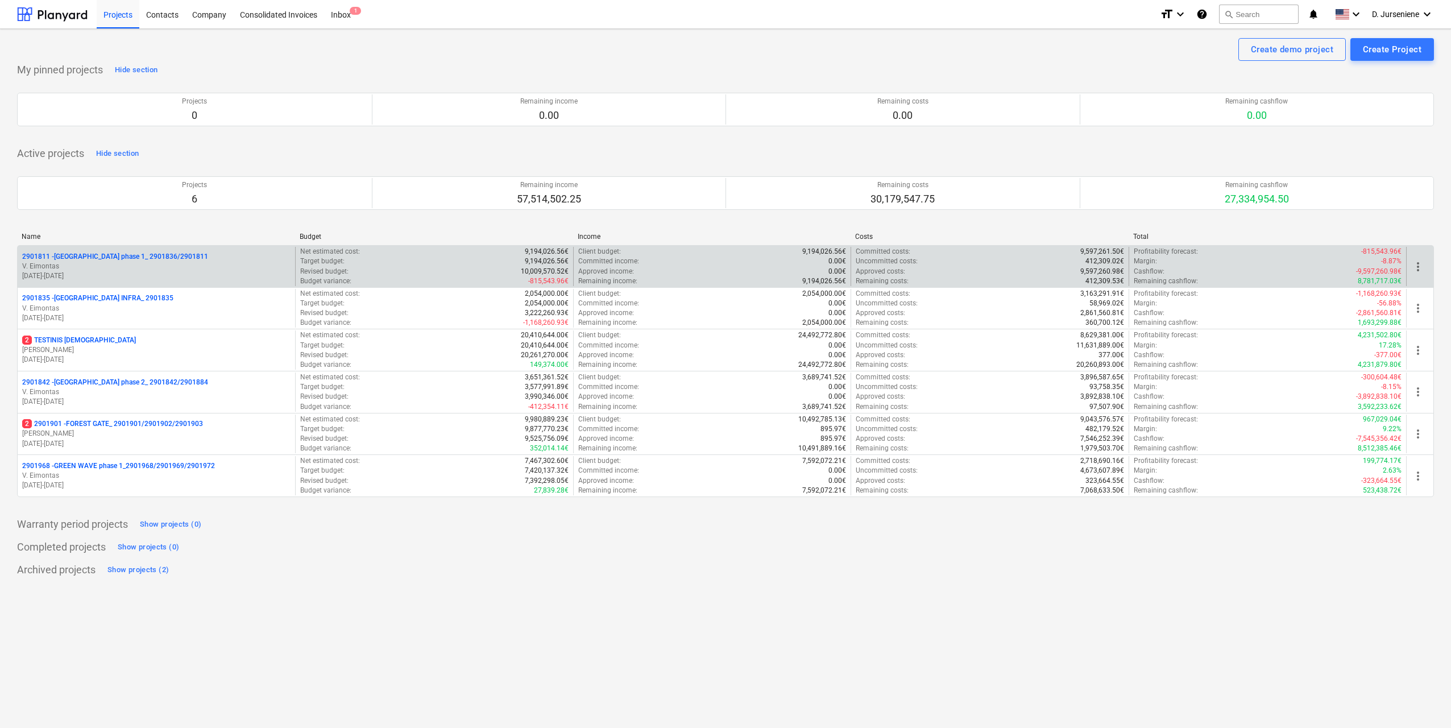
click at [42, 265] on p "V. Eimontas" at bounding box center [156, 266] width 268 height 10
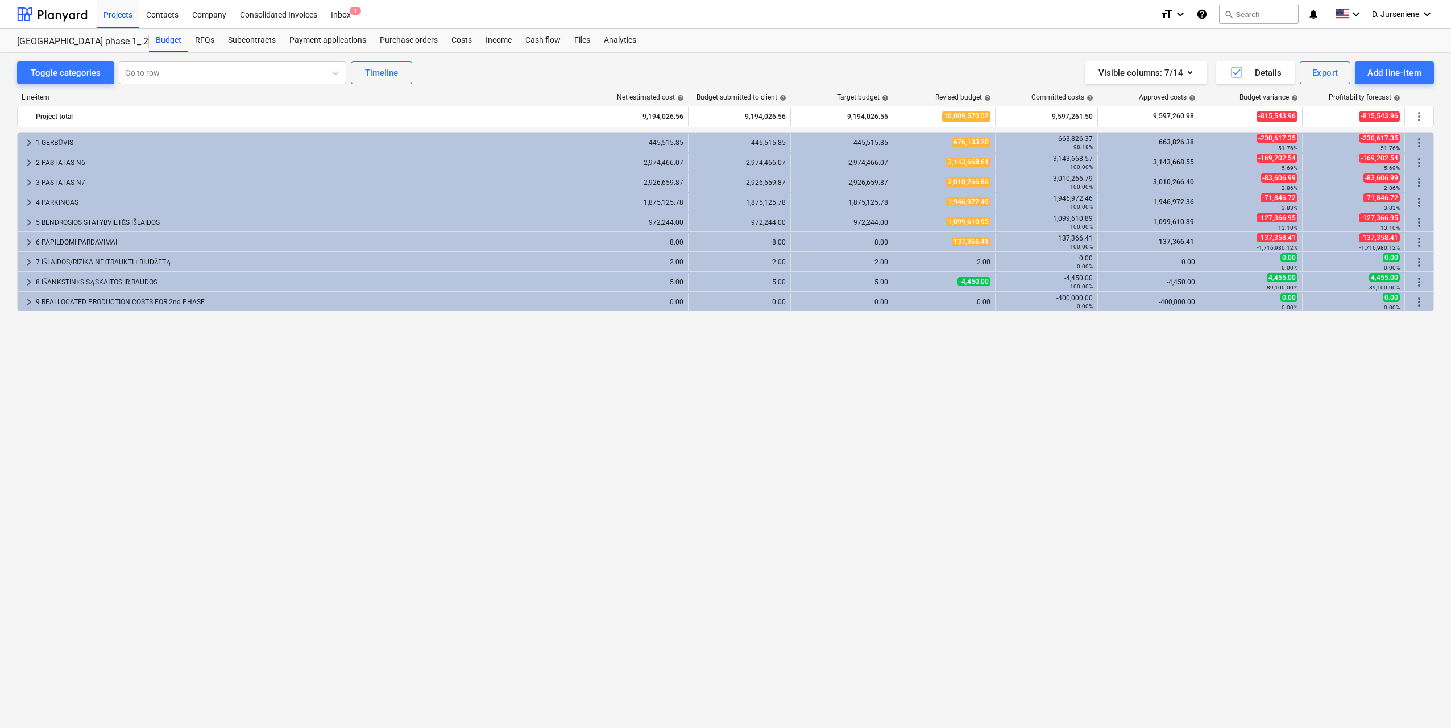
drag, startPoint x: 47, startPoint y: 11, endPoint x: 0, endPoint y: 22, distance: 47.8
click at [47, 11] on div at bounding box center [52, 14] width 70 height 28
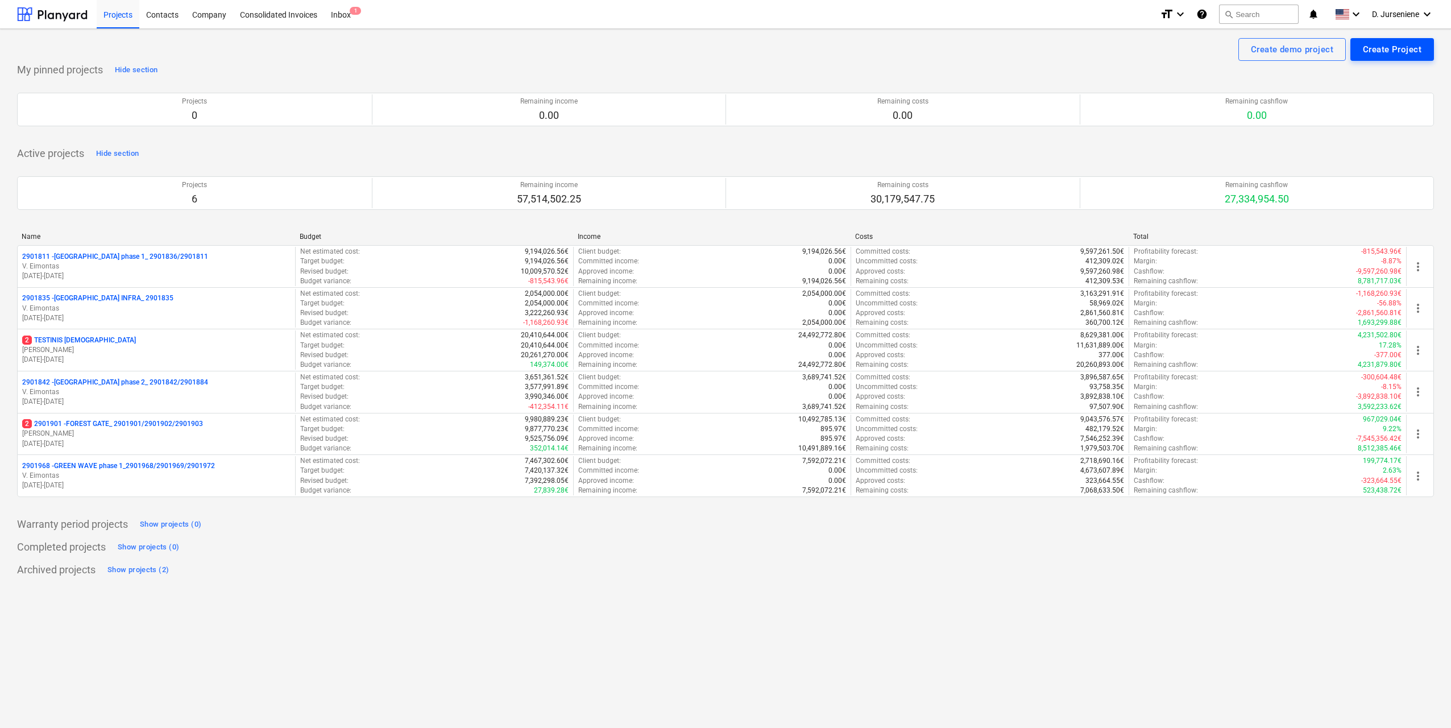
click at [1365, 49] on div "Create Project" at bounding box center [1391, 49] width 59 height 15
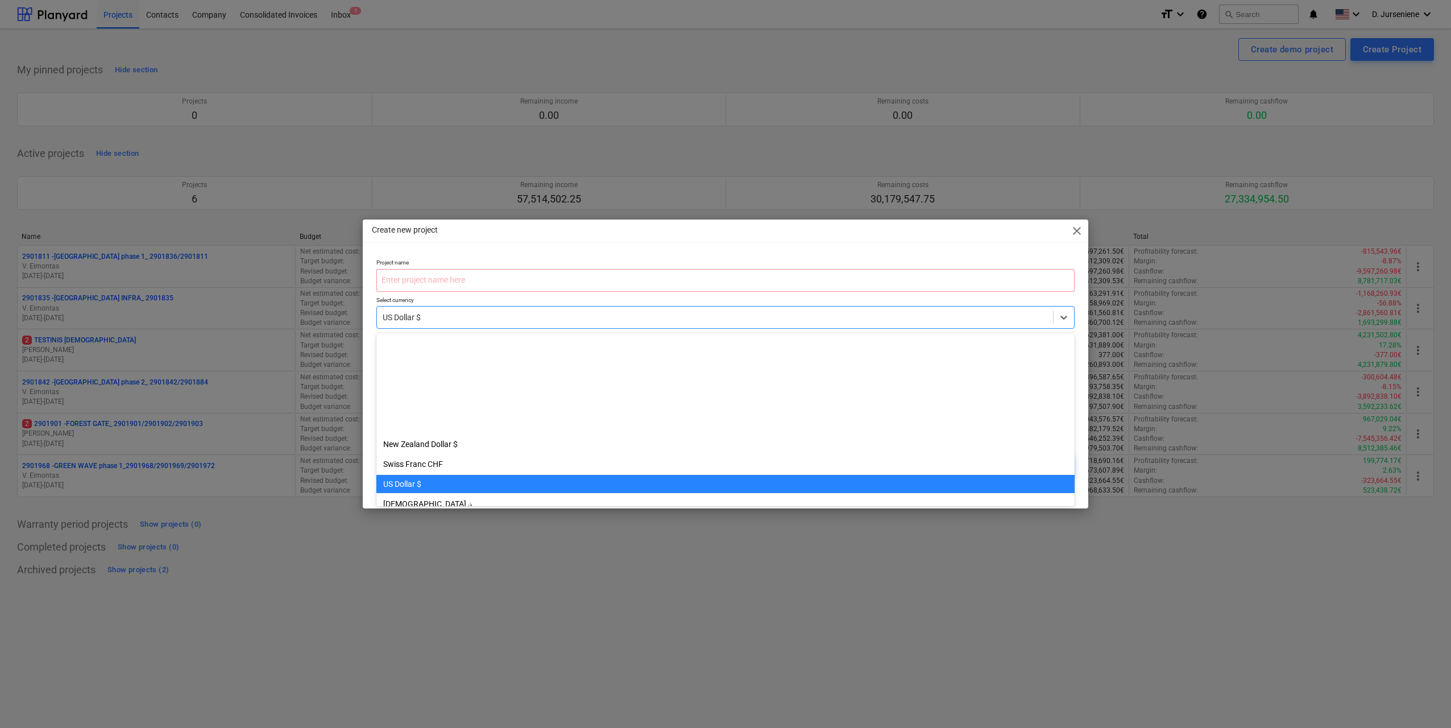
click at [437, 318] on div at bounding box center [715, 316] width 664 height 11
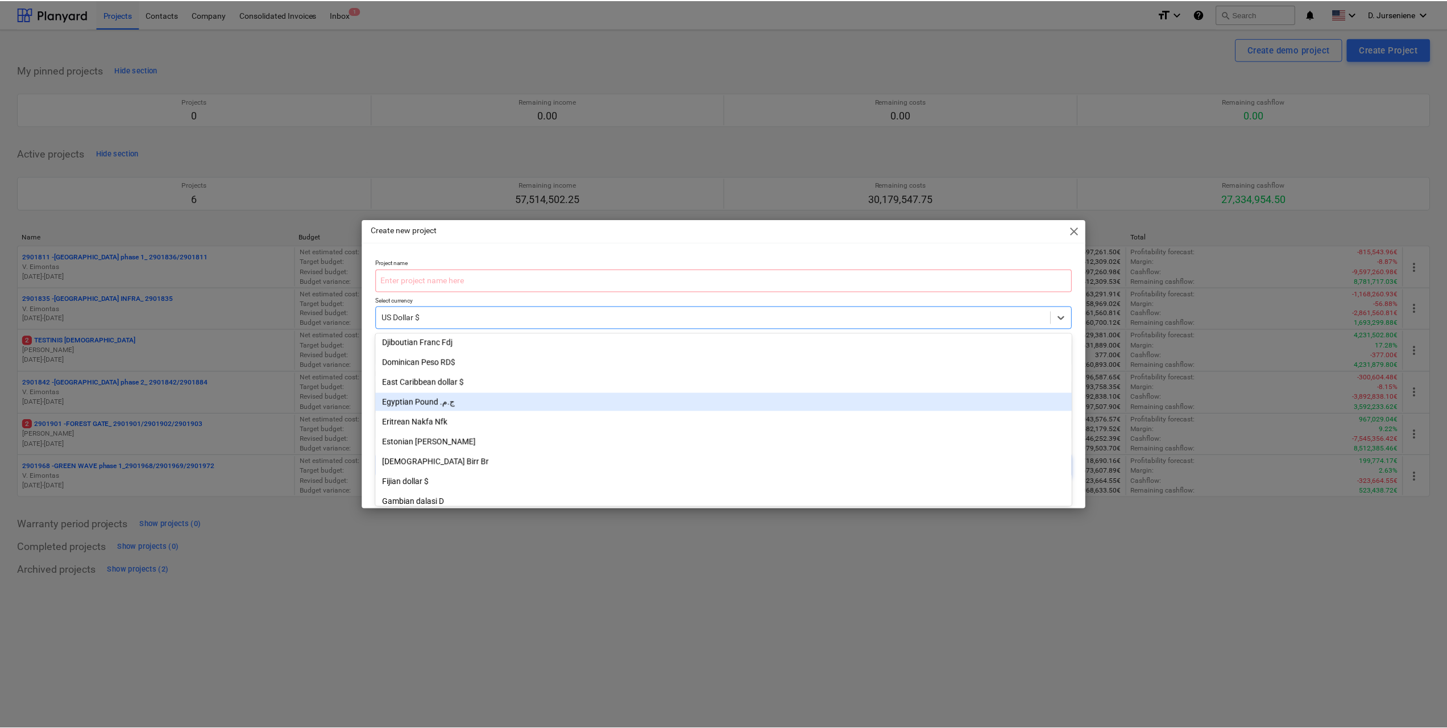
scroll to position [821, 0]
type input "eu"
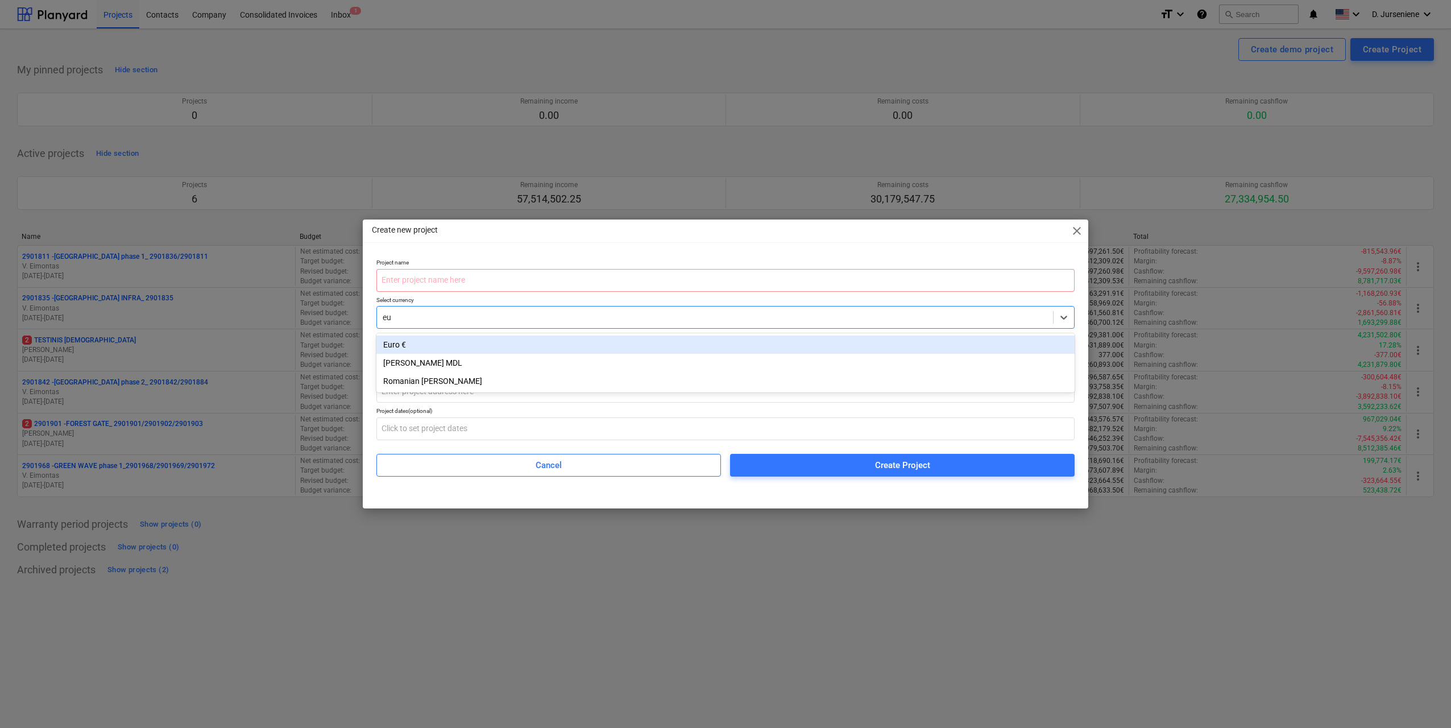
click at [449, 345] on div "Euro €" at bounding box center [725, 344] width 698 height 18
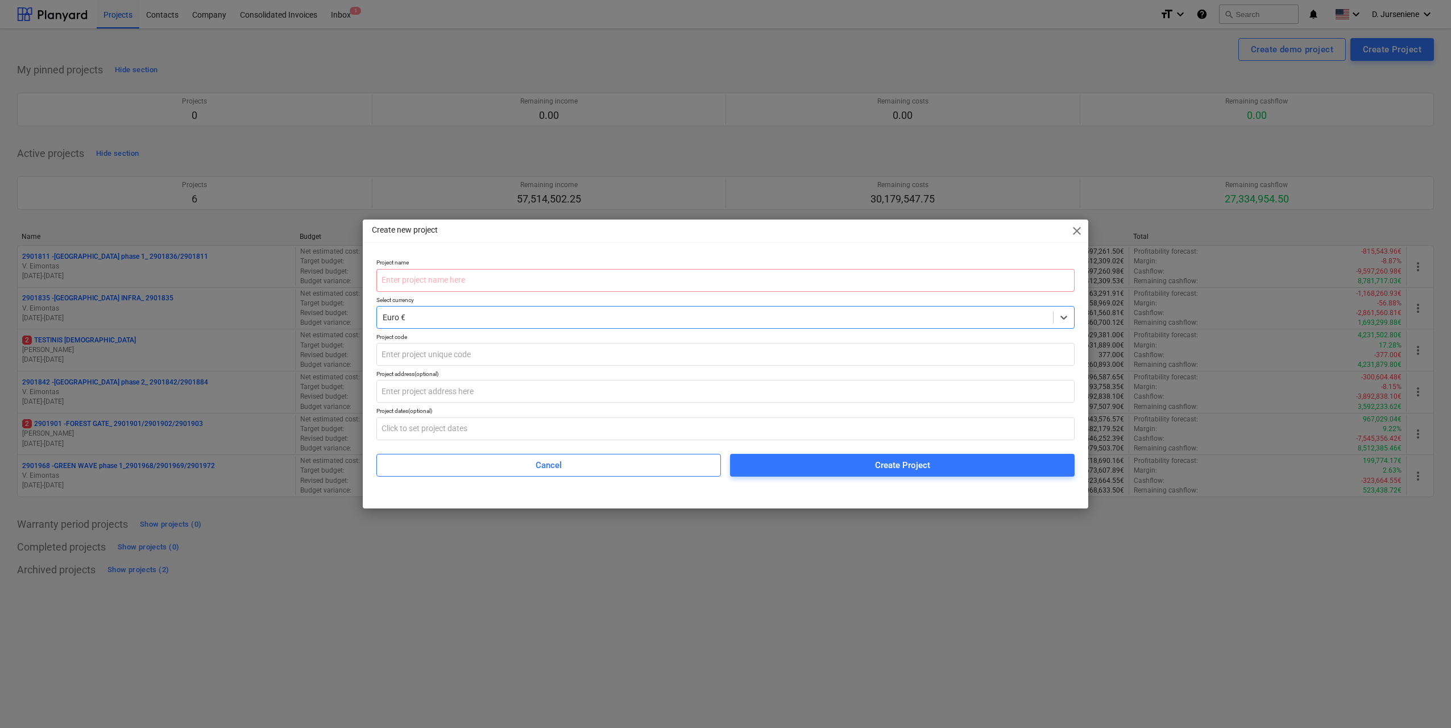
click at [444, 368] on div "Project name Select currency option Euro €, selected. Select is focused ,type t…" at bounding box center [725, 367] width 698 height 217
click at [451, 277] on input "text" at bounding box center [725, 280] width 698 height 23
click at [605, 464] on span "Cancel" at bounding box center [548, 465] width 316 height 15
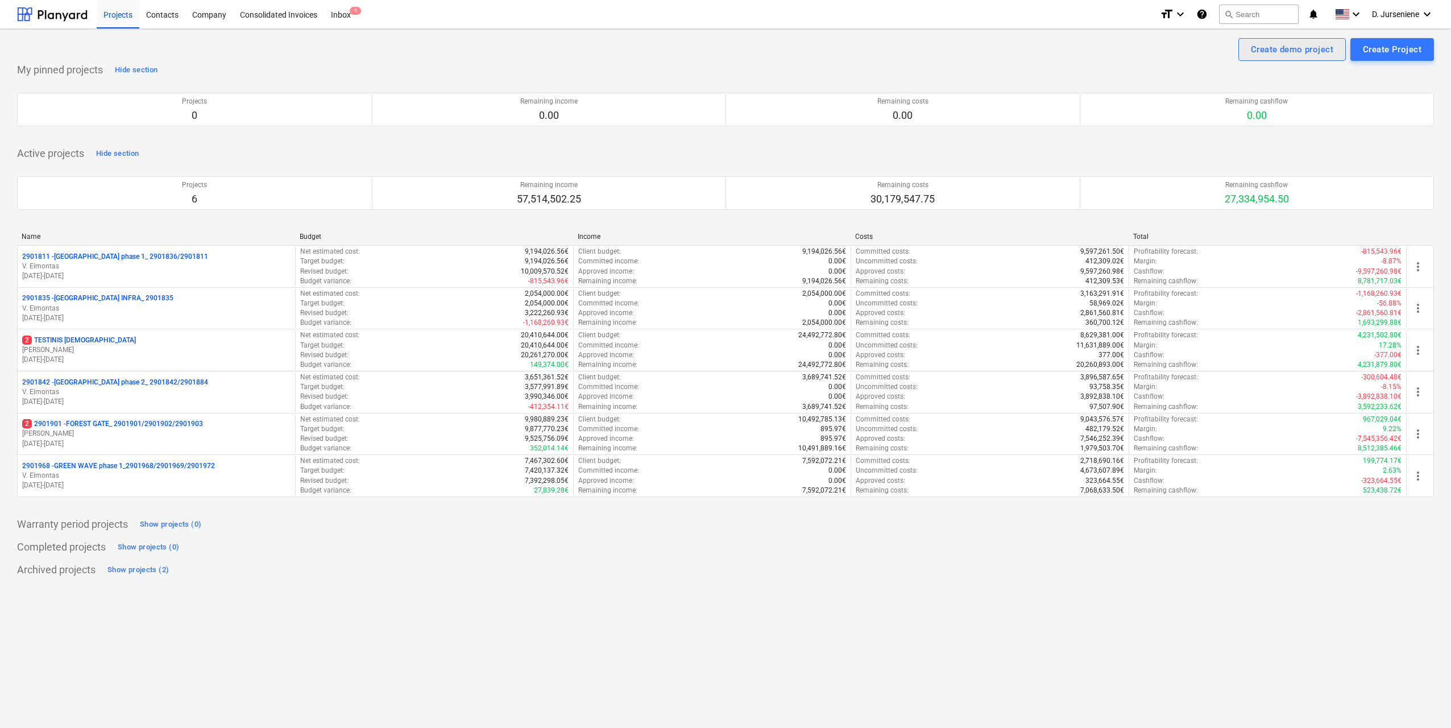
click at [1282, 47] on div "Create demo project" at bounding box center [1291, 49] width 82 height 15
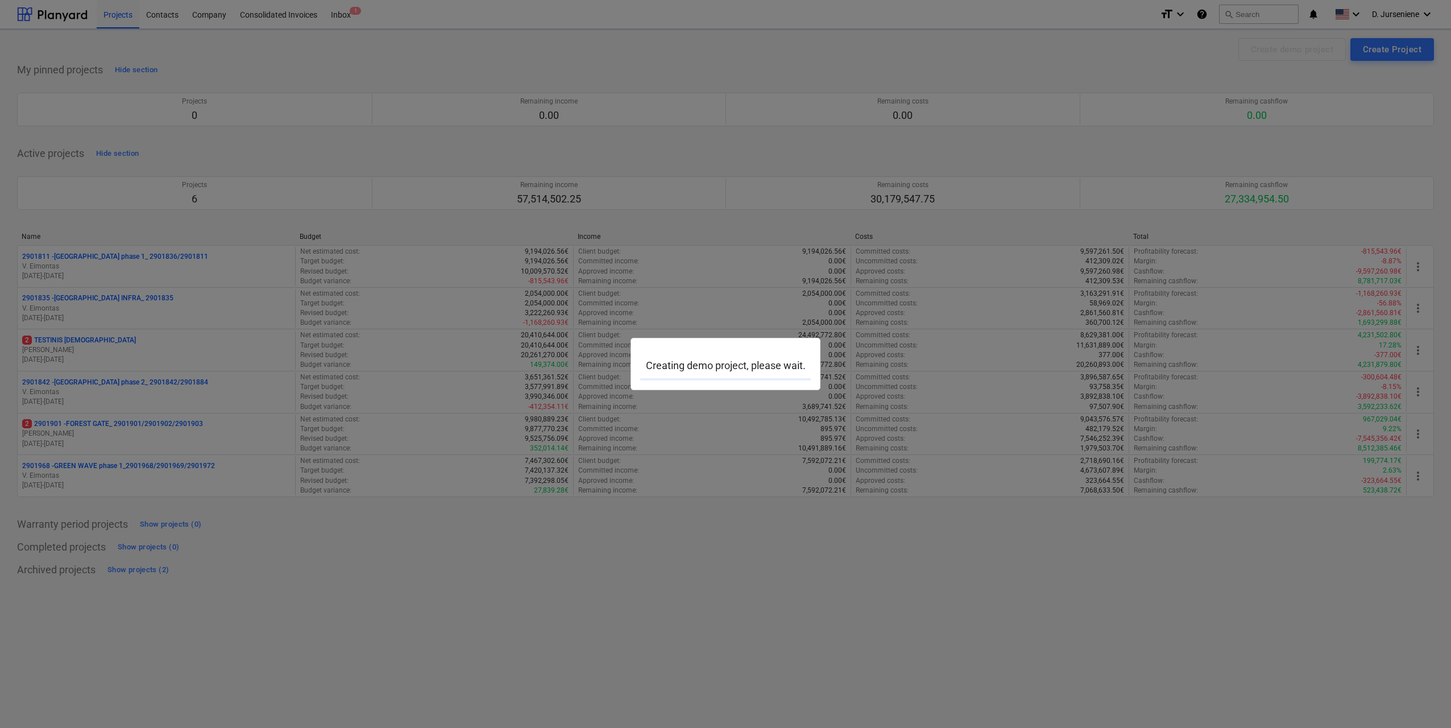
click at [824, 142] on div at bounding box center [725, 364] width 1451 height 728
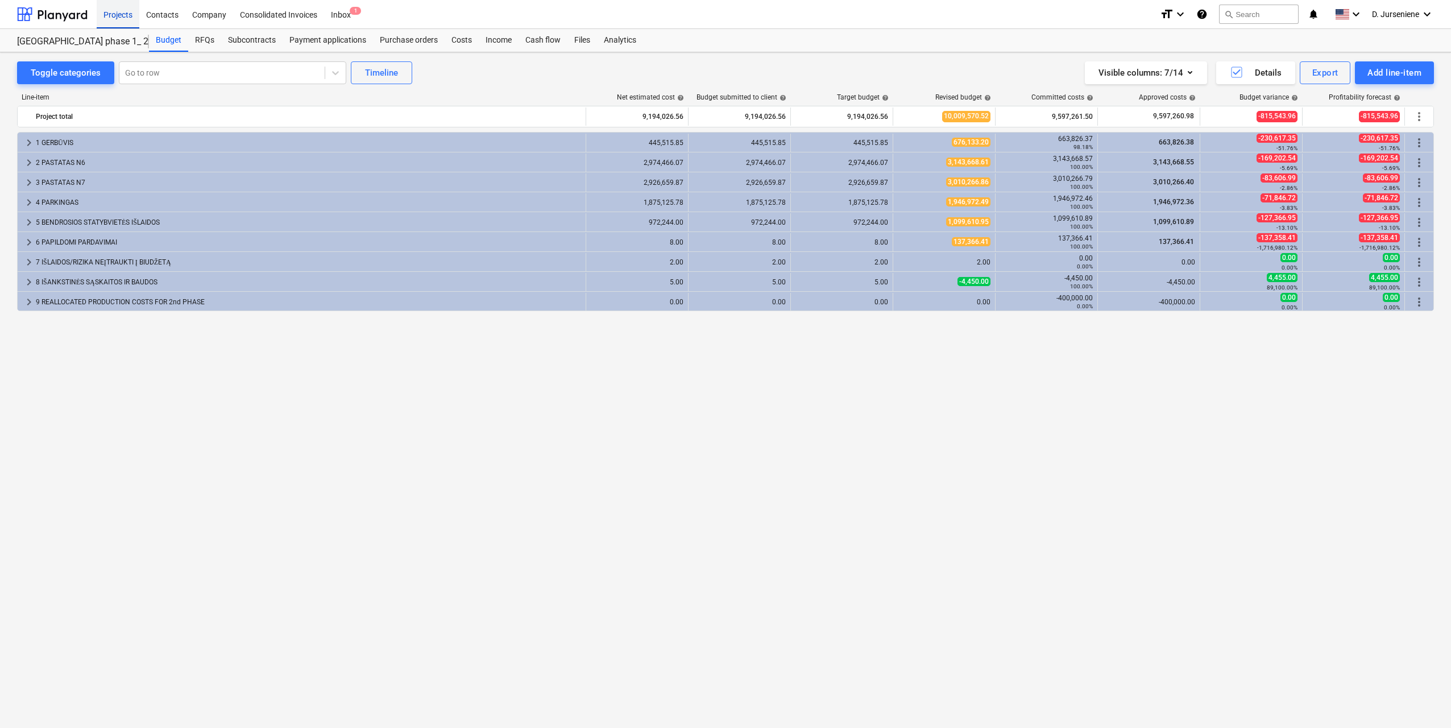
click at [106, 10] on div "Projects" at bounding box center [118, 13] width 43 height 29
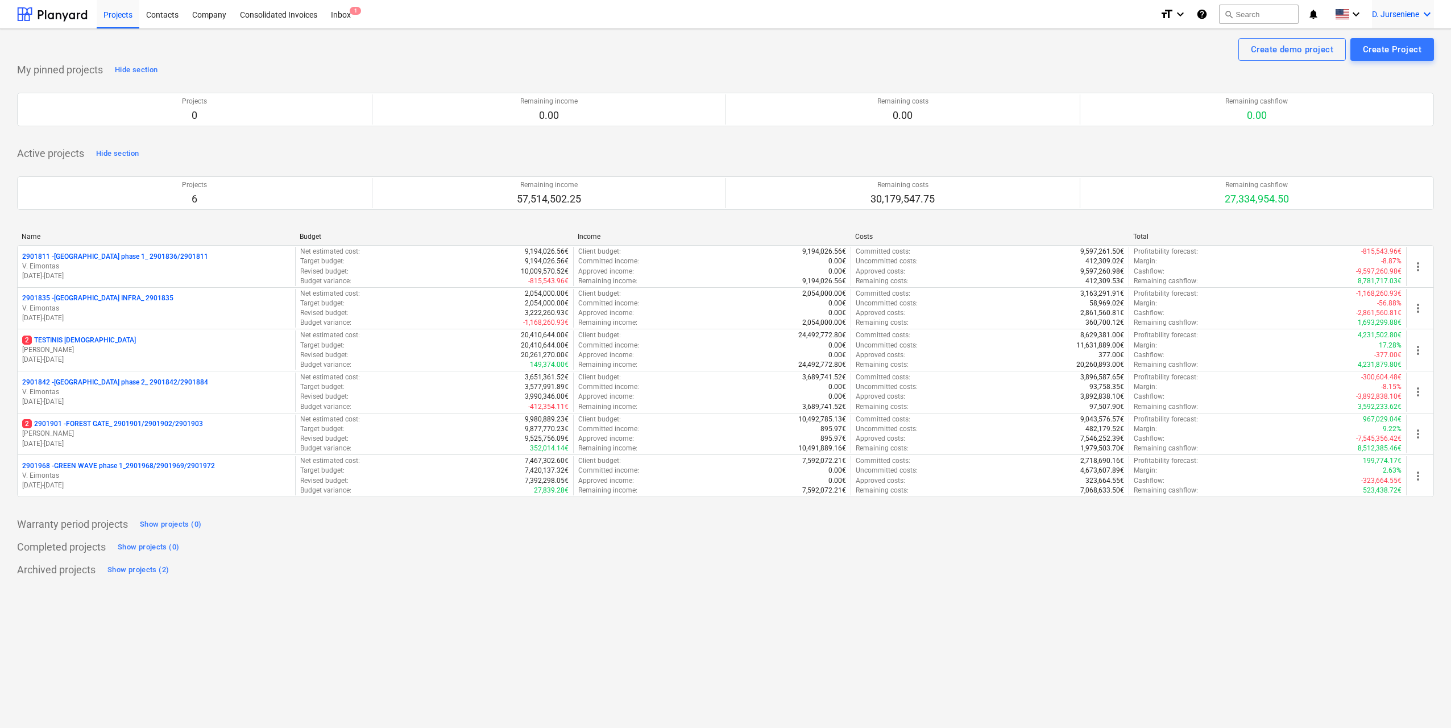
click at [1420, 14] on icon "keyboard_arrow_down" at bounding box center [1427, 14] width 14 height 14
click at [1415, 46] on div "Settings" at bounding box center [1399, 44] width 68 height 18
click at [393, 596] on div "Create demo project Create Project My pinned projects Hide section Projects 0 R…" at bounding box center [725, 378] width 1451 height 699
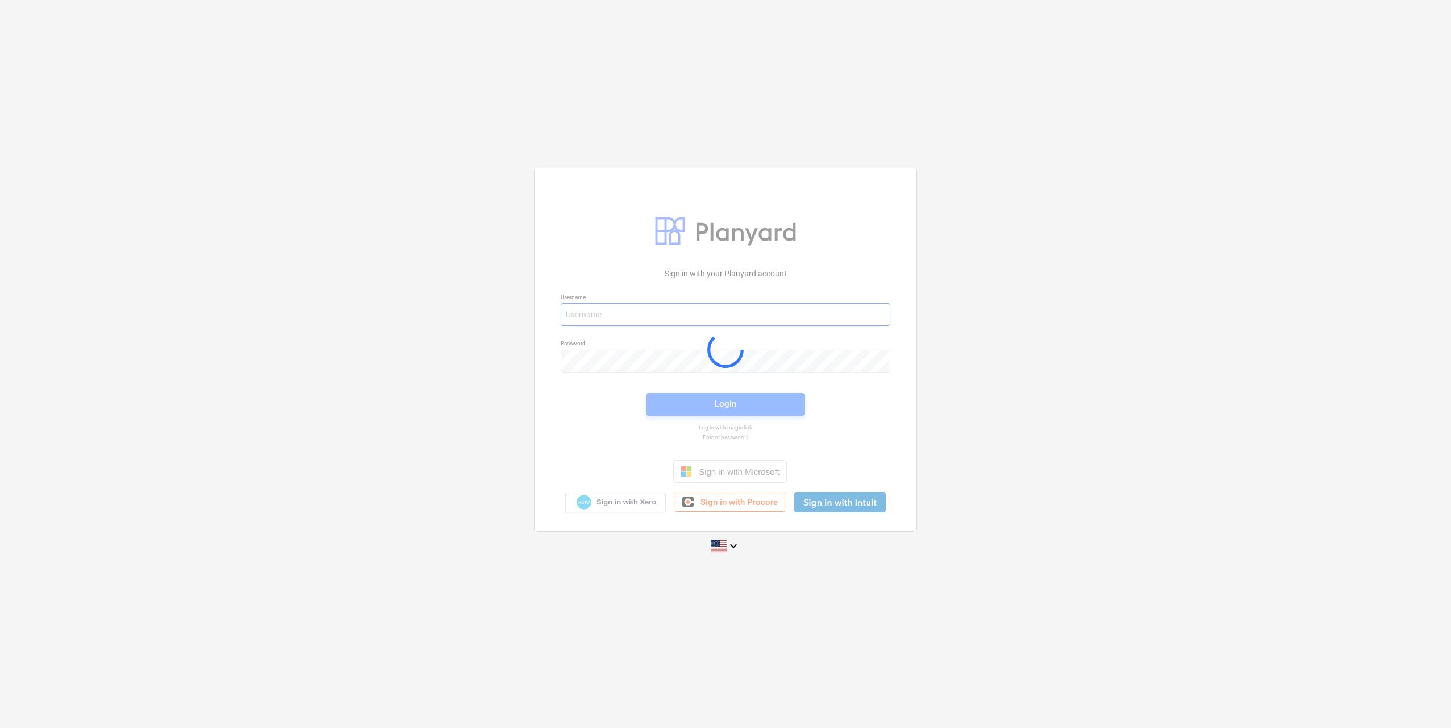
type input "[PERSON_NAME][EMAIL_ADDRESS][DOMAIN_NAME]"
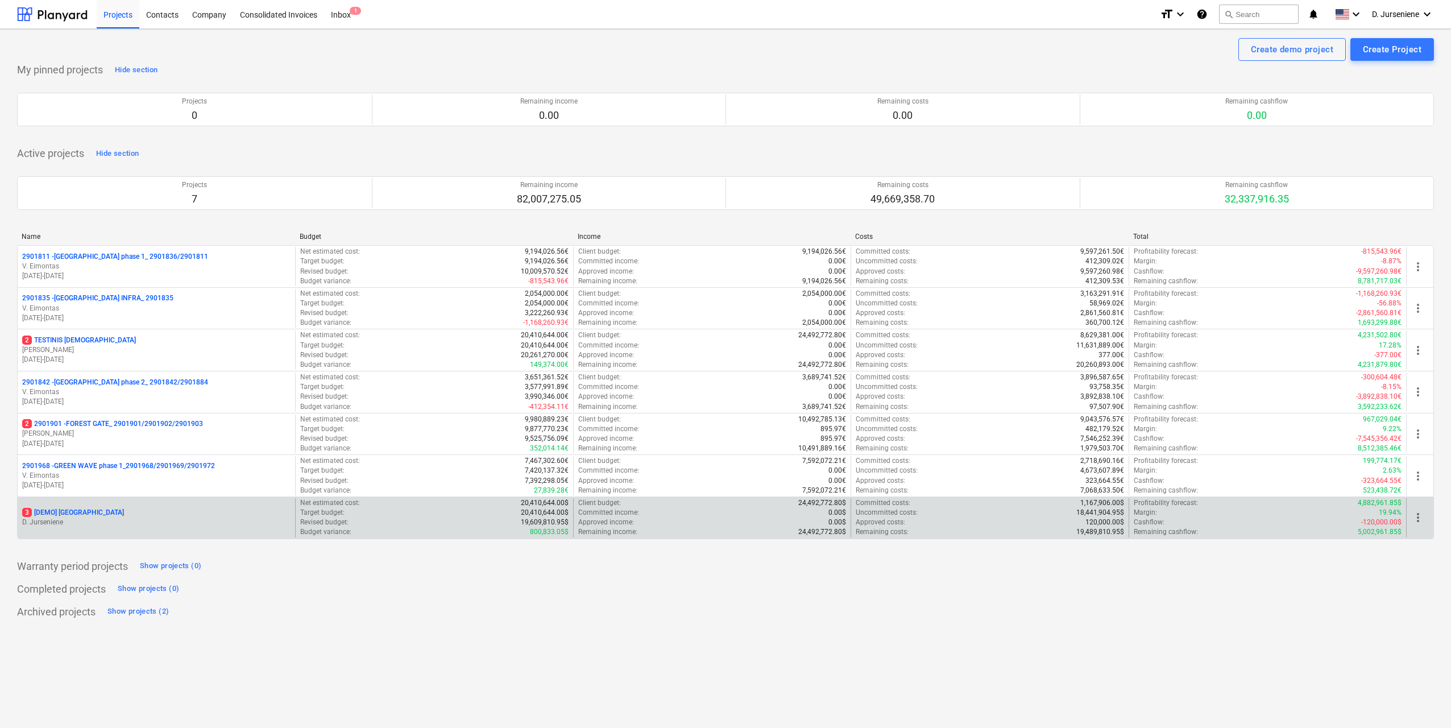
click at [1417, 516] on span "more_vert" at bounding box center [1418, 517] width 14 height 14
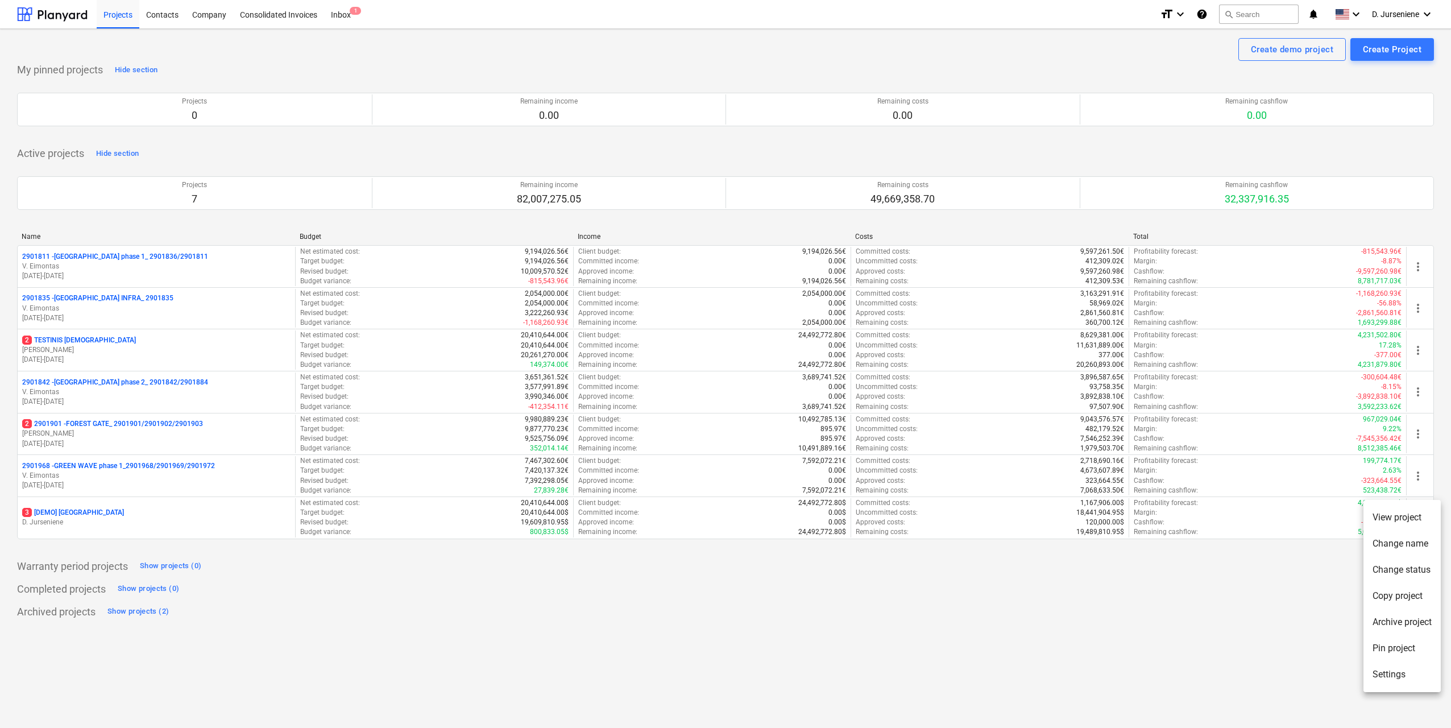
click at [1069, 590] on div at bounding box center [725, 364] width 1451 height 728
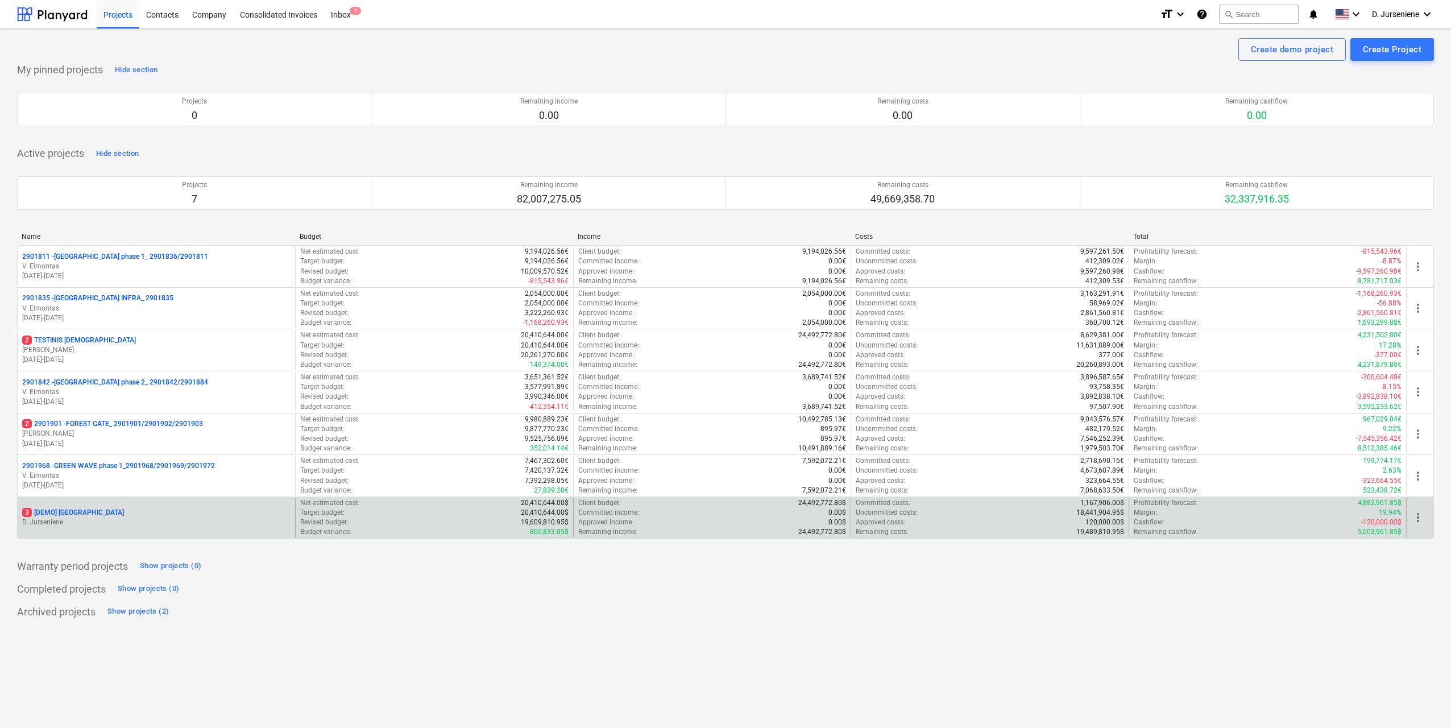
click at [69, 518] on p "D. Jurseniene" at bounding box center [156, 522] width 268 height 10
click at [1418, 520] on span "more_vert" at bounding box center [1418, 517] width 14 height 14
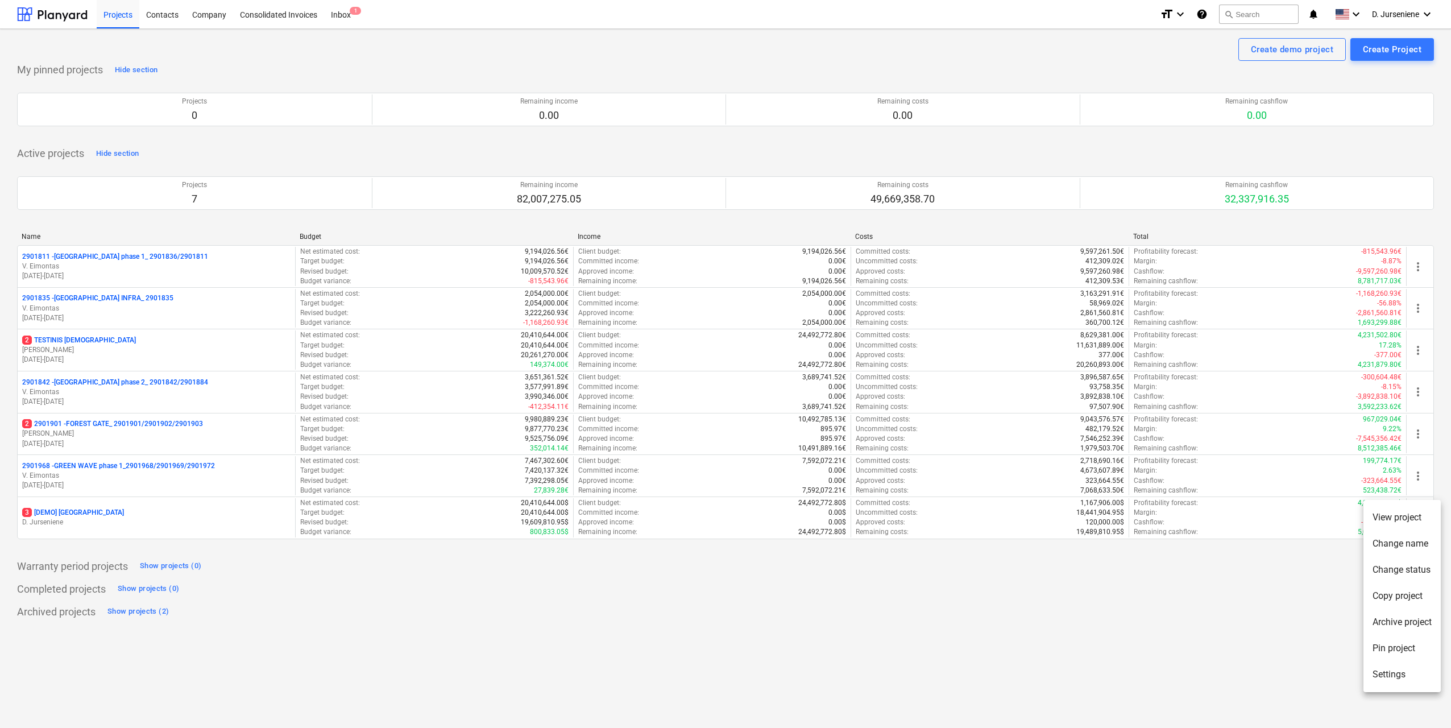
click at [1409, 570] on li "Change status" at bounding box center [1401, 569] width 77 height 26
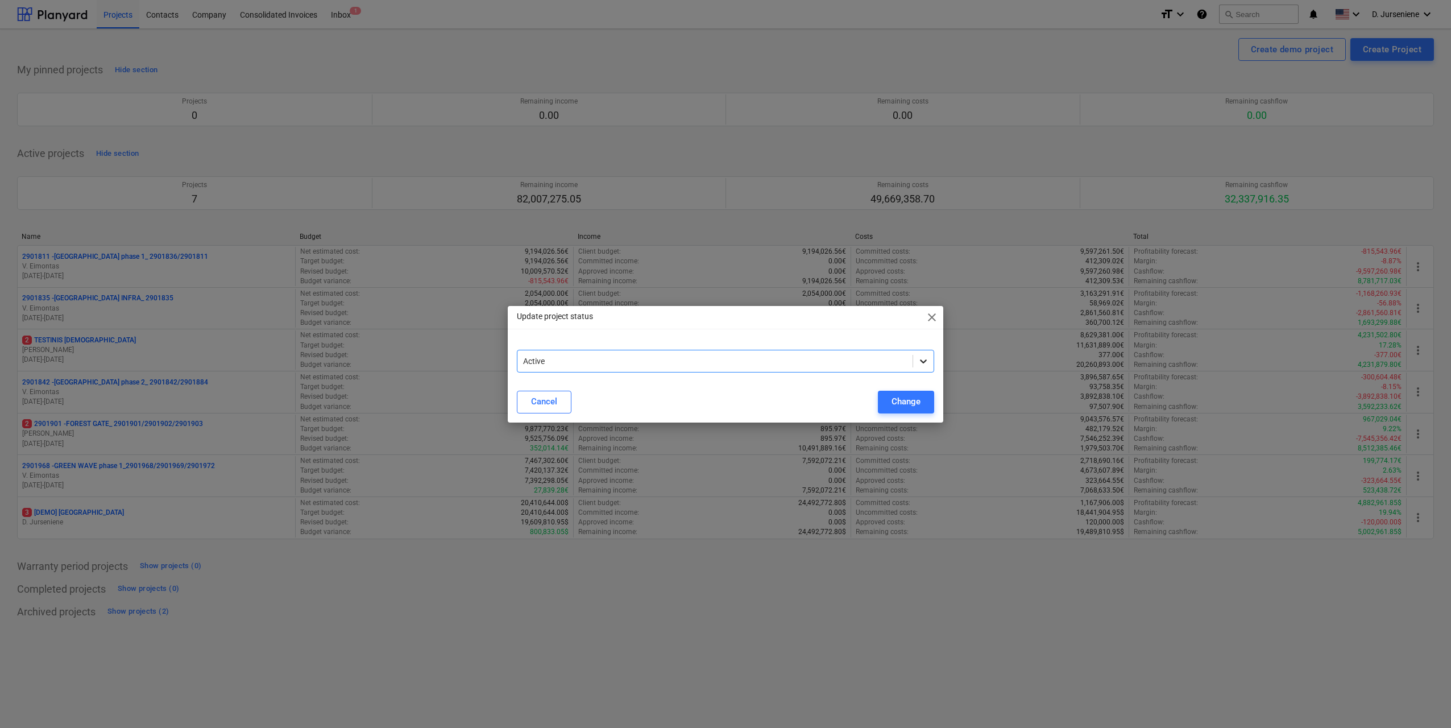
click at [926, 363] on icon at bounding box center [922, 360] width 11 height 11
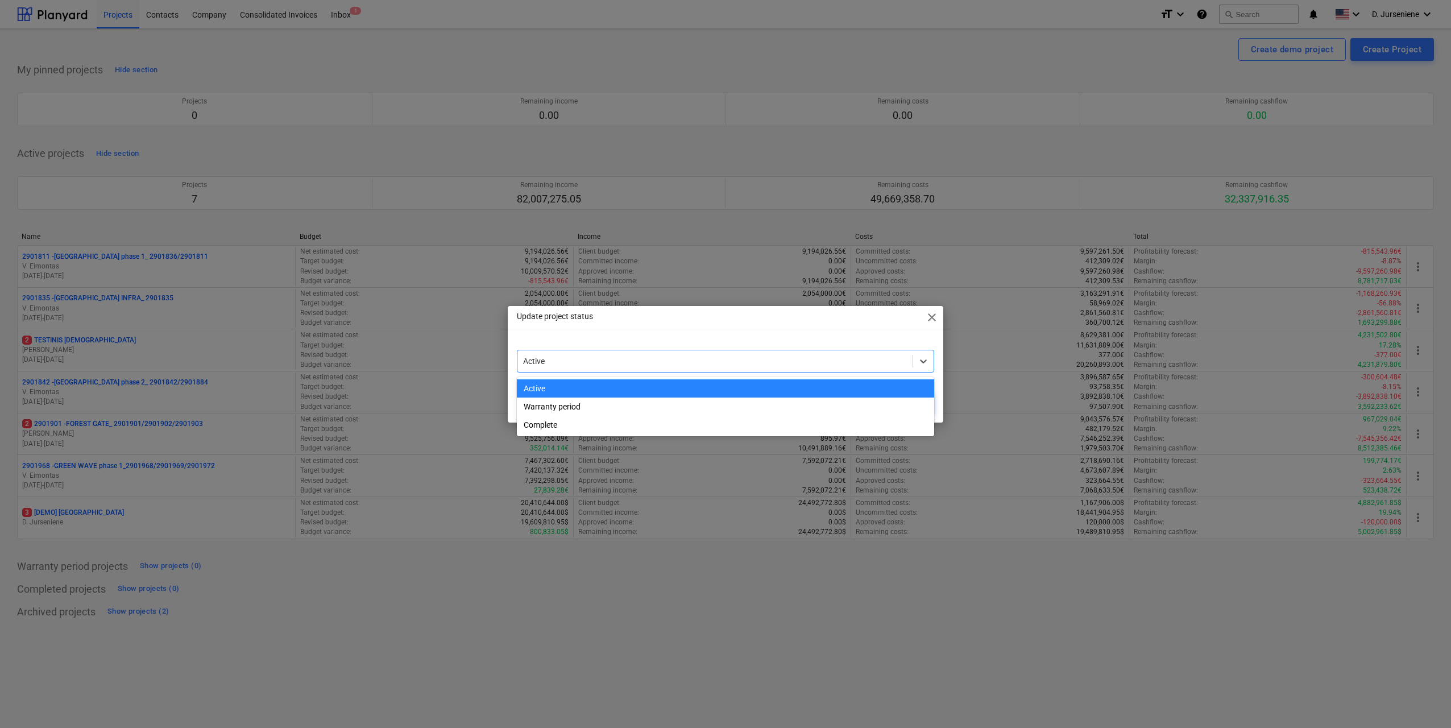
click at [929, 325] on div "Update project status close" at bounding box center [725, 317] width 435 height 23
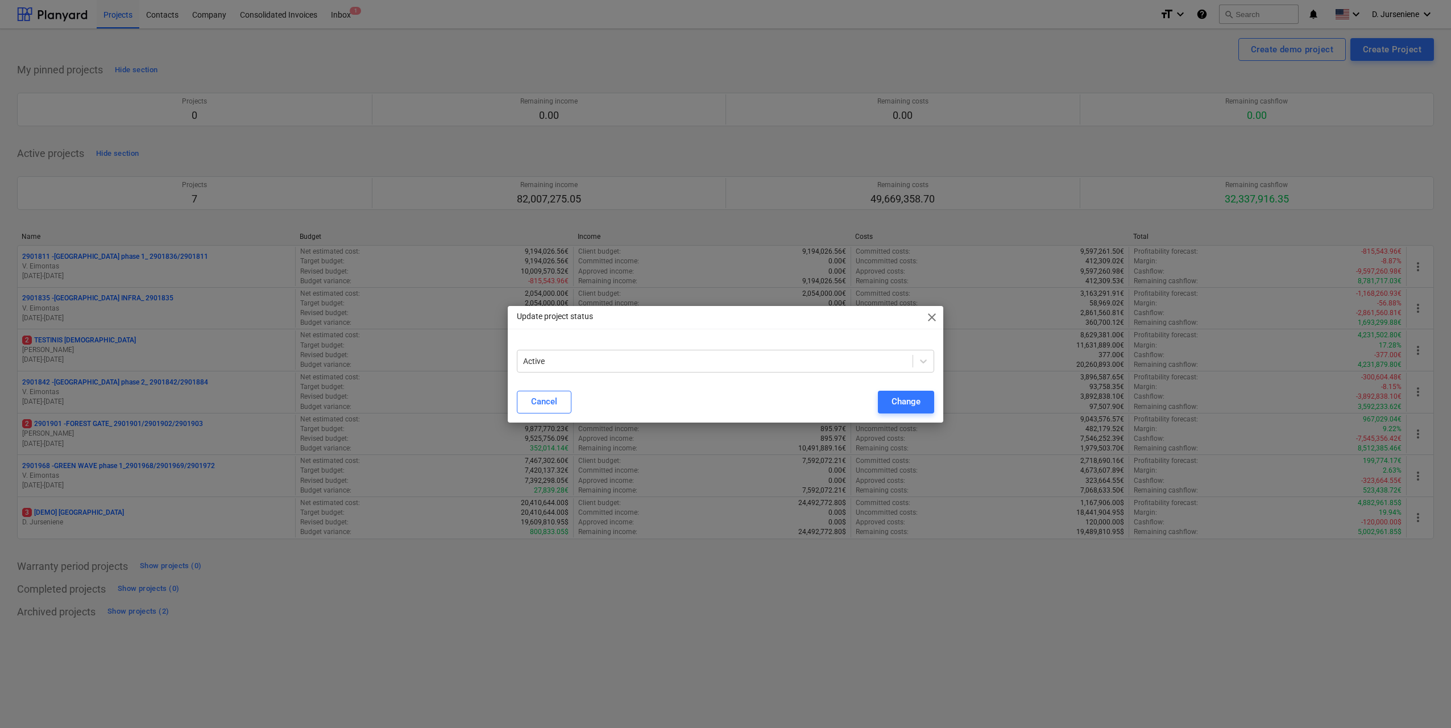
click at [934, 318] on span "close" at bounding box center [932, 317] width 14 height 14
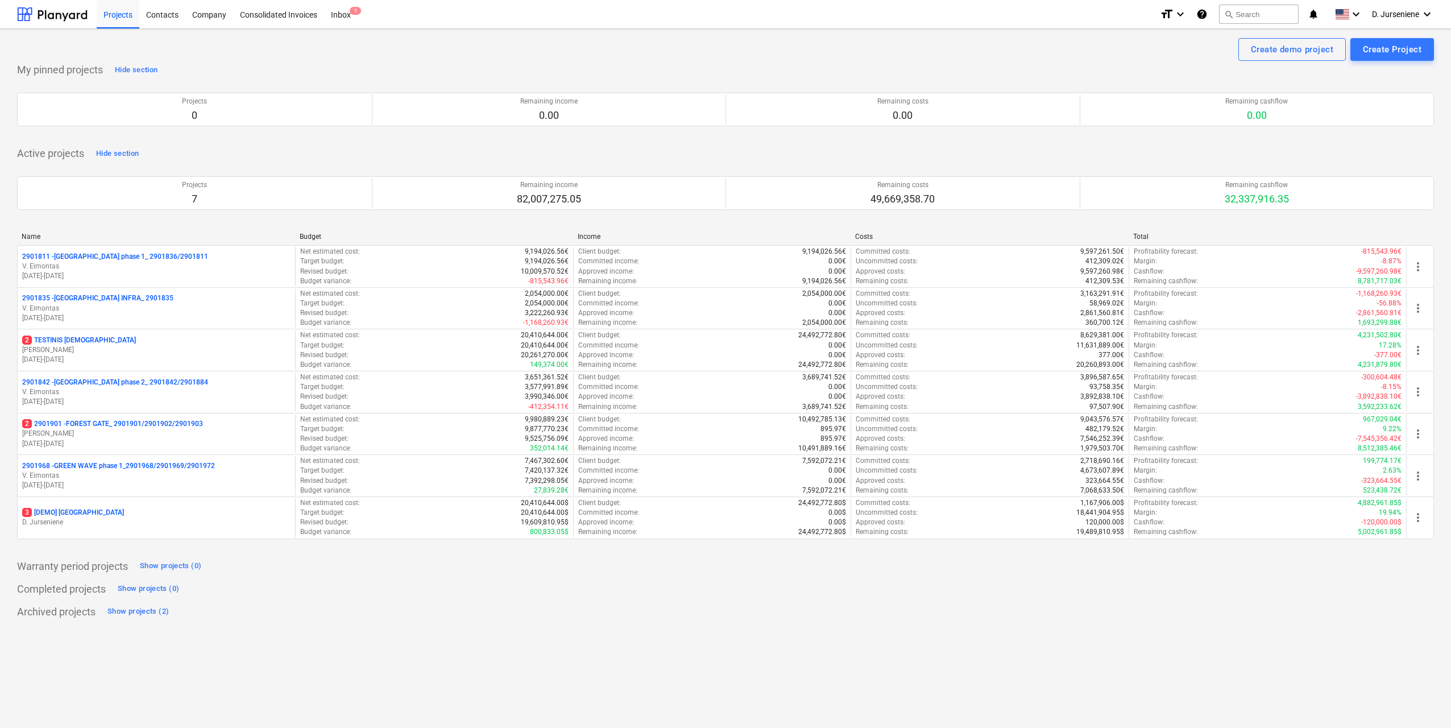
click at [911, 599] on div "My pinned projects Hide section Projects 0 Remaining income 0.00 Remaining cost…" at bounding box center [725, 341] width 1416 height 560
drag, startPoint x: 40, startPoint y: 11, endPoint x: 53, endPoint y: 13, distance: 12.6
click at [40, 10] on div at bounding box center [52, 14] width 70 height 28
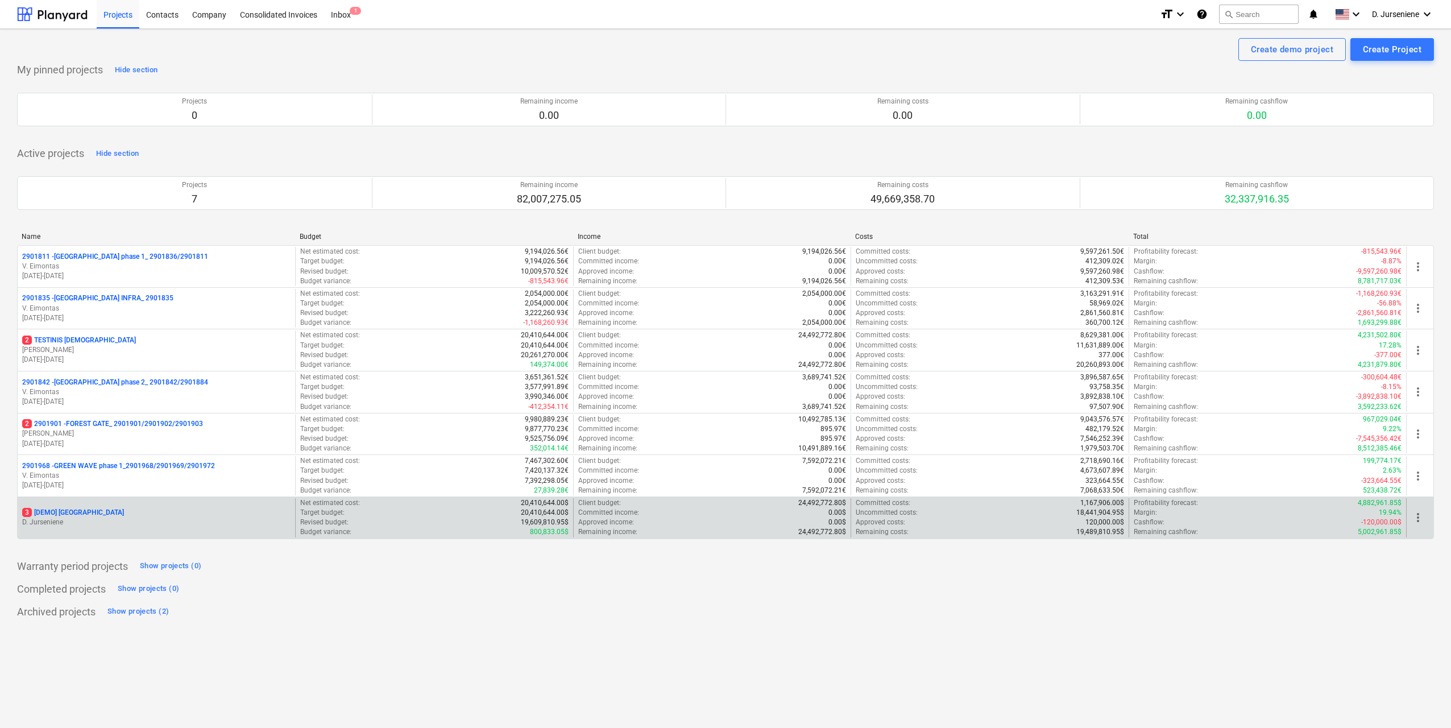
click at [1420, 518] on span "more_vert" at bounding box center [1418, 517] width 14 height 14
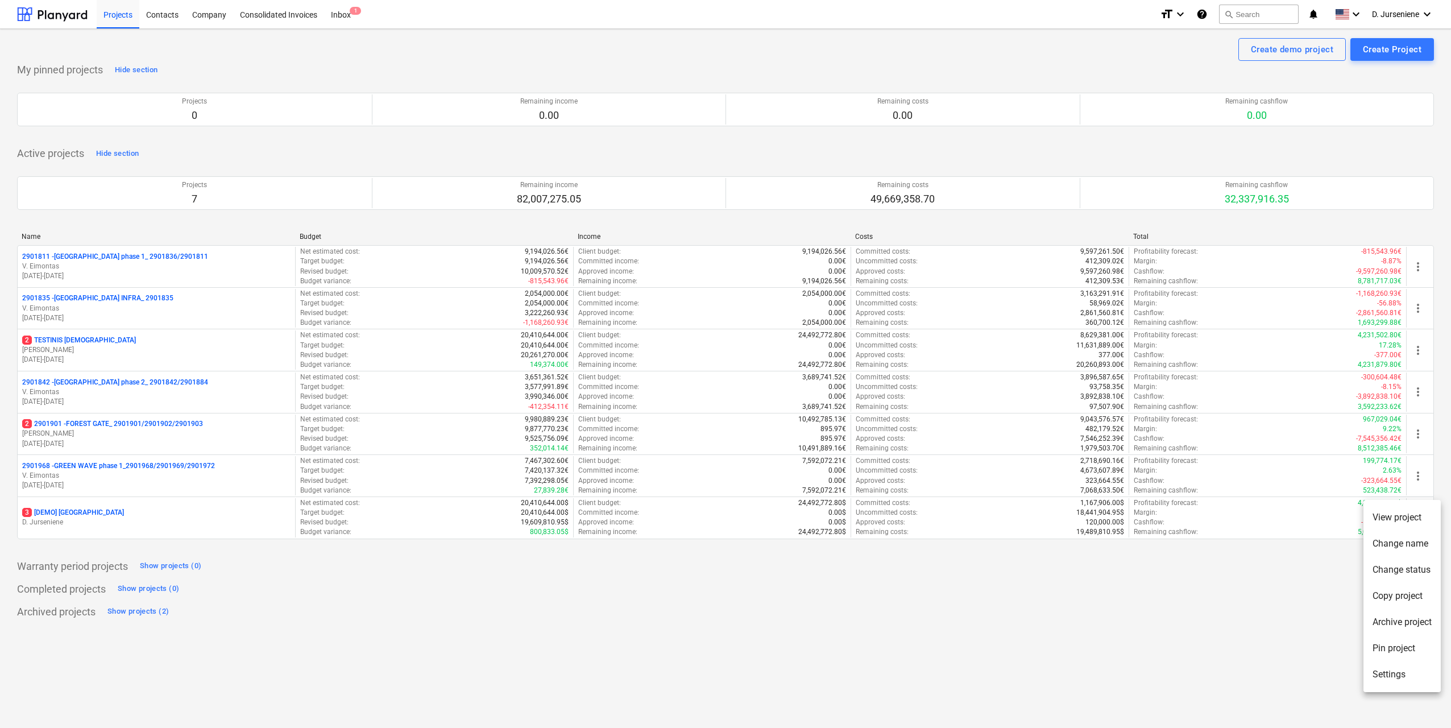
click at [1385, 672] on li "Settings" at bounding box center [1401, 674] width 77 height 26
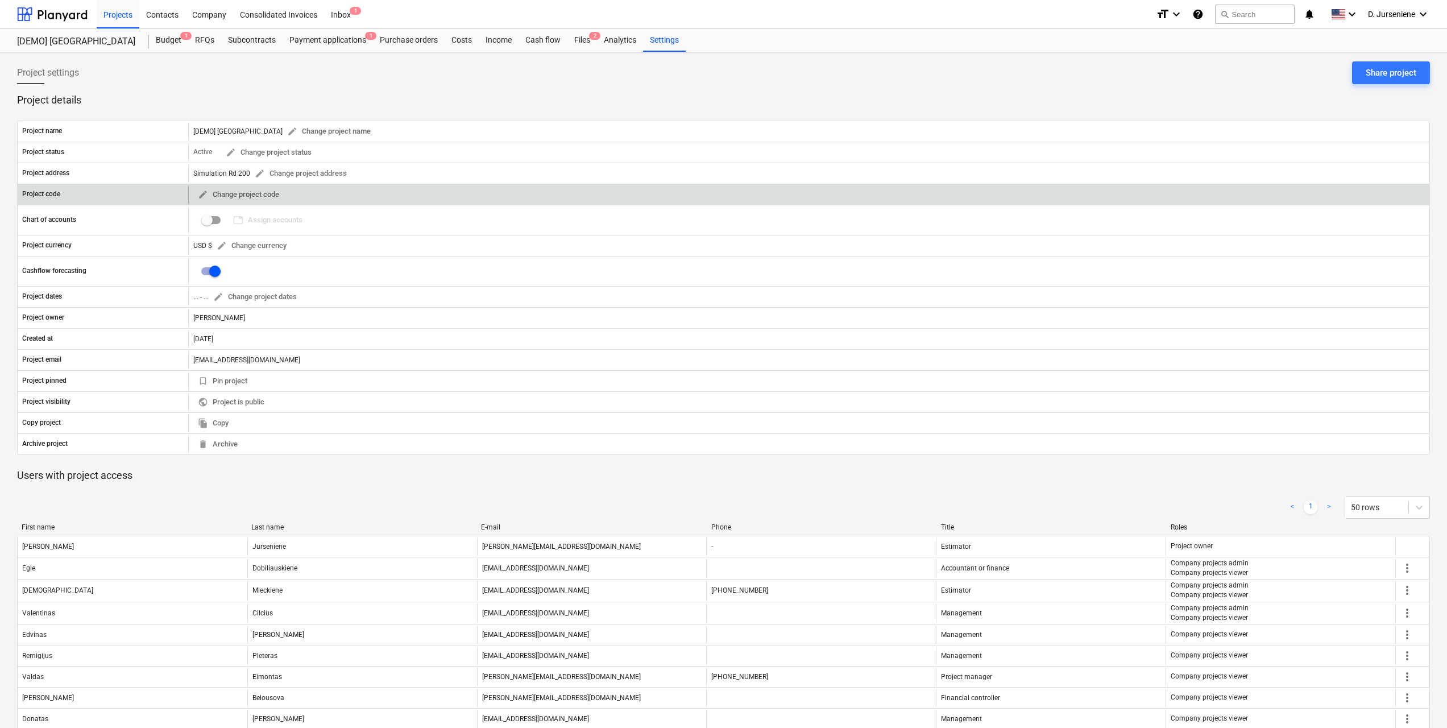
drag, startPoint x: 217, startPoint y: 447, endPoint x: 141, endPoint y: 189, distance: 268.9
click at [214, 466] on div "Project name [DEMO] Stone Road House edit Change project name Project status Ac…" at bounding box center [723, 288] width 1412 height 362
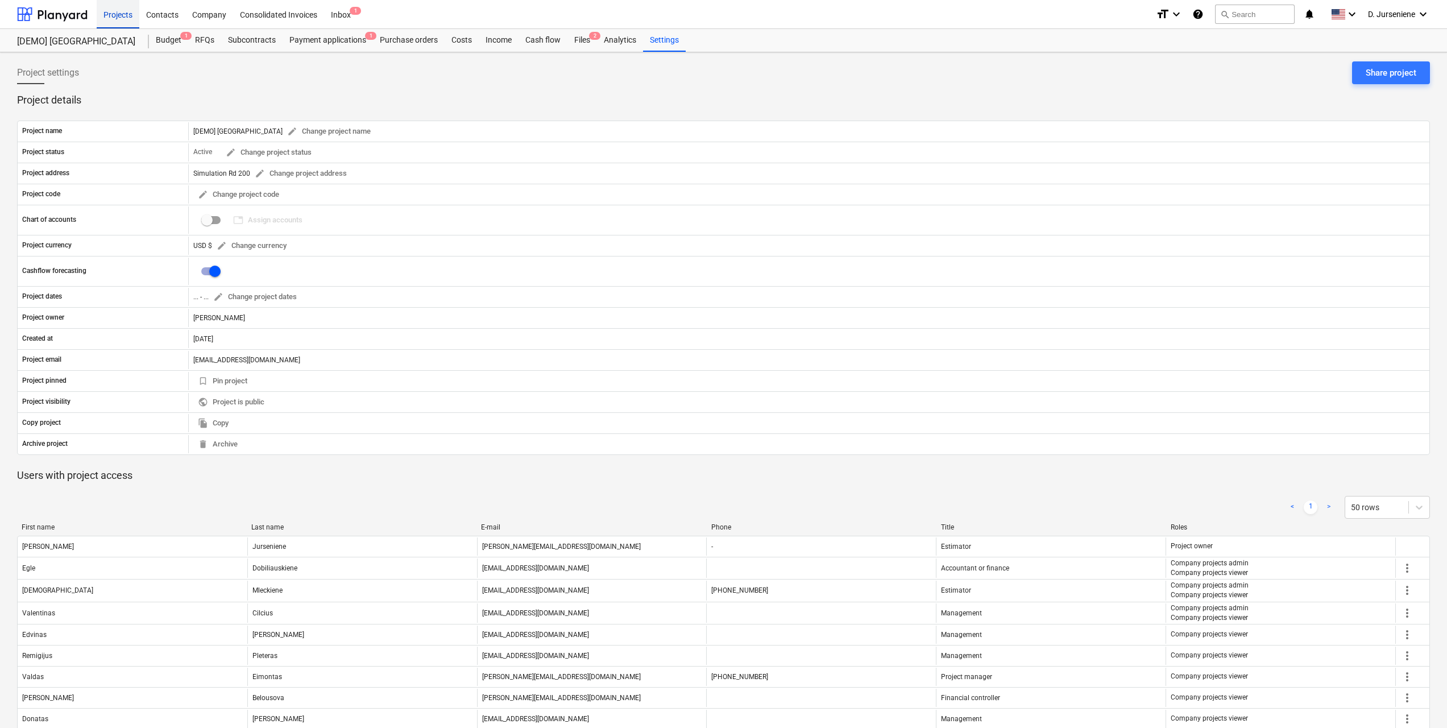
click at [109, 15] on div "Projects" at bounding box center [118, 13] width 43 height 29
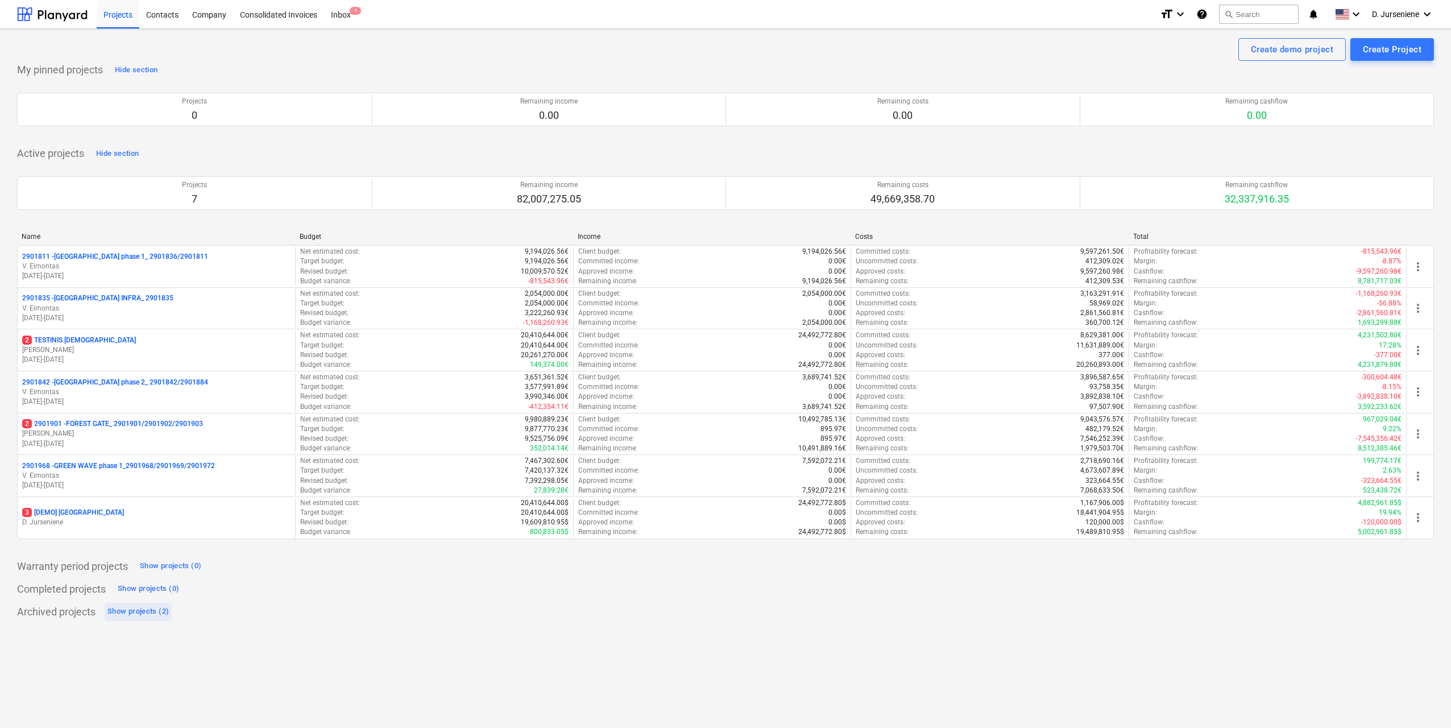
click at [150, 613] on div "Show projects (2)" at bounding box center [137, 611] width 61 height 13
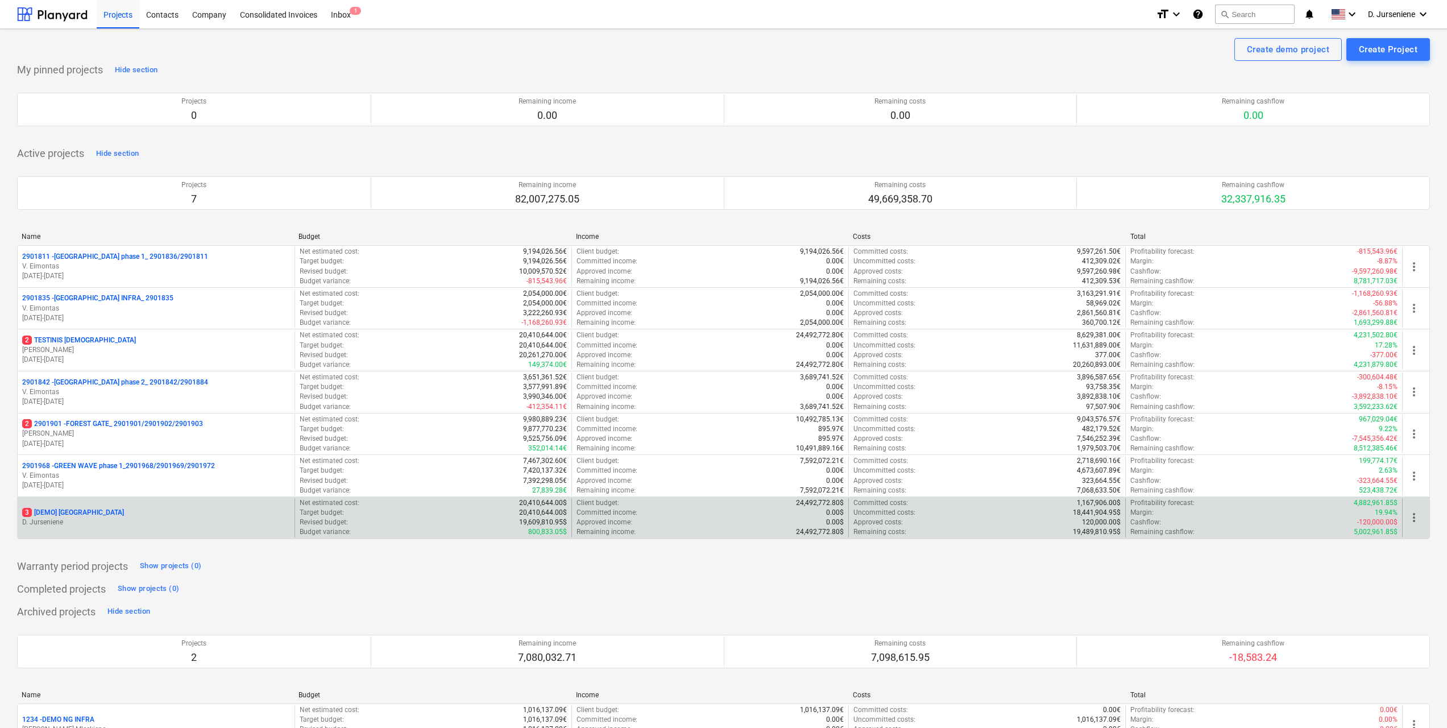
click at [1412, 519] on span "more_vert" at bounding box center [1414, 517] width 14 height 14
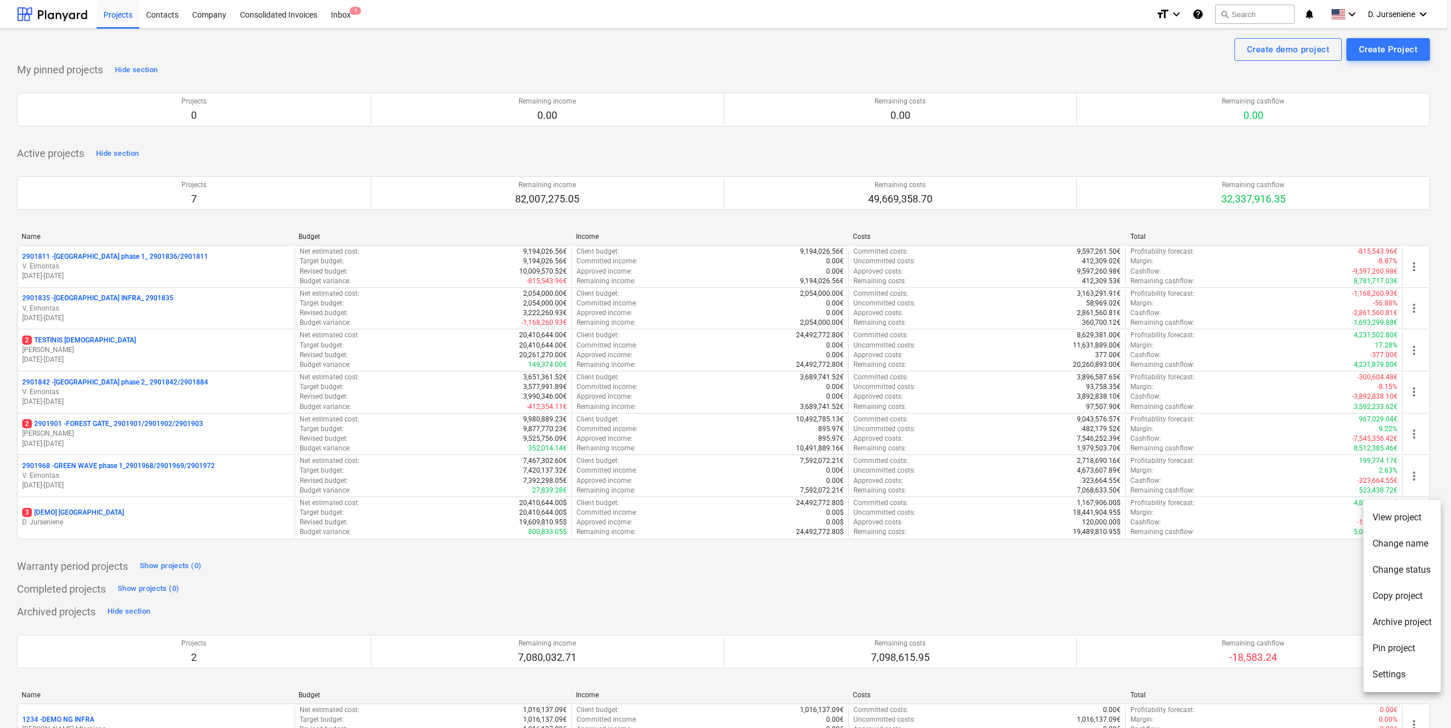
click at [1404, 621] on li "Archive project" at bounding box center [1401, 622] width 77 height 26
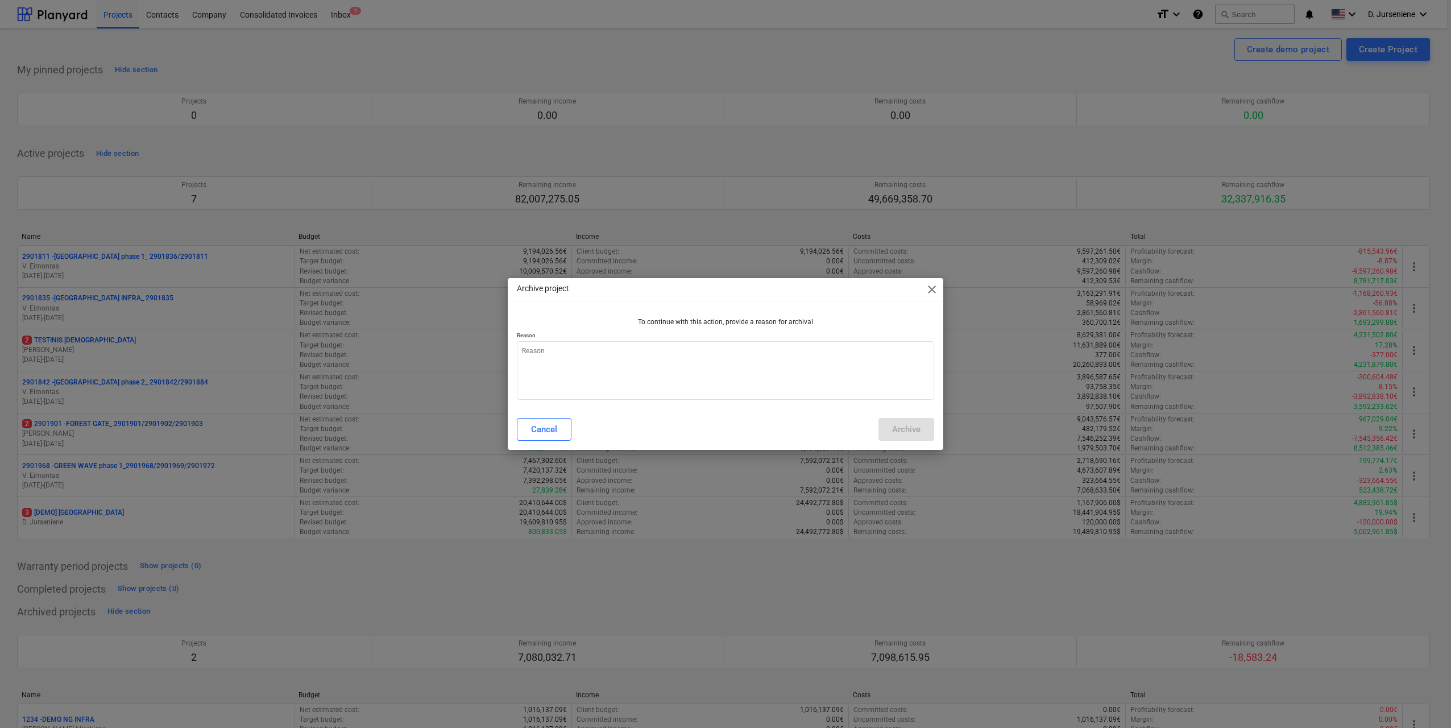
type textarea "x"
click at [701, 371] on textarea at bounding box center [725, 370] width 417 height 59
type textarea "."
type textarea "x"
type textarea "."
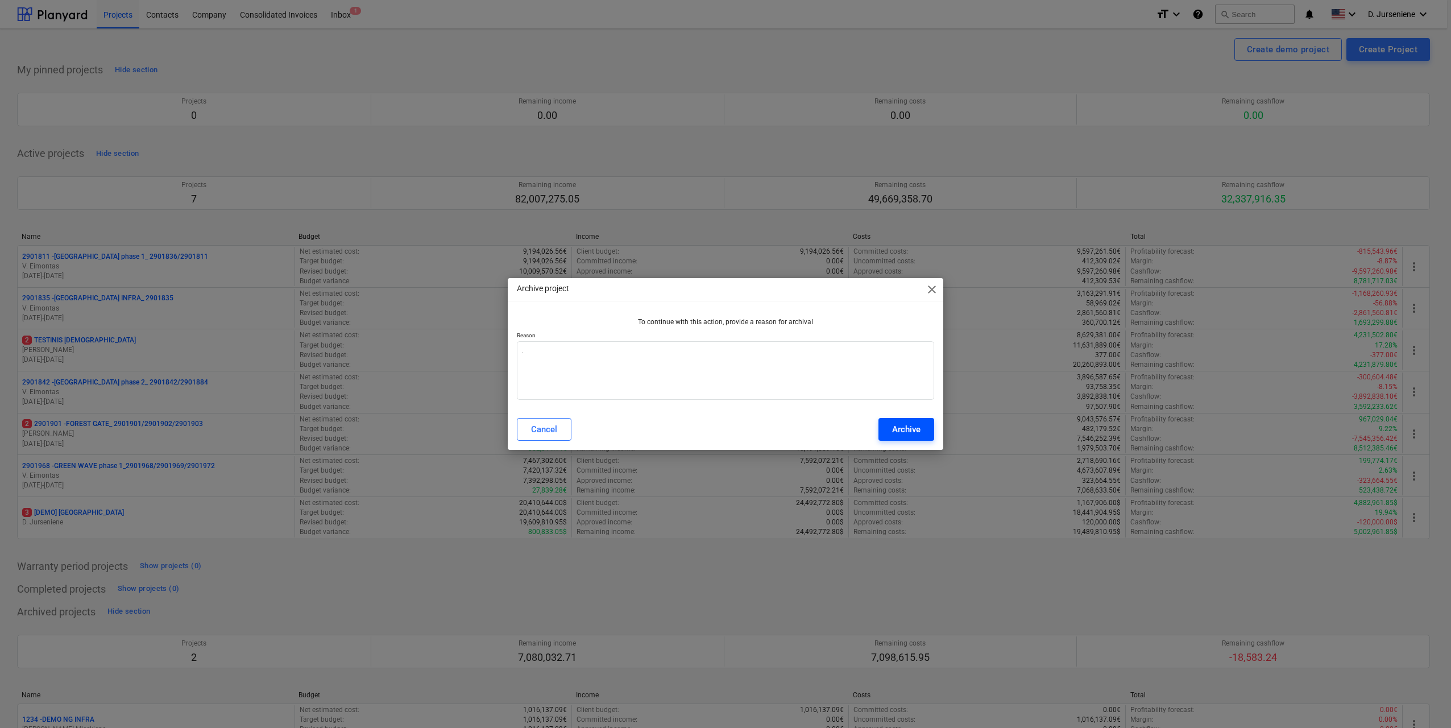
click at [912, 427] on div "Archive" at bounding box center [906, 429] width 28 height 15
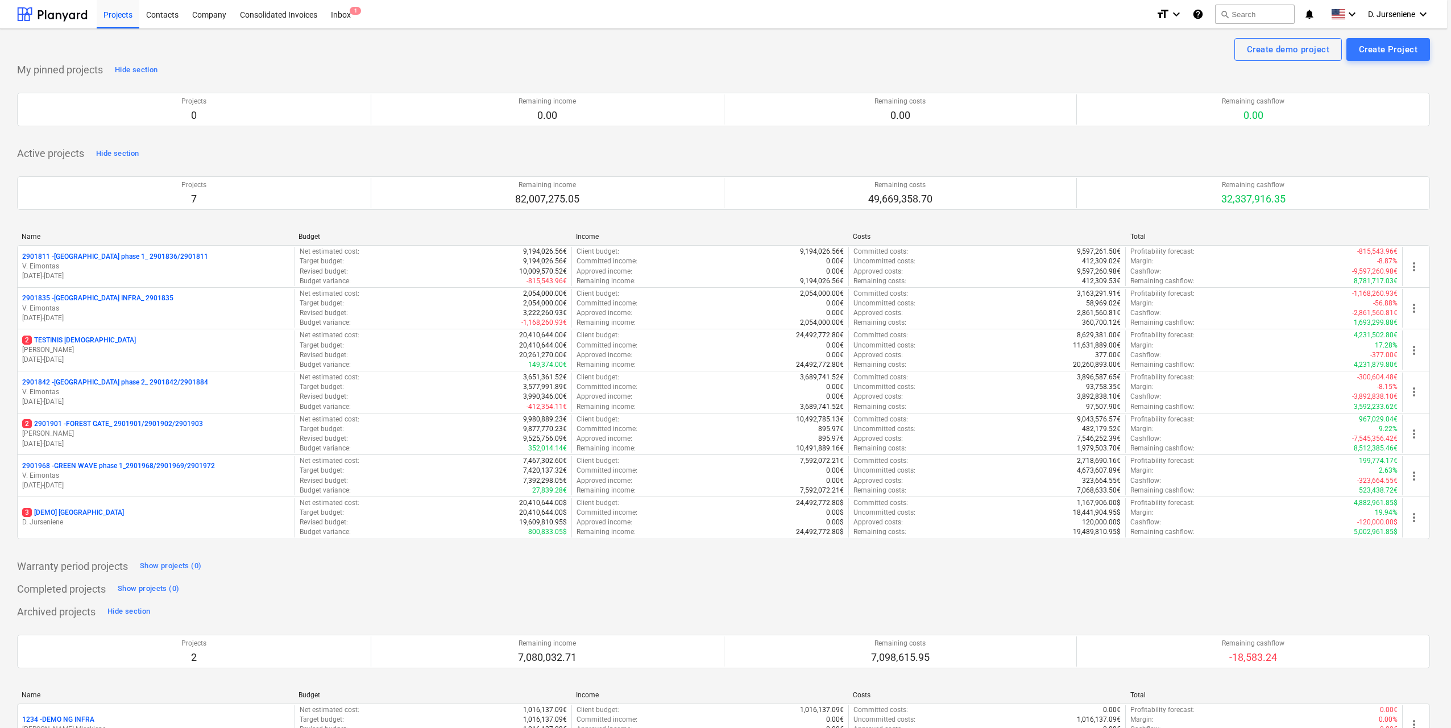
type textarea "x"
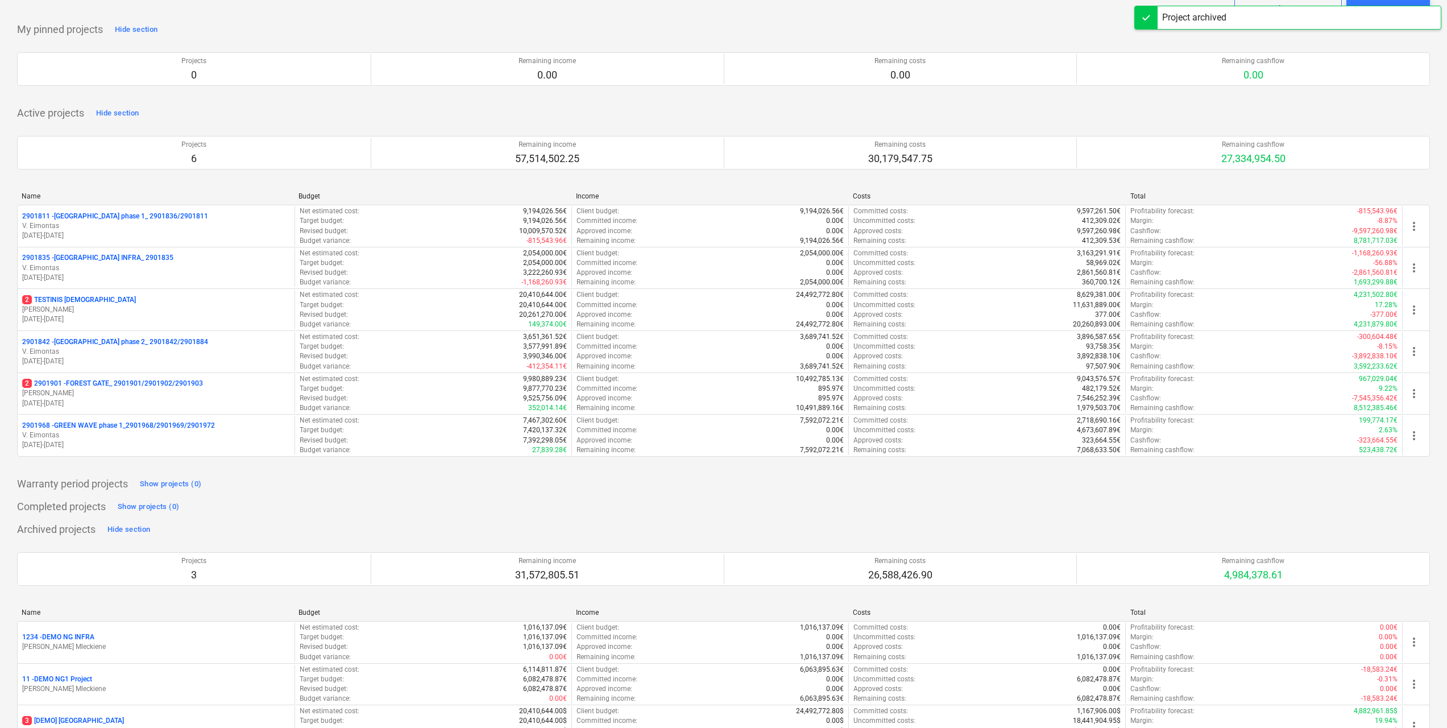
scroll to position [82, 0]
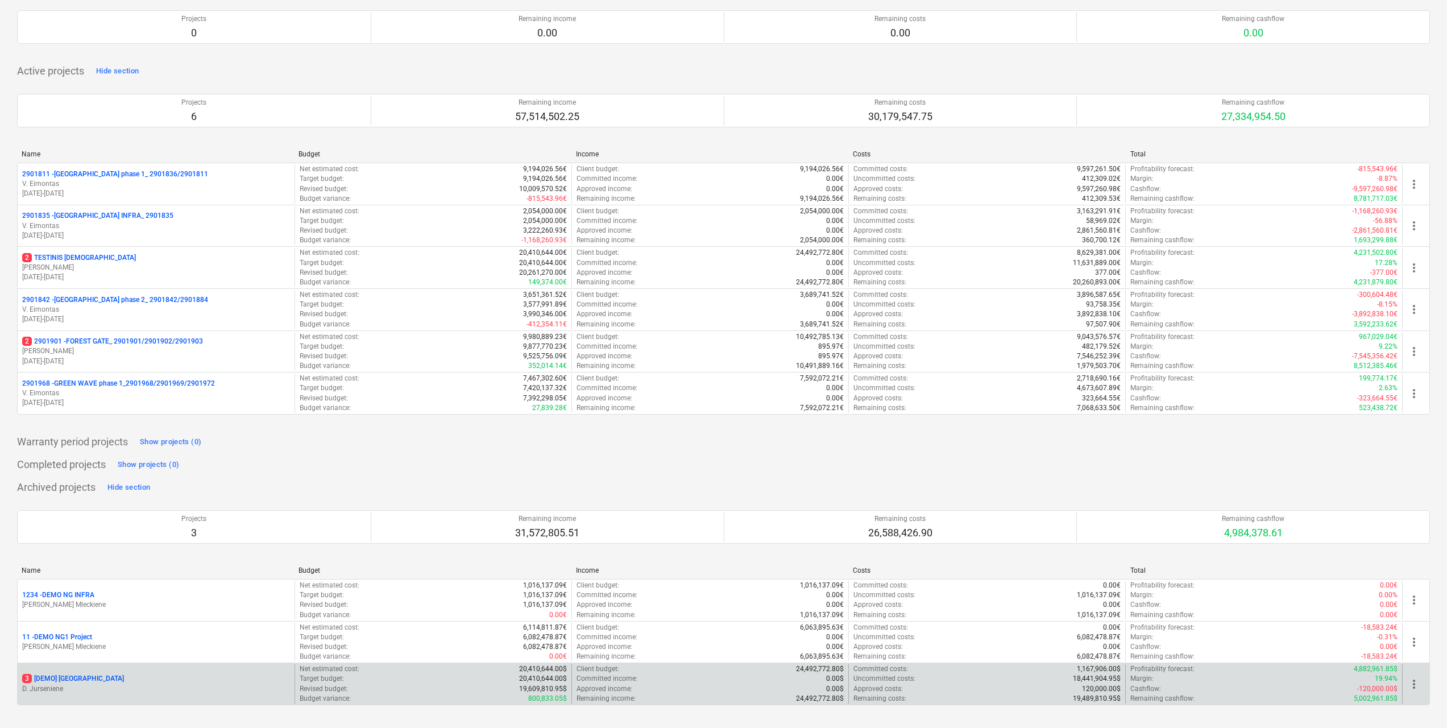
click at [1331, 674] on div "Margin : 19.94%" at bounding box center [1263, 679] width 267 height 10
click at [72, 683] on p "3 [DEMO] [GEOGRAPHIC_DATA]" at bounding box center [73, 679] width 102 height 10
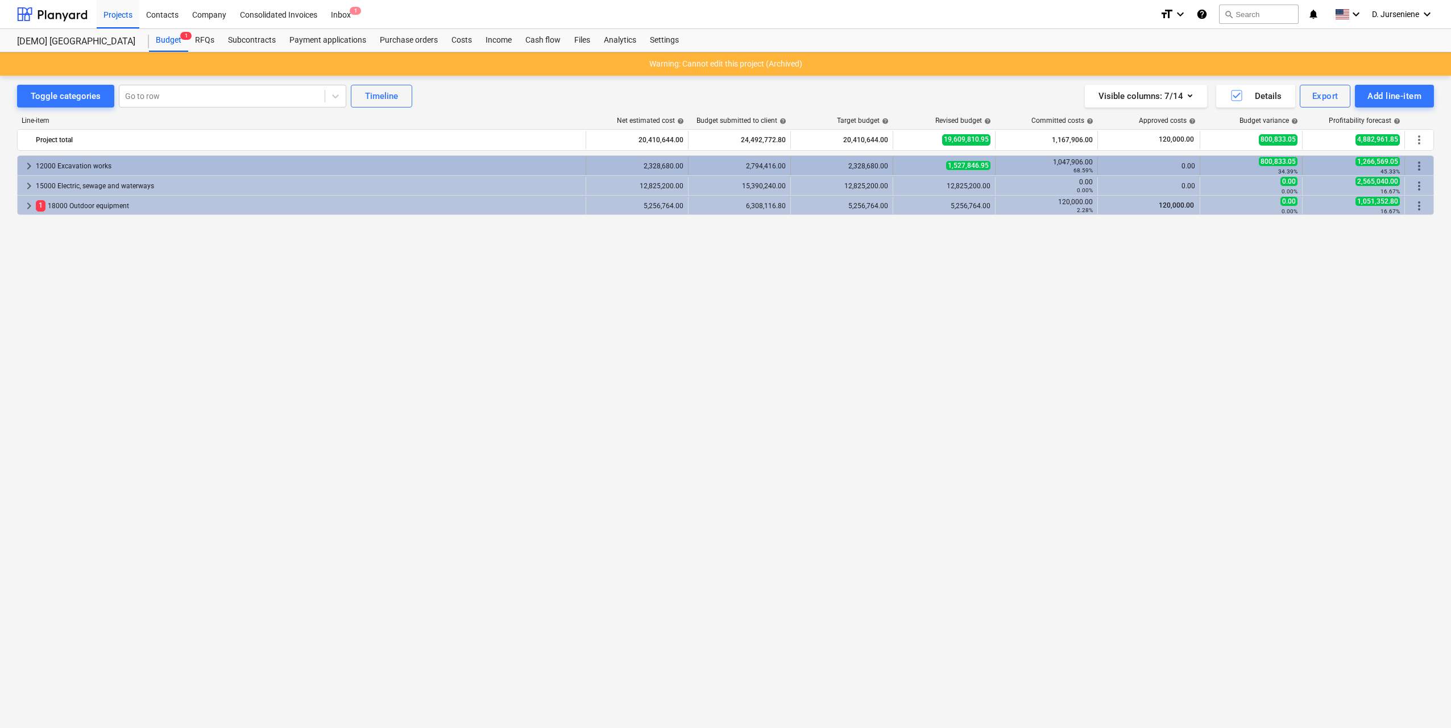
click at [93, 163] on div "12000 Excavation works" at bounding box center [308, 166] width 545 height 18
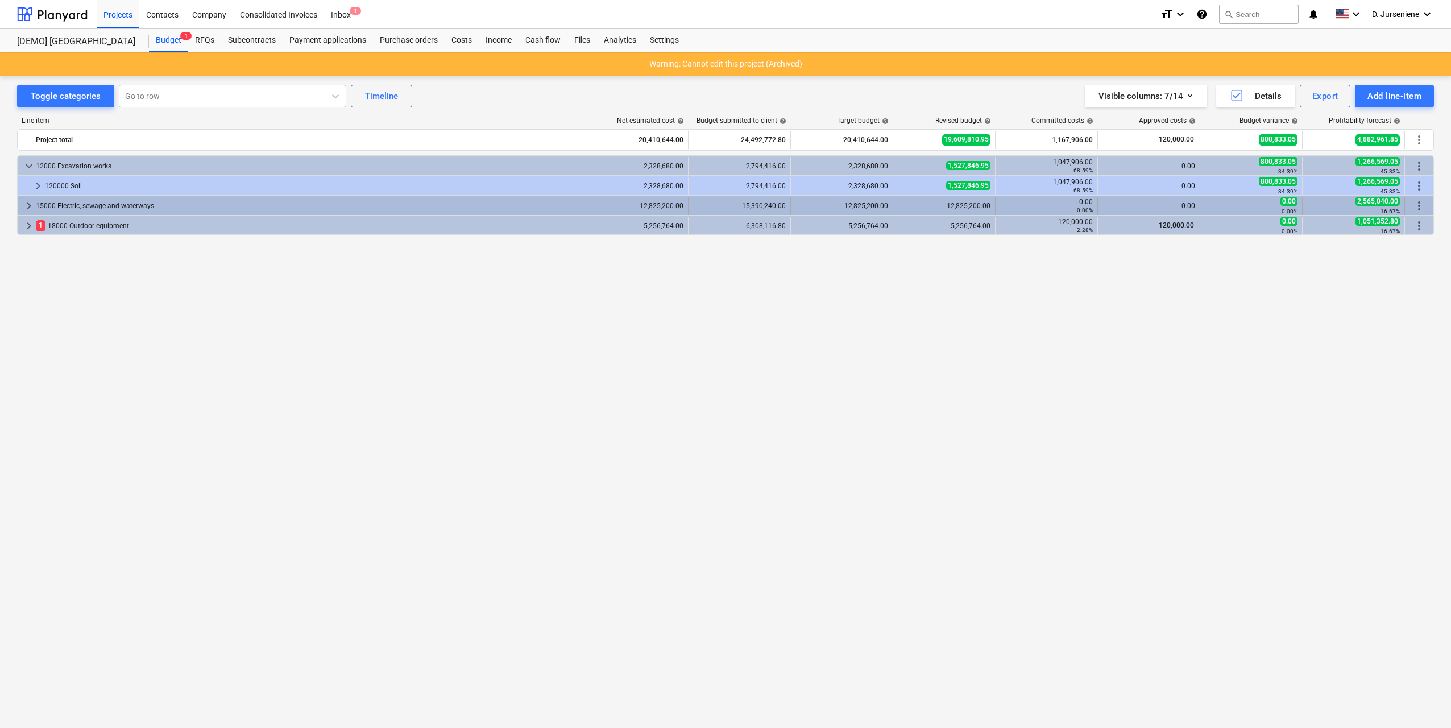
click at [82, 203] on div "15000 Electric, sewage and waterways" at bounding box center [308, 206] width 545 height 18
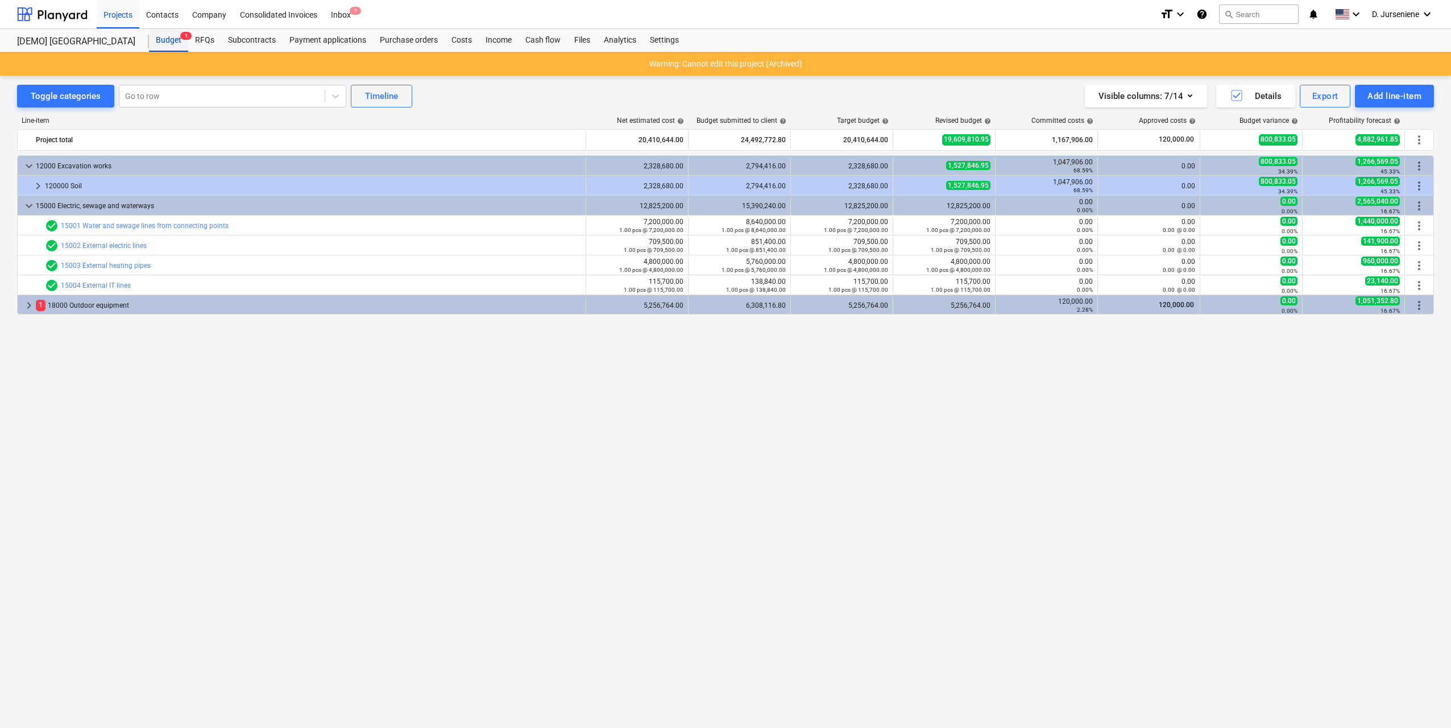
click at [168, 38] on div "Budget 1" at bounding box center [168, 40] width 39 height 23
click at [119, 15] on div "Projects" at bounding box center [118, 13] width 43 height 29
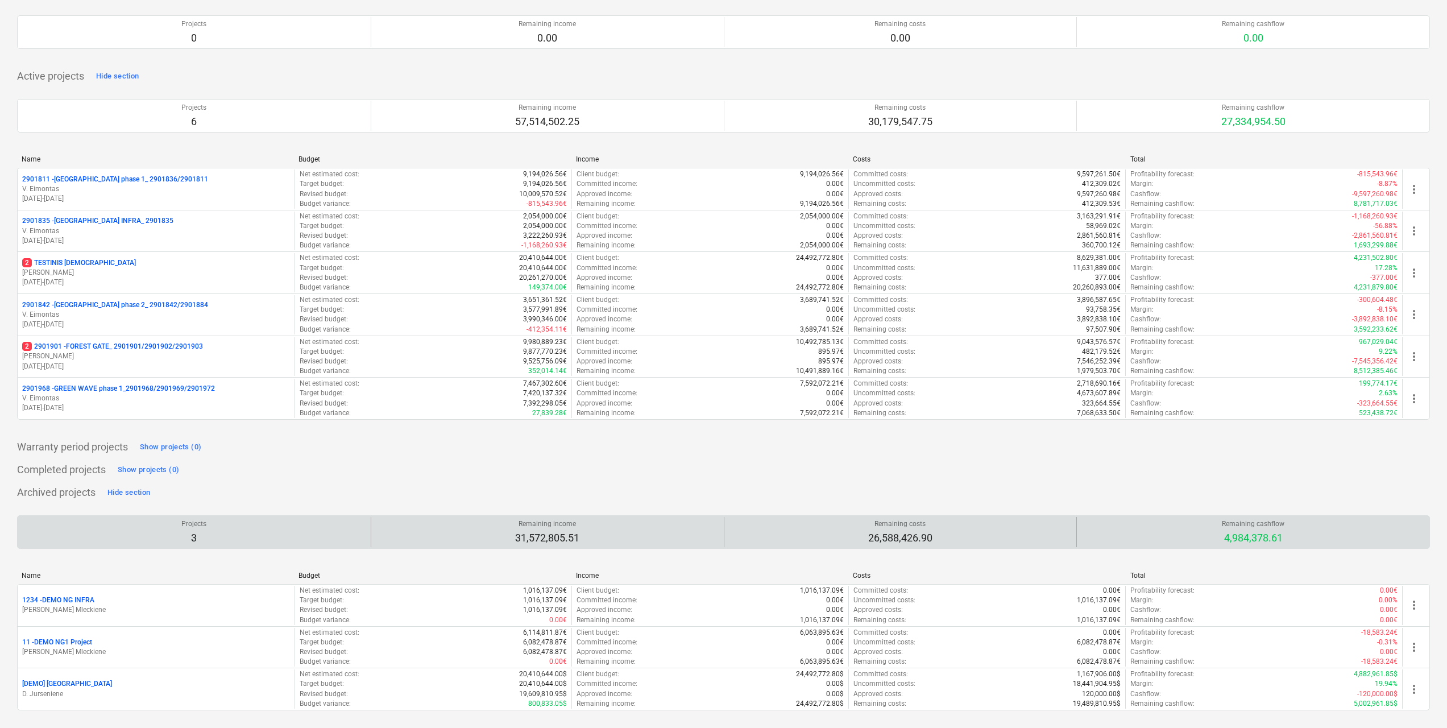
scroll to position [82, 0]
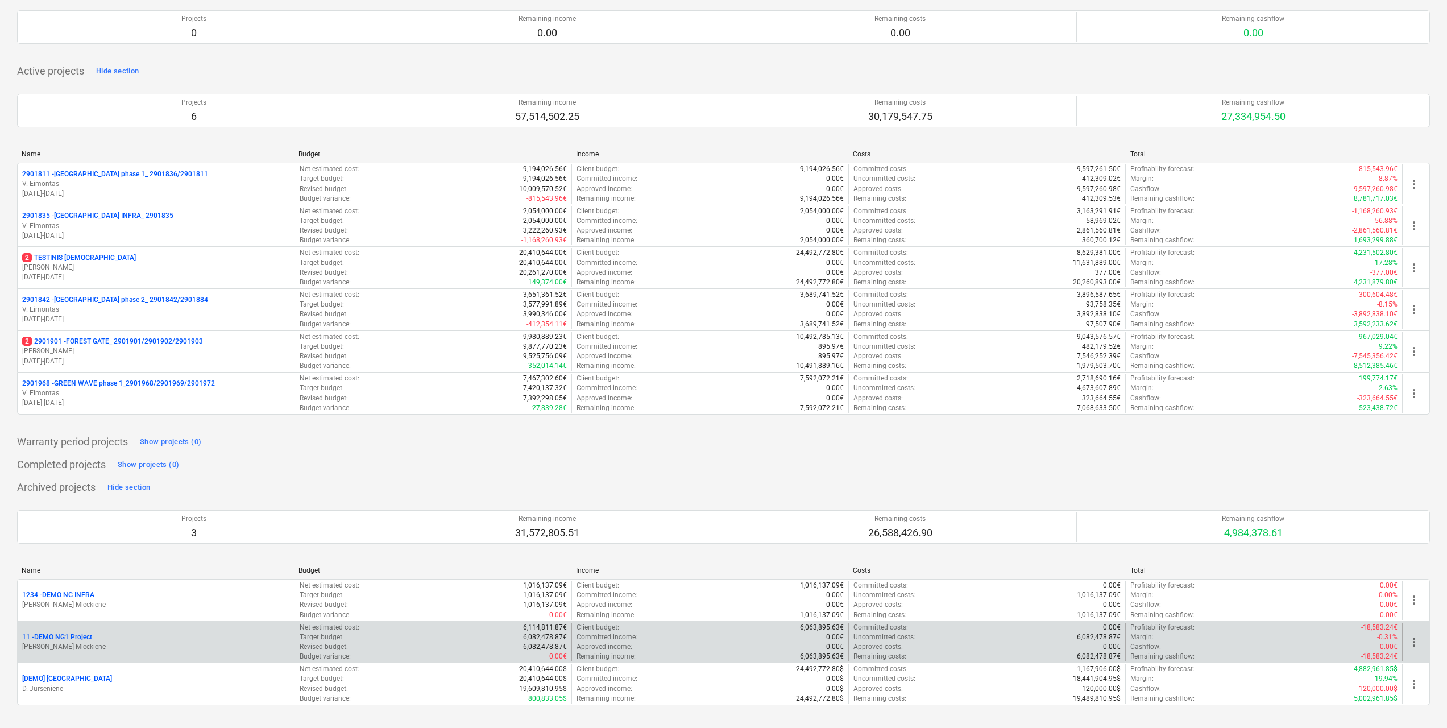
click at [69, 638] on p "11 - DEMO NG1 Project" at bounding box center [57, 637] width 70 height 10
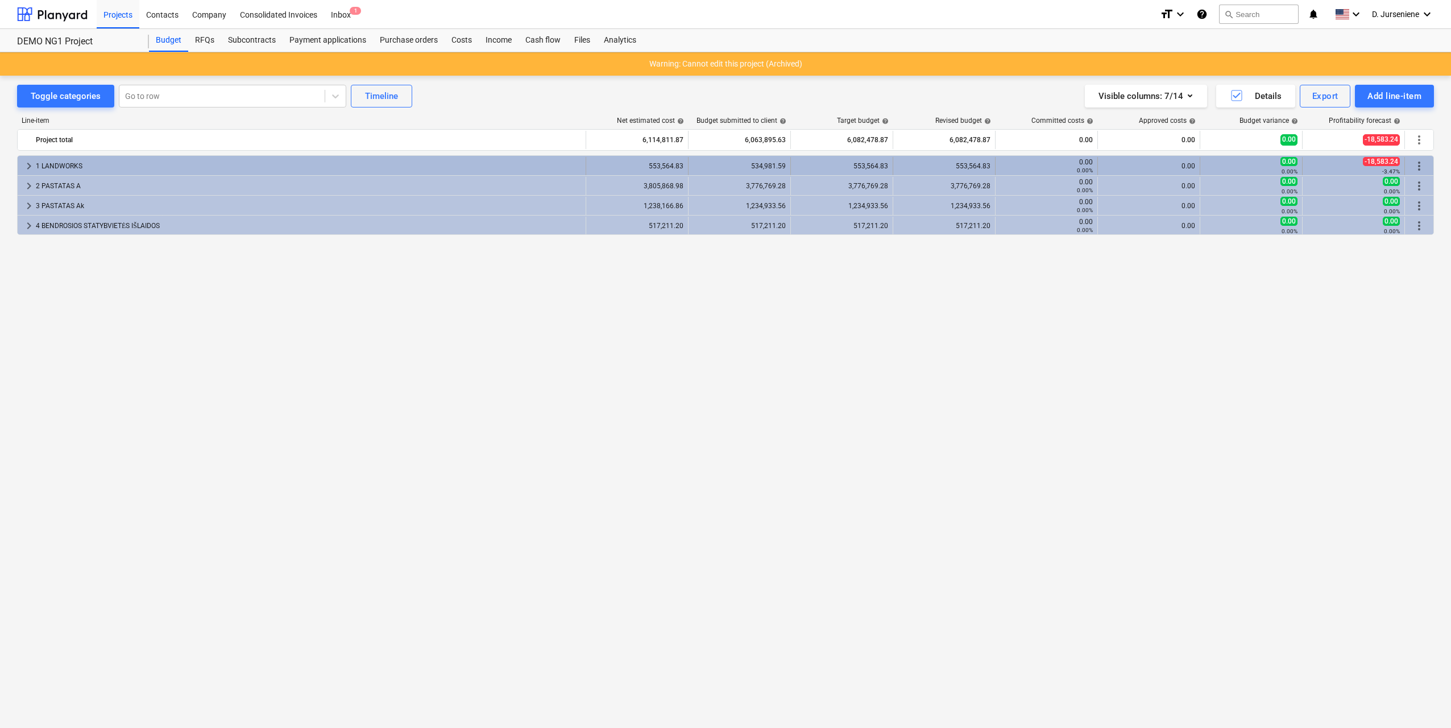
click at [61, 161] on div "1 LANDWORKS" at bounding box center [308, 166] width 545 height 18
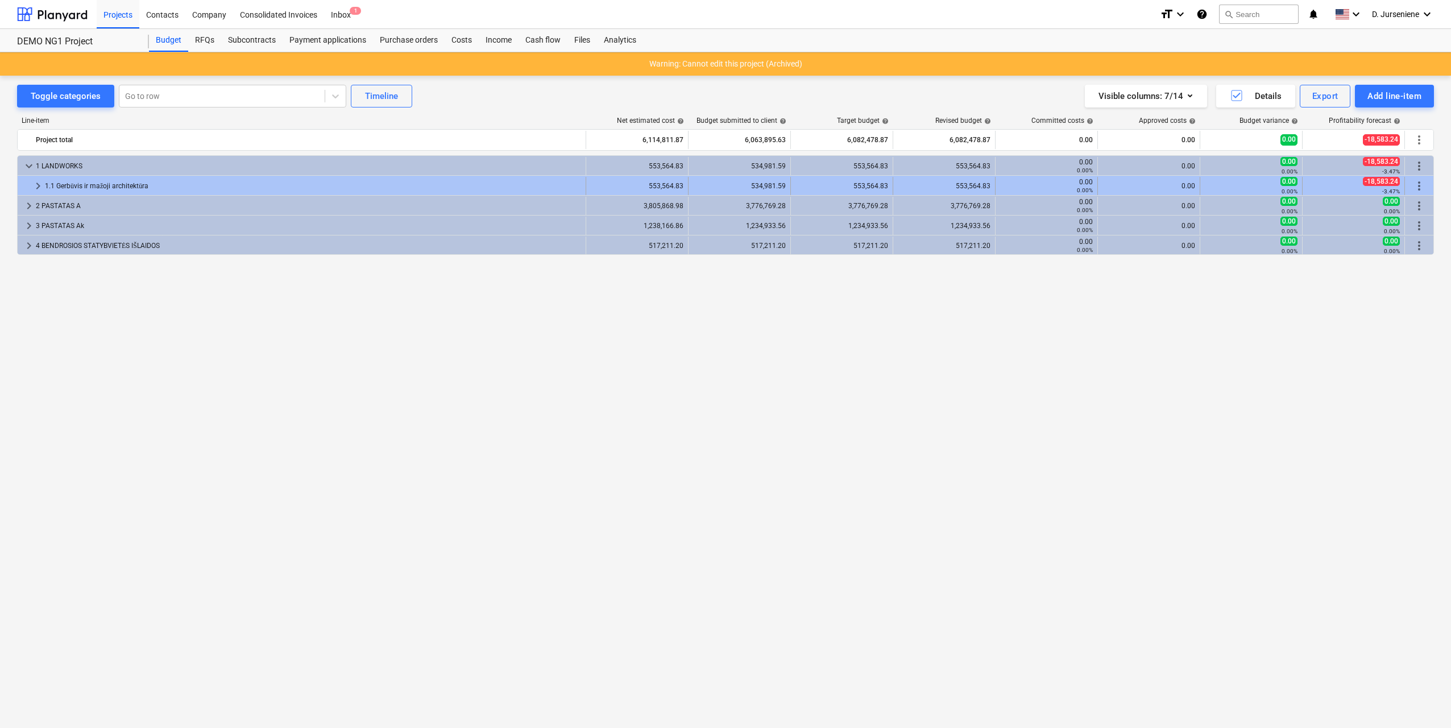
click at [67, 182] on div "1.1 Gerbūvis ir mažoji architektūra" at bounding box center [313, 186] width 536 height 18
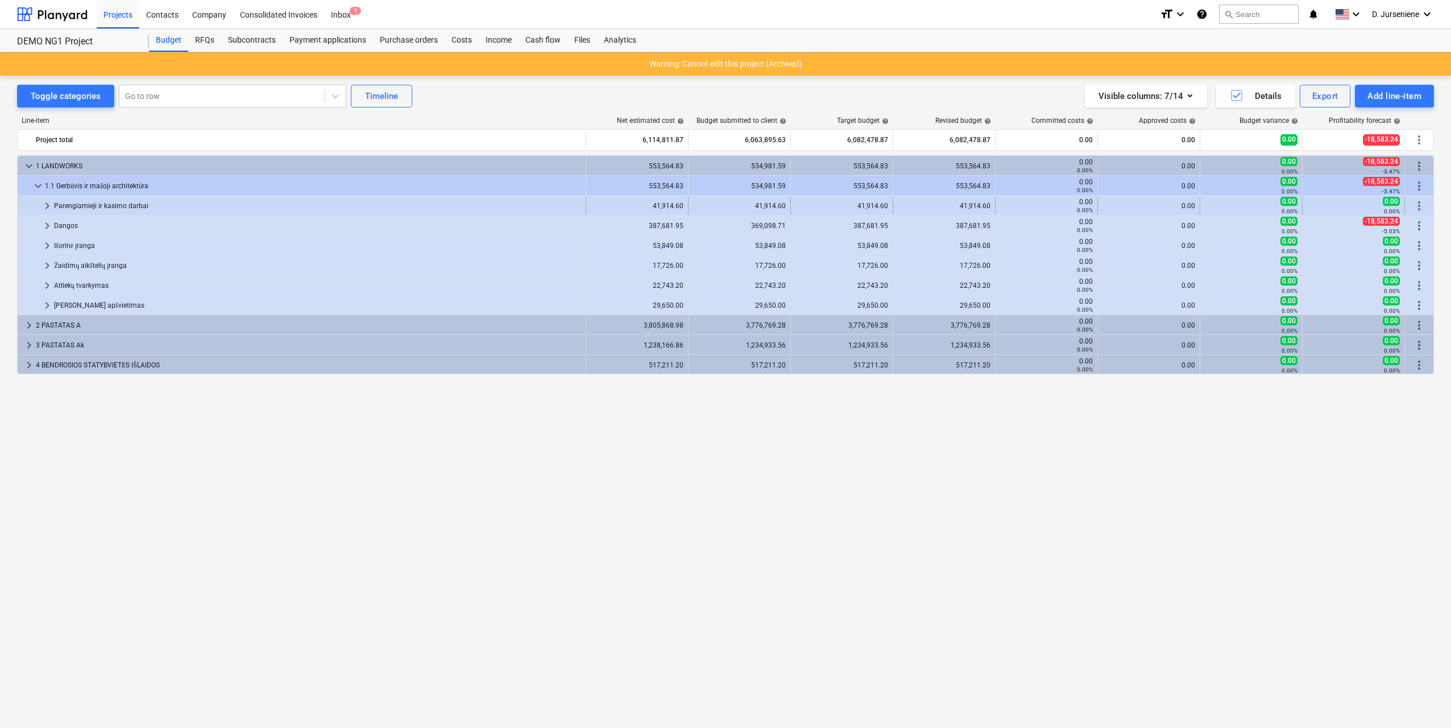
click at [85, 207] on div "Parengiamieji ir kasimo darbai" at bounding box center [317, 206] width 527 height 18
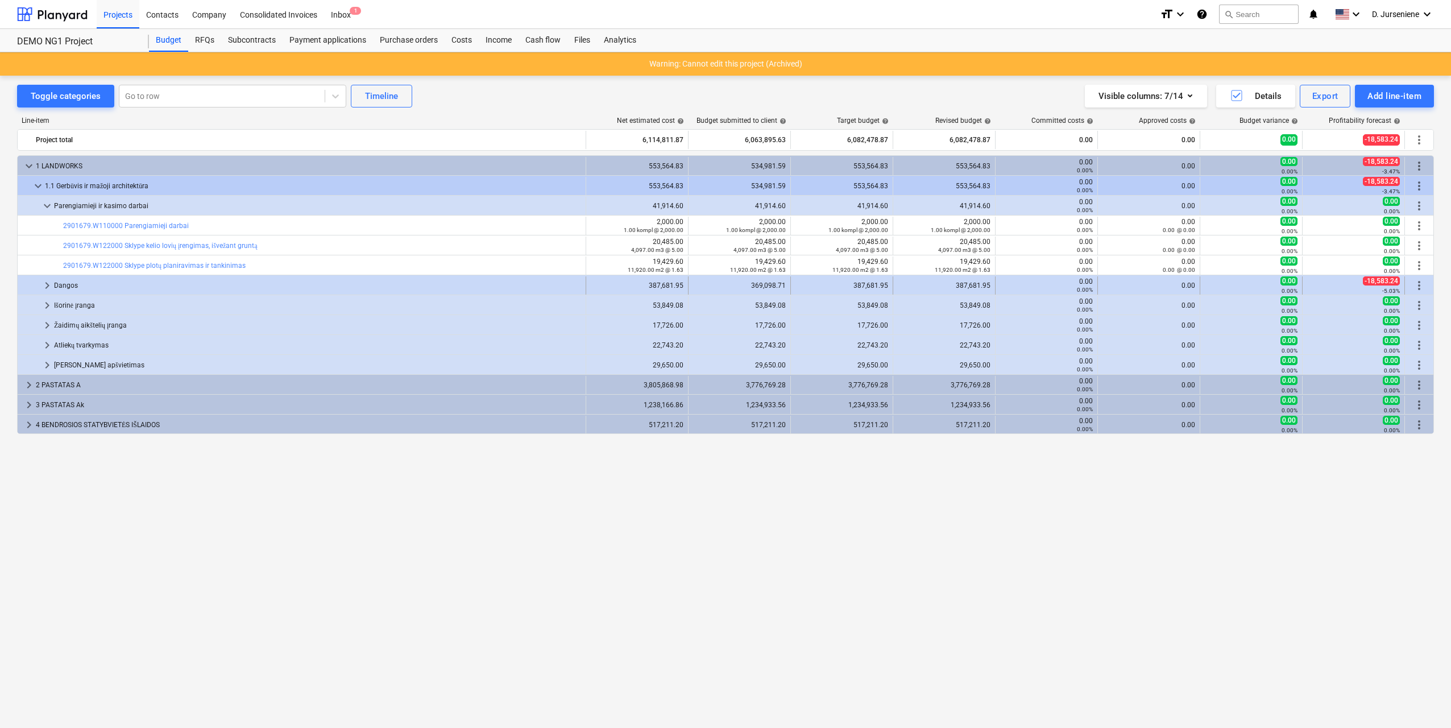
click at [64, 284] on div "Dangos" at bounding box center [317, 285] width 527 height 18
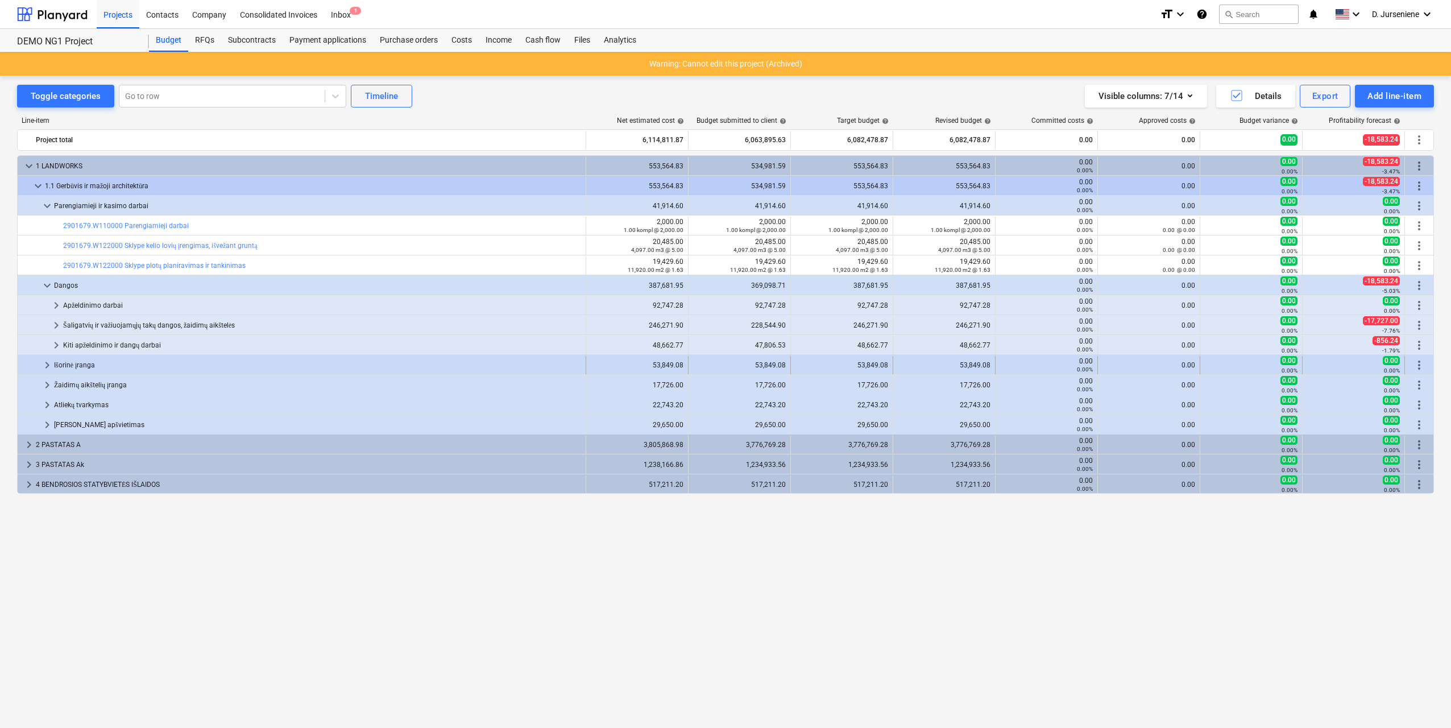
click at [79, 359] on div "Išorinė įranga" at bounding box center [317, 365] width 527 height 18
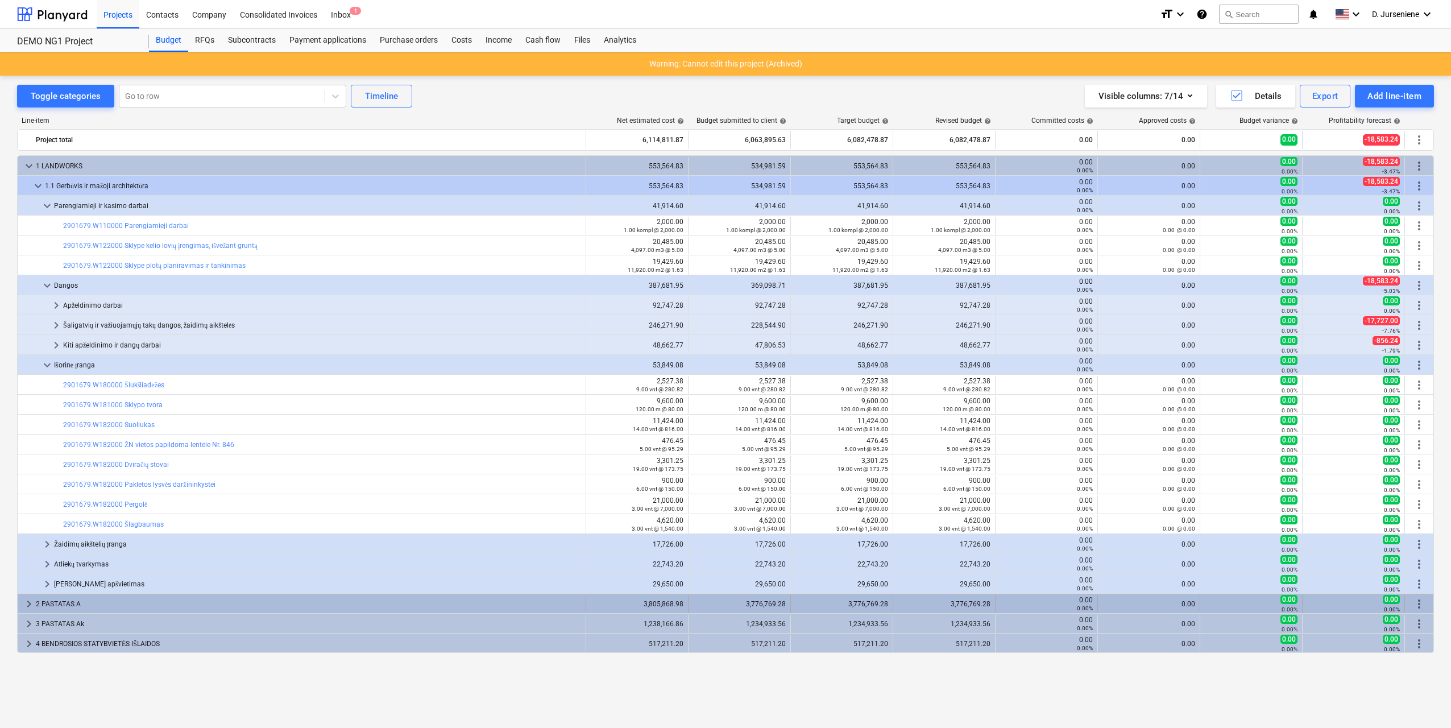
click at [64, 604] on div "2 PASTATAS A" at bounding box center [308, 604] width 545 height 18
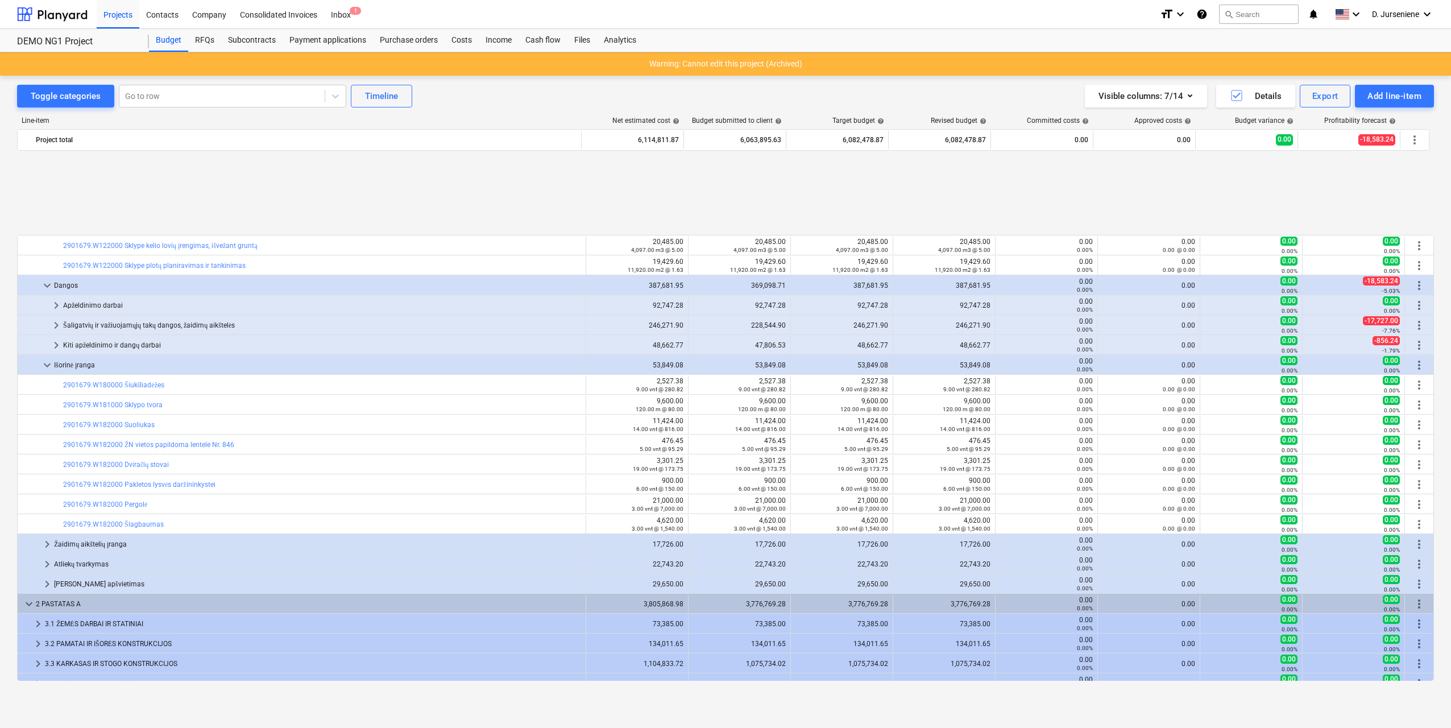
scroll to position [111, 0]
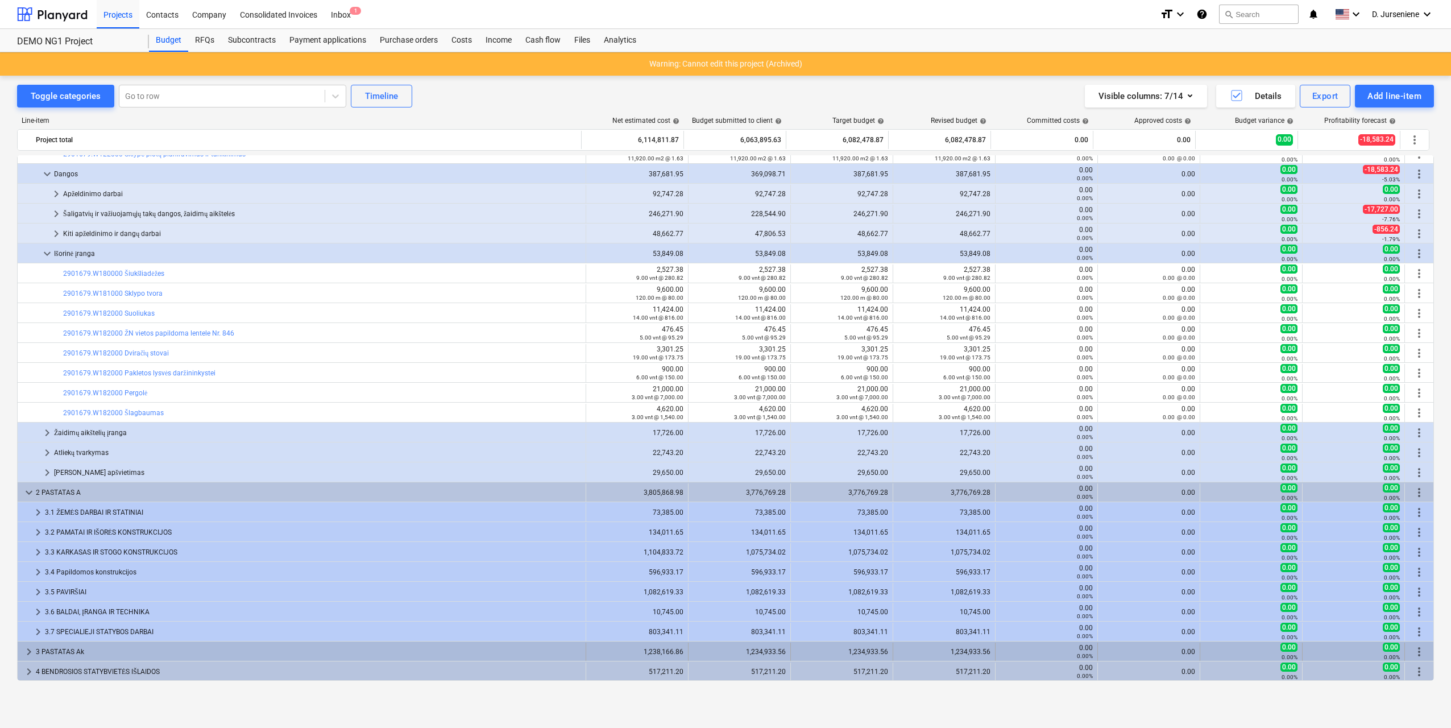
click at [73, 653] on div "3 PASTATAS Ak" at bounding box center [308, 651] width 545 height 18
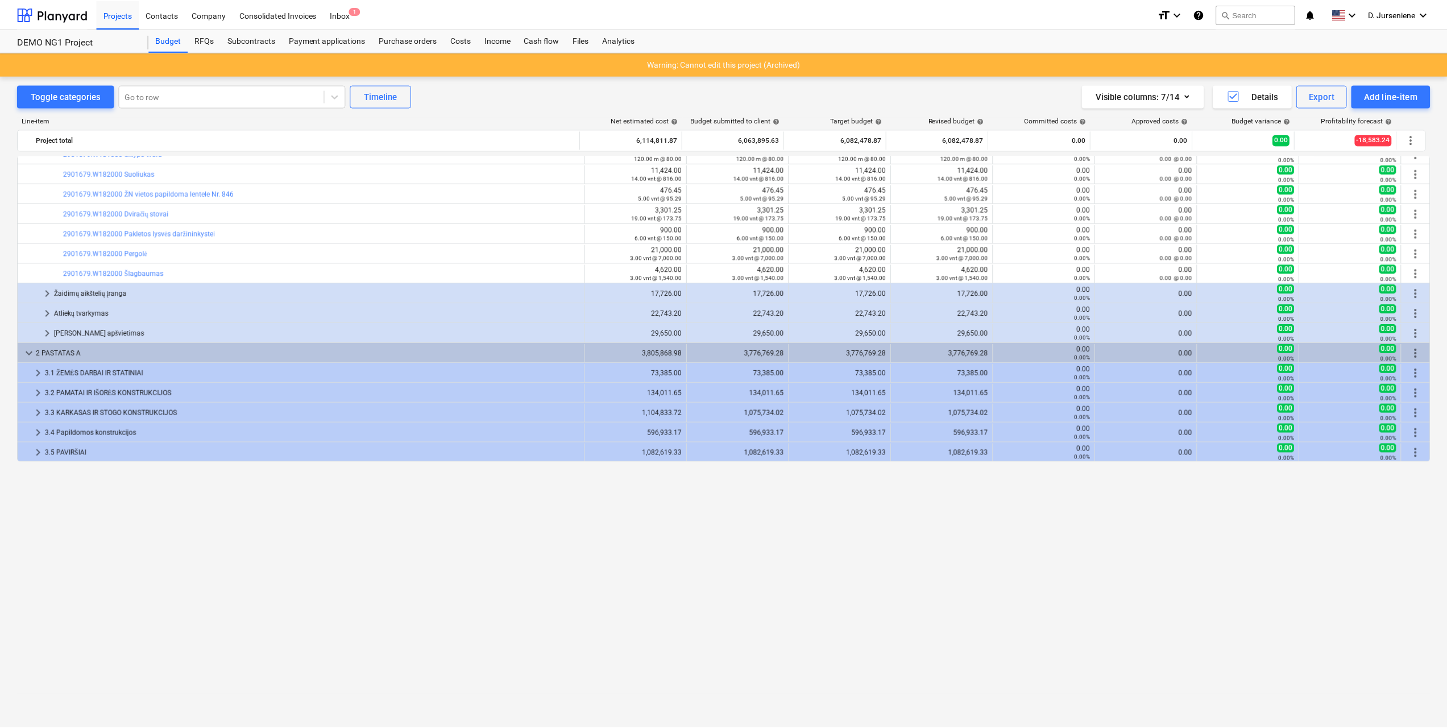
scroll to position [0, 0]
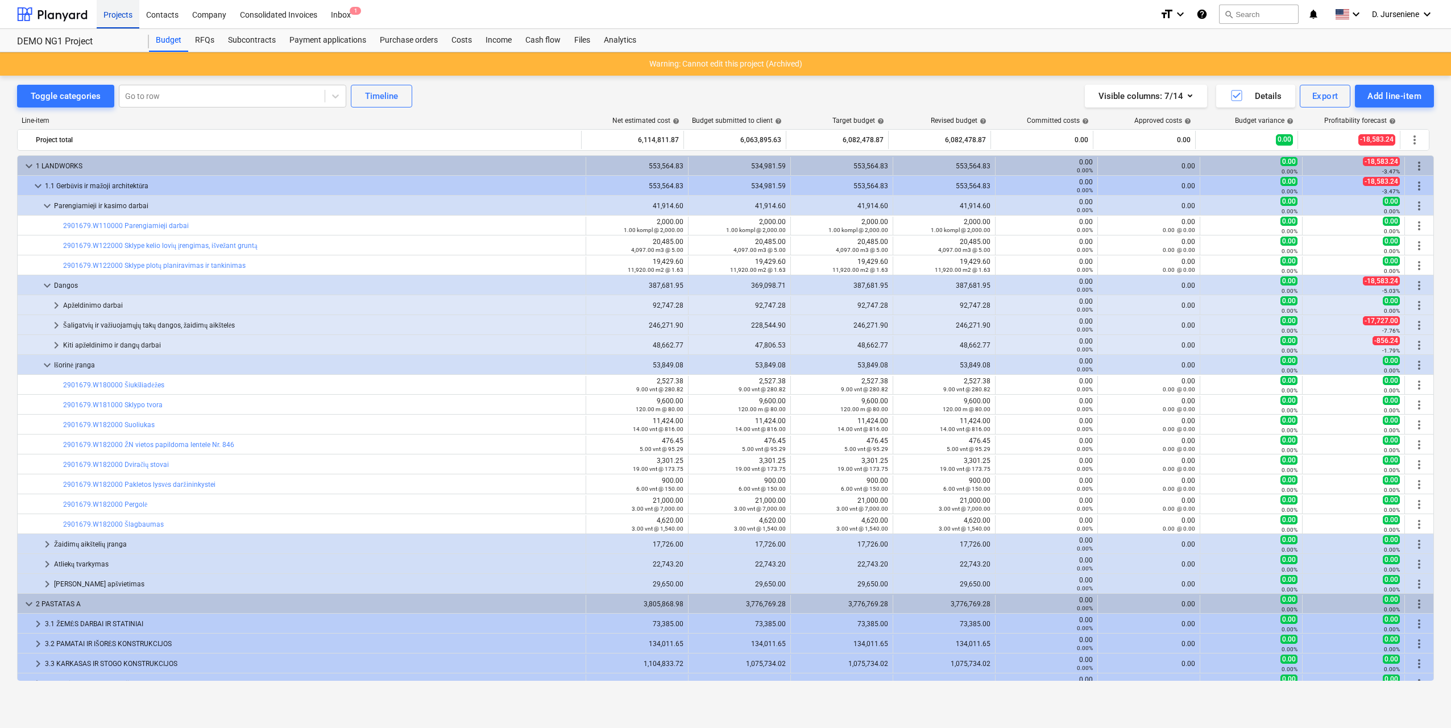
click at [114, 14] on div "Projects" at bounding box center [118, 13] width 43 height 29
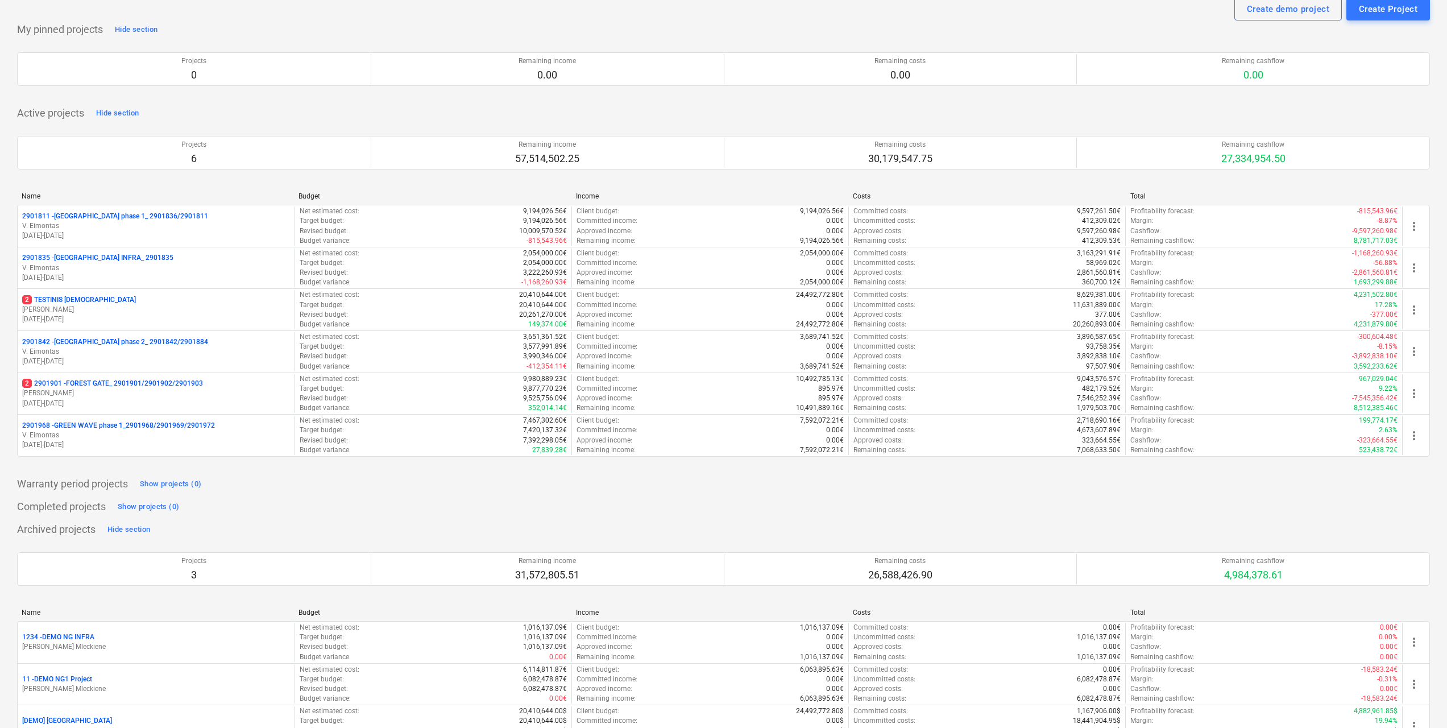
scroll to position [82, 0]
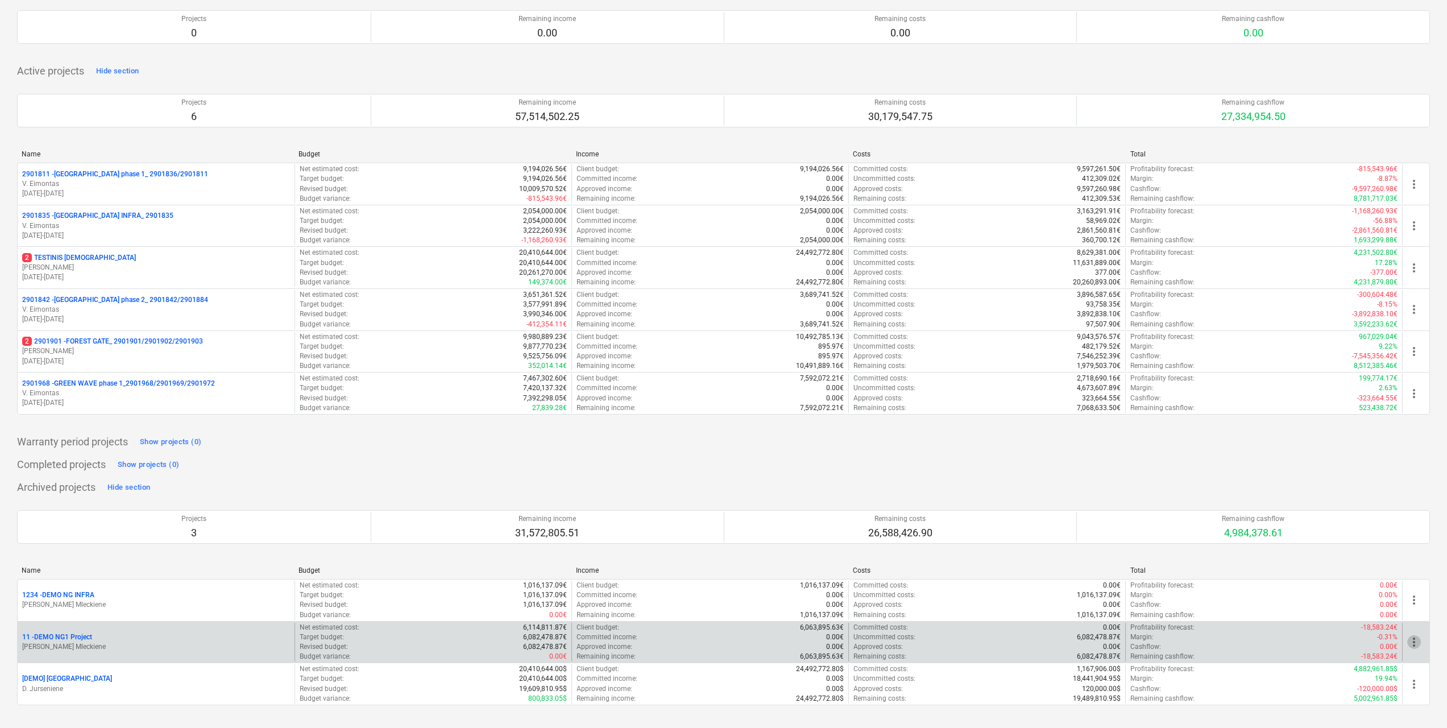
click at [1414, 639] on span "more_vert" at bounding box center [1414, 642] width 14 height 14
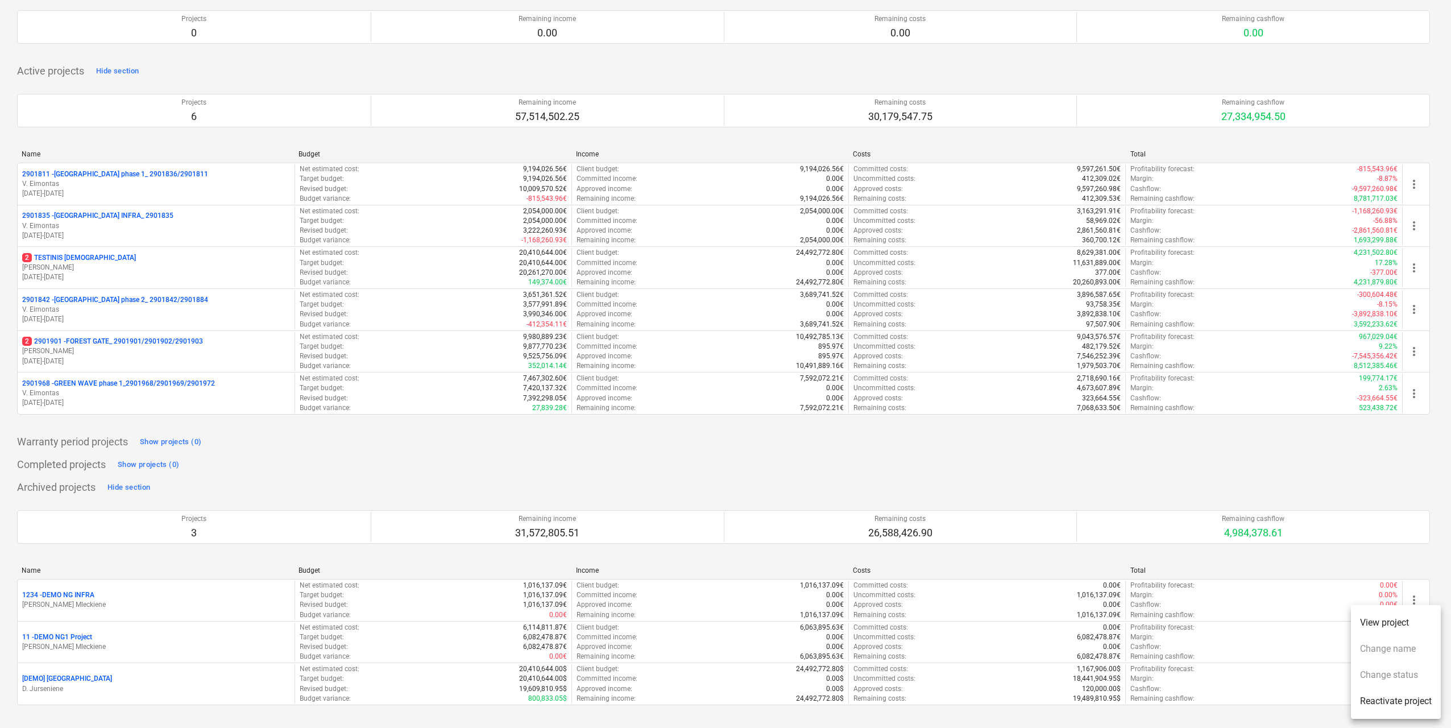
click at [1268, 714] on div at bounding box center [725, 364] width 1451 height 728
click at [281, 487] on div "Archived projects Hide section Projects 3 Remaining income 31,572,805.51 Remain…" at bounding box center [723, 598] width 1412 height 240
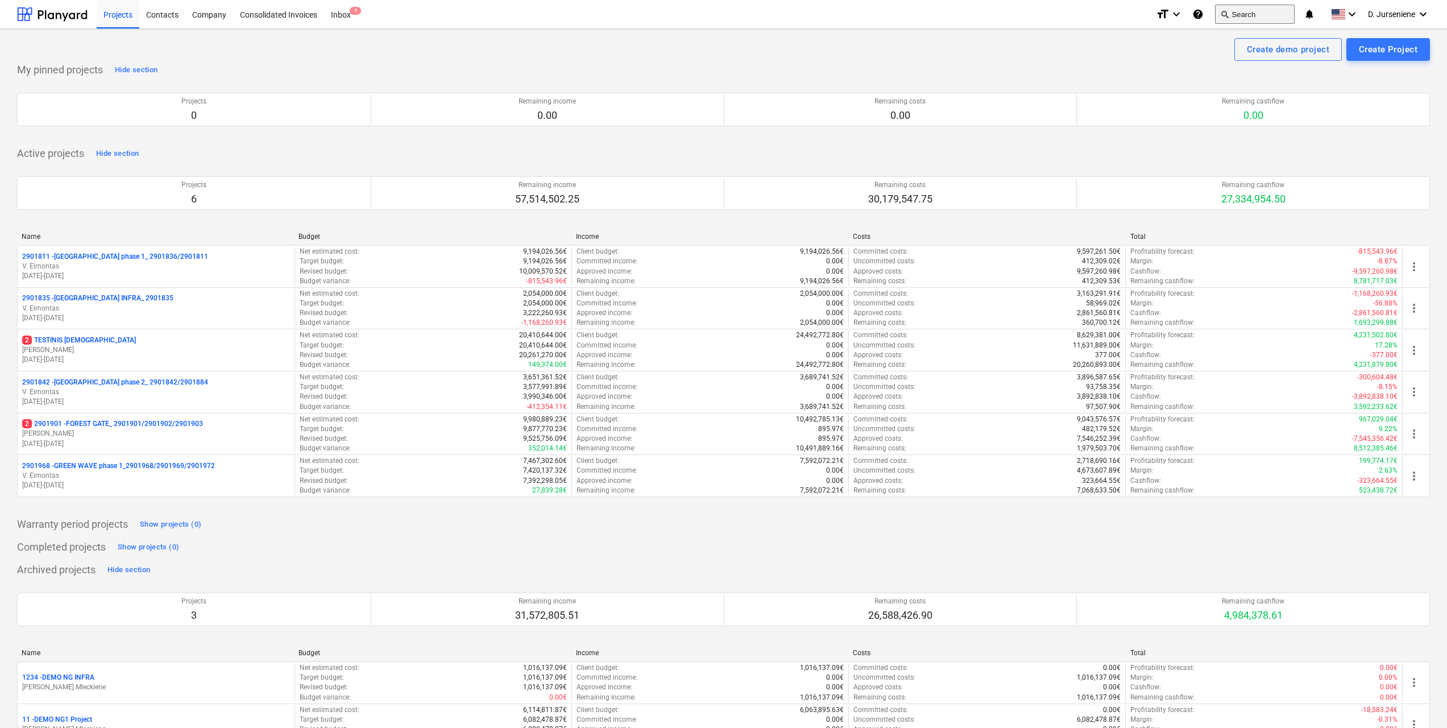
click at [1241, 15] on button "search Search" at bounding box center [1255, 14] width 80 height 19
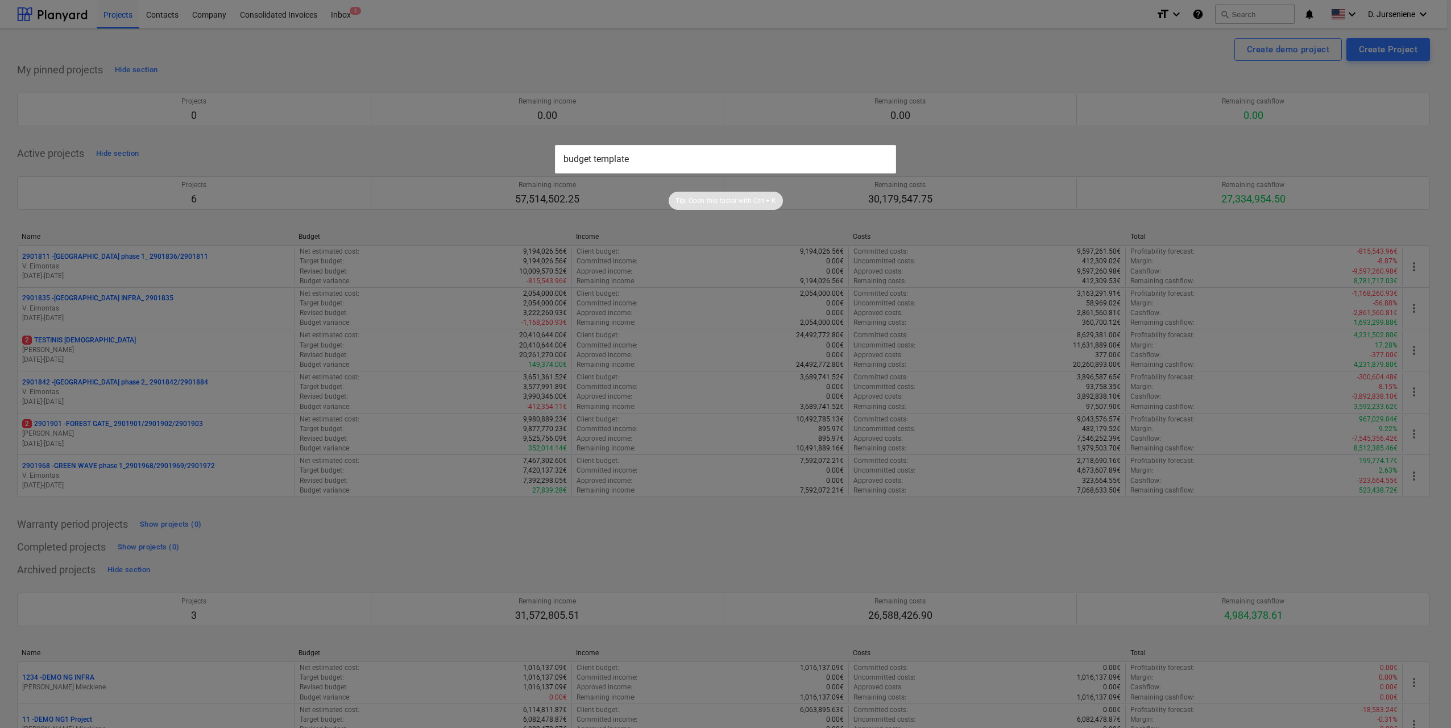
type input "budget template"
click at [1066, 161] on div at bounding box center [725, 364] width 1451 height 728
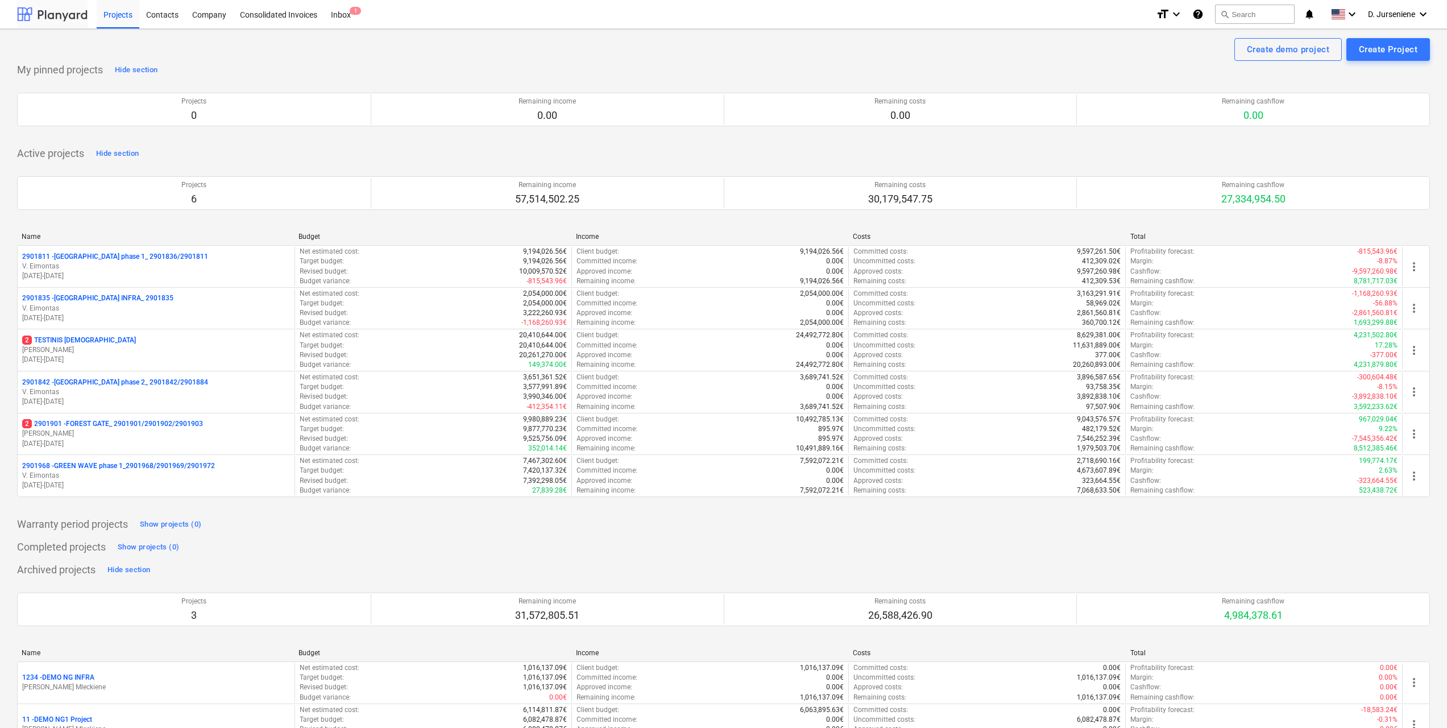
click at [56, 18] on div at bounding box center [52, 14] width 70 height 28
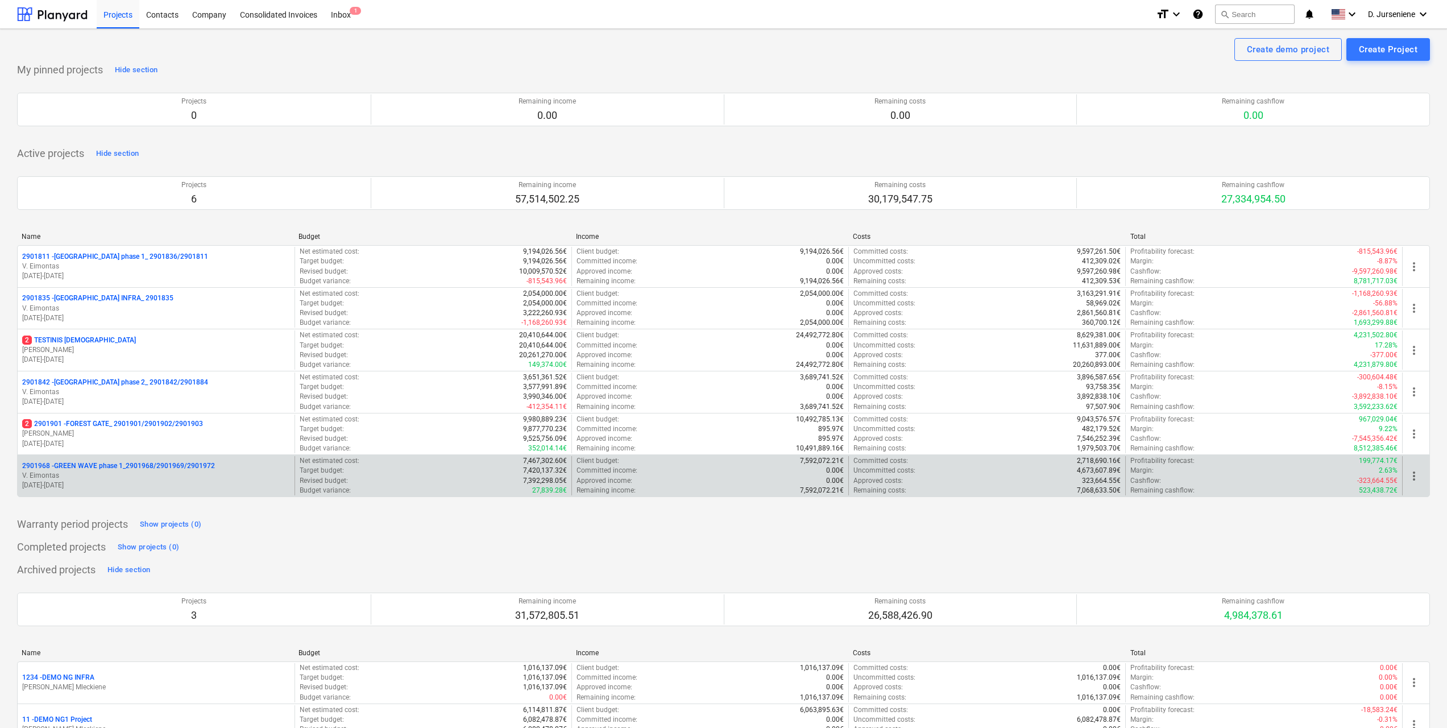
click at [108, 476] on p "V. Eimontas" at bounding box center [156, 476] width 268 height 10
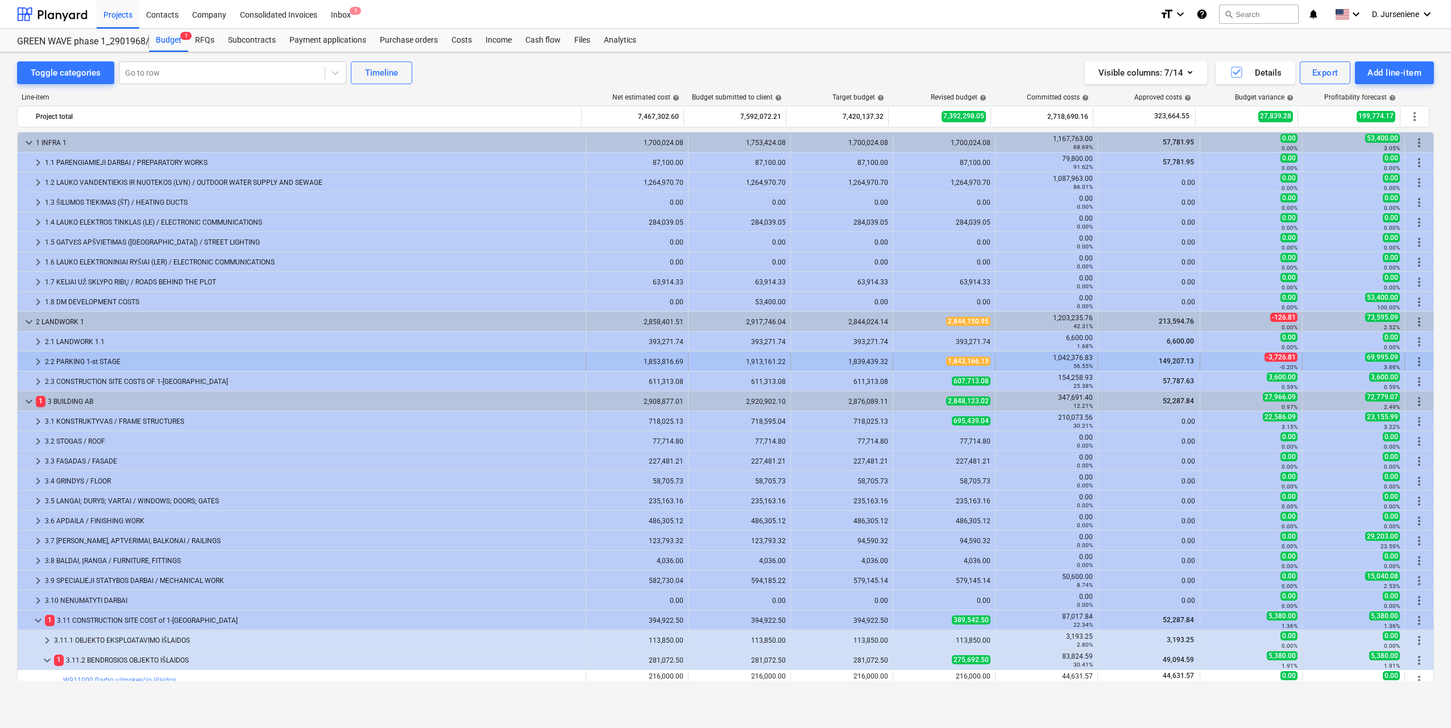
click at [61, 357] on div "2.2 PARKING 1-st STAGE" at bounding box center [313, 361] width 536 height 18
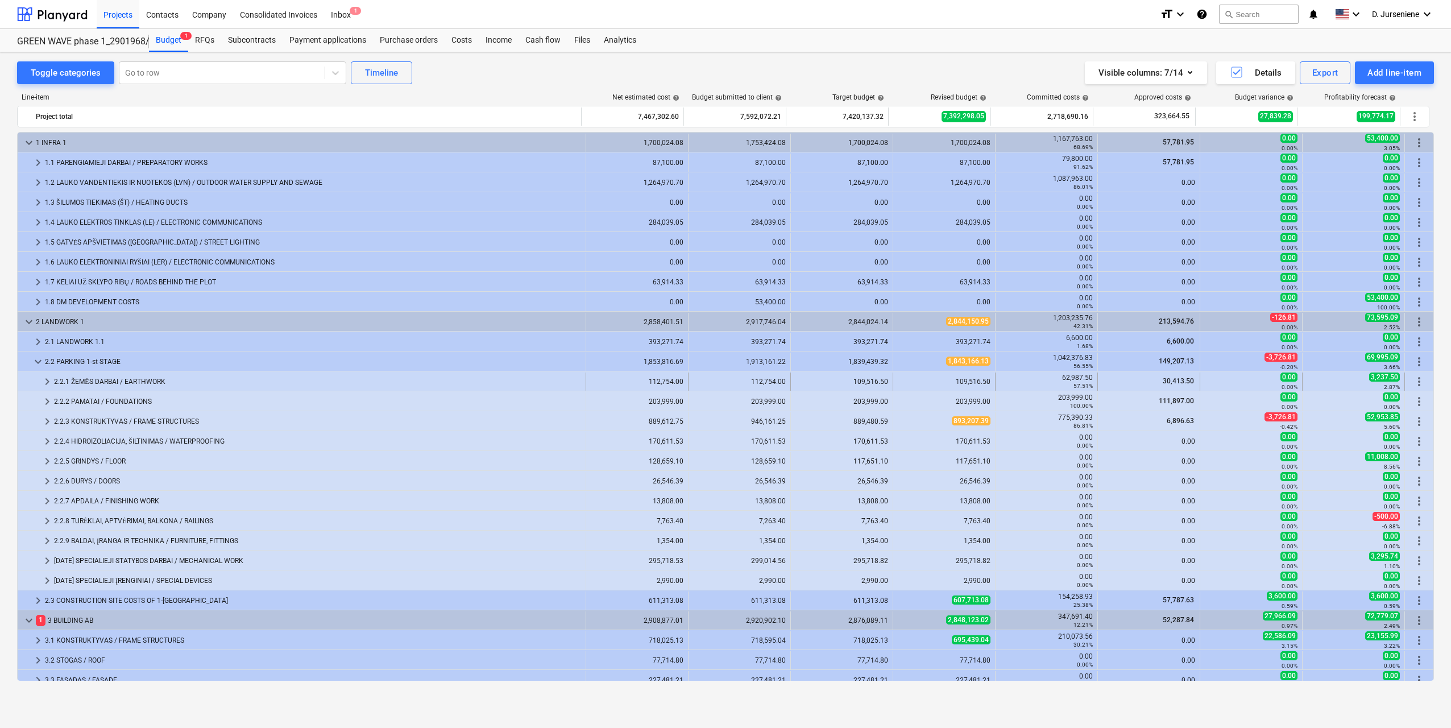
click at [88, 381] on div "2.2.1 ŽEMĖS DARBAI / EARTHWORK" at bounding box center [317, 381] width 527 height 18
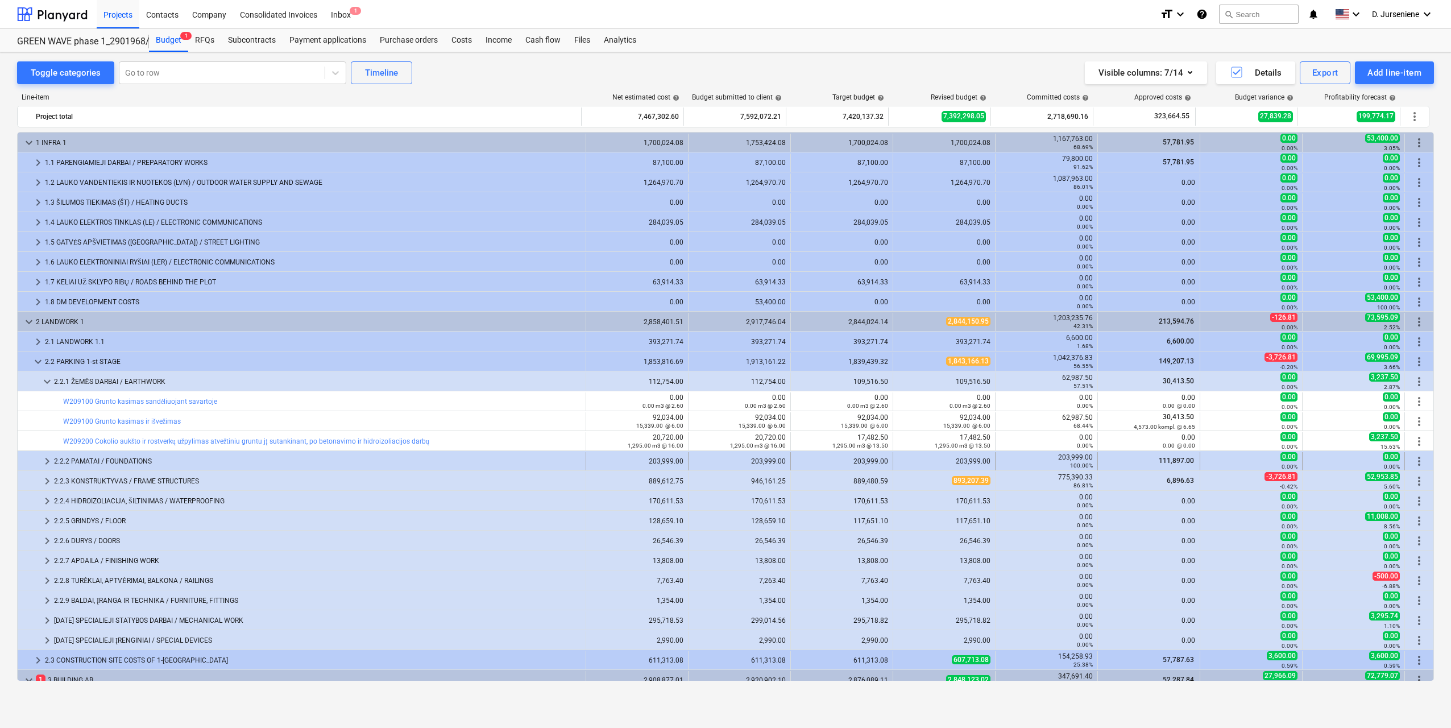
click at [44, 462] on span "keyboard_arrow_right" at bounding box center [47, 461] width 14 height 14
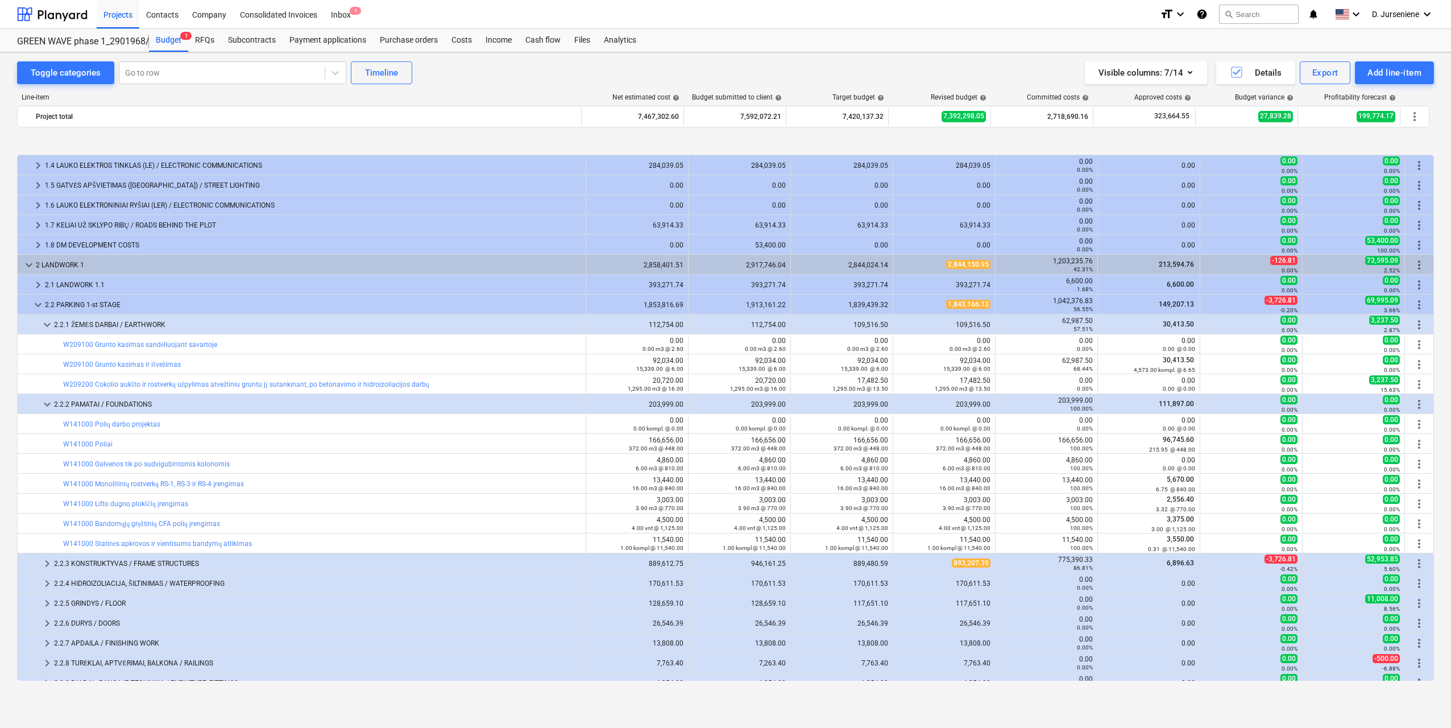
scroll to position [114, 0]
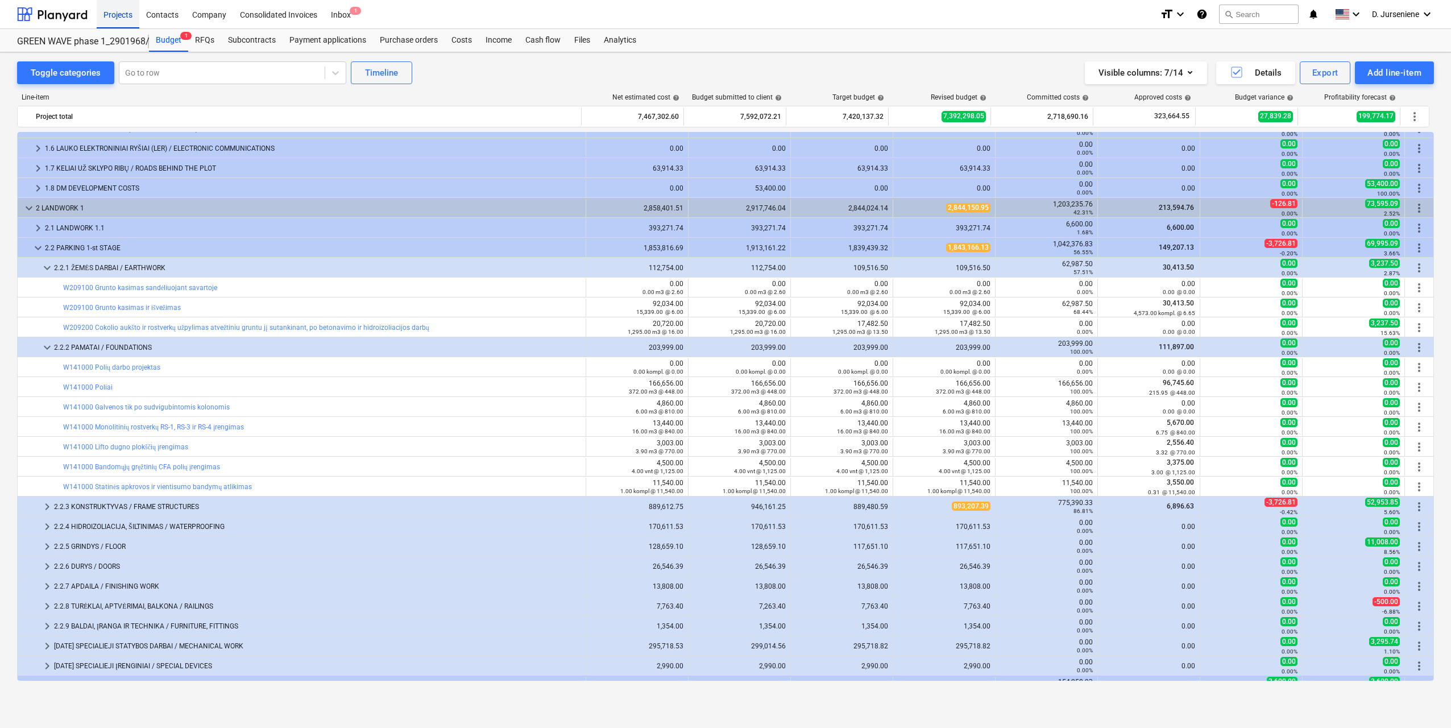
click at [119, 20] on div "Projects" at bounding box center [118, 13] width 43 height 29
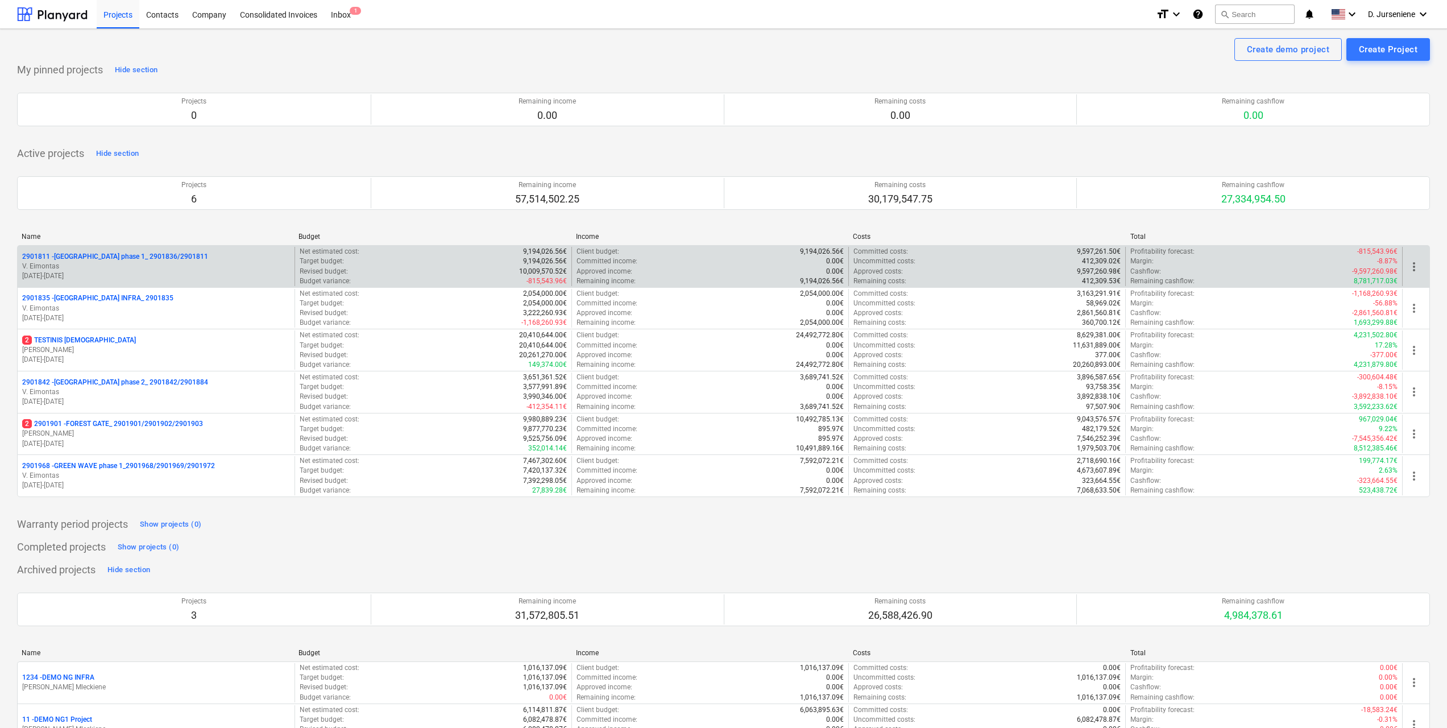
click at [131, 260] on p "2901811 - LAKE TOWN phase 1_ 2901836/2901811" at bounding box center [115, 257] width 186 height 10
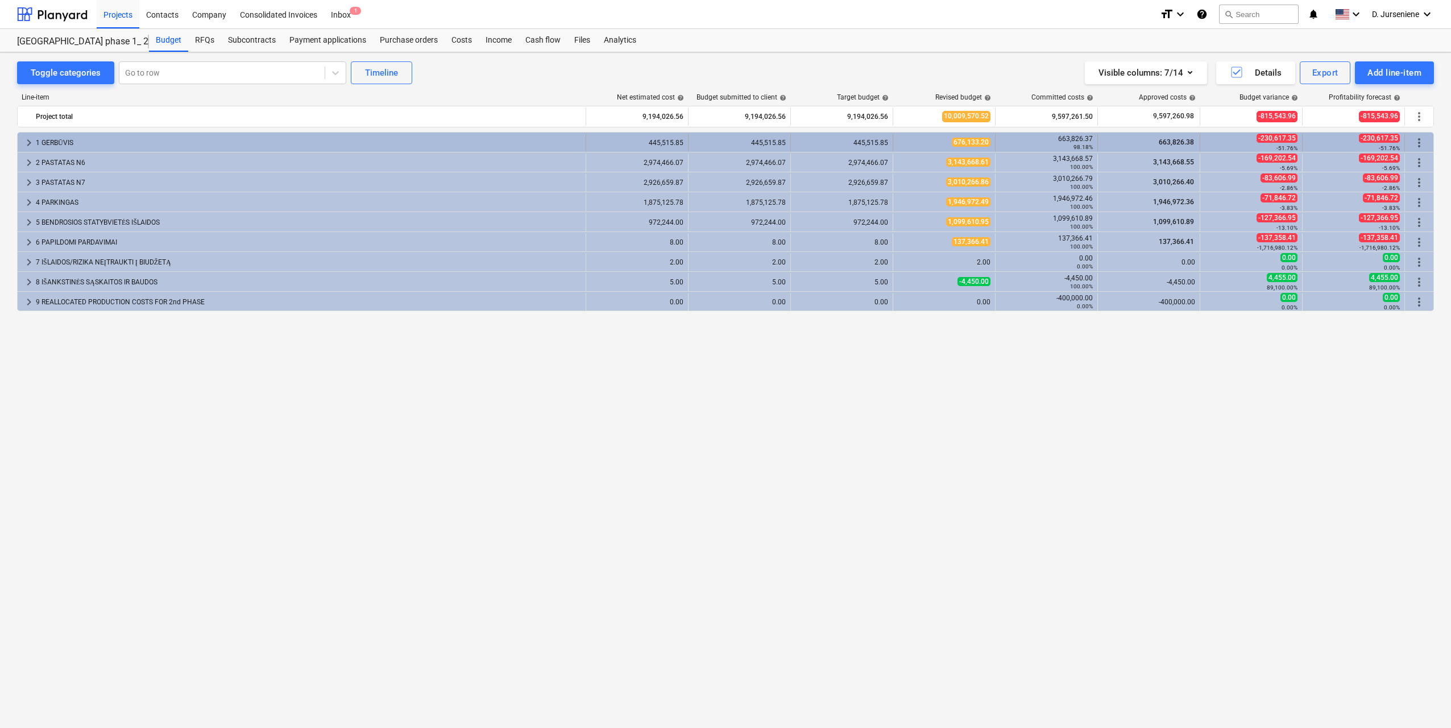
click at [103, 139] on div "1 GERBŪVIS" at bounding box center [308, 143] width 545 height 18
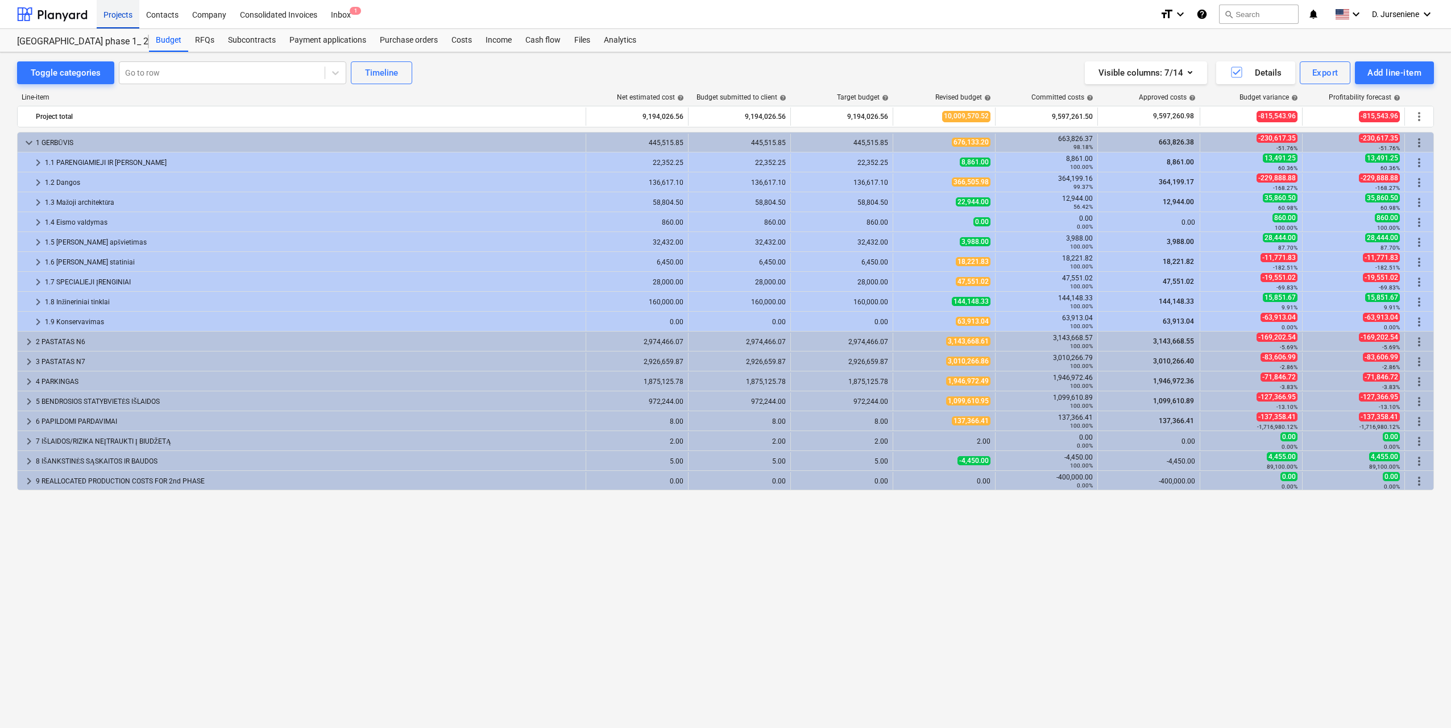
click at [106, 16] on div "Projects" at bounding box center [118, 13] width 43 height 29
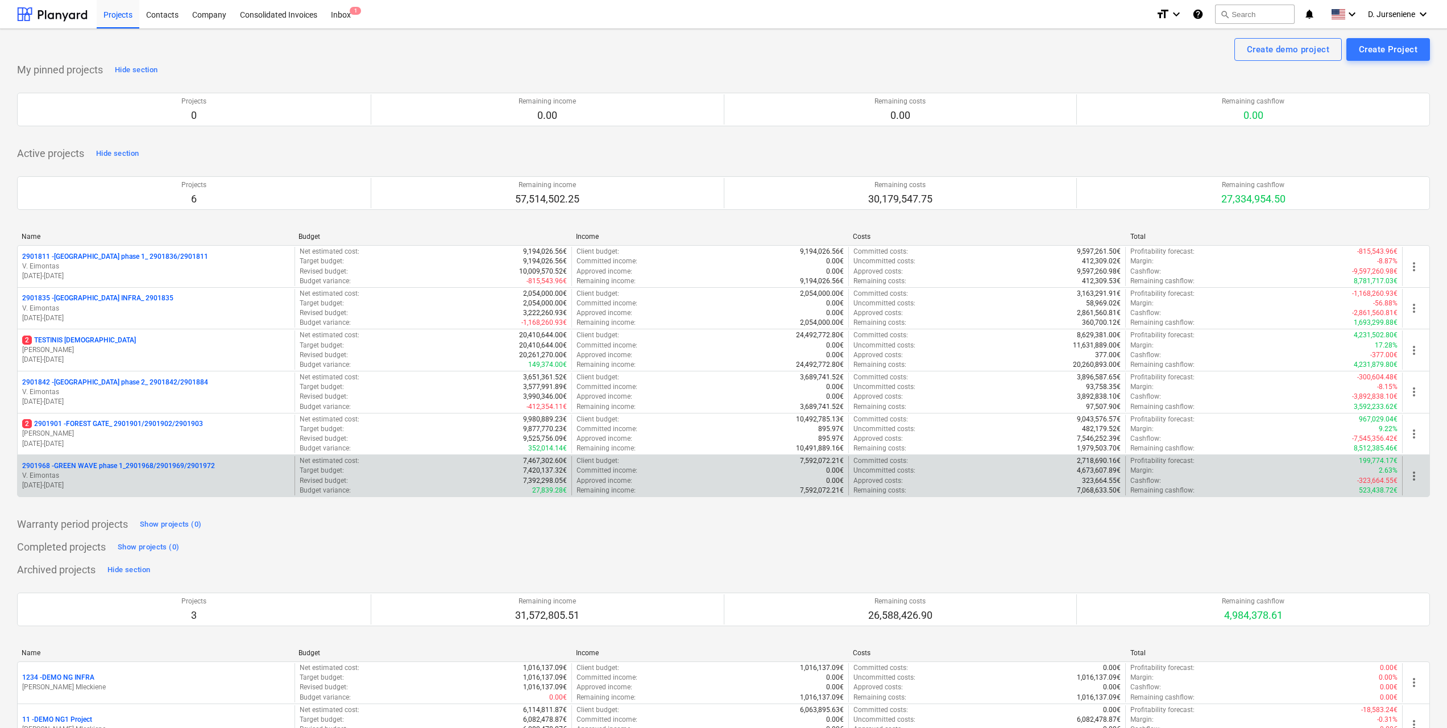
click at [133, 473] on p "V. Eimontas" at bounding box center [156, 476] width 268 height 10
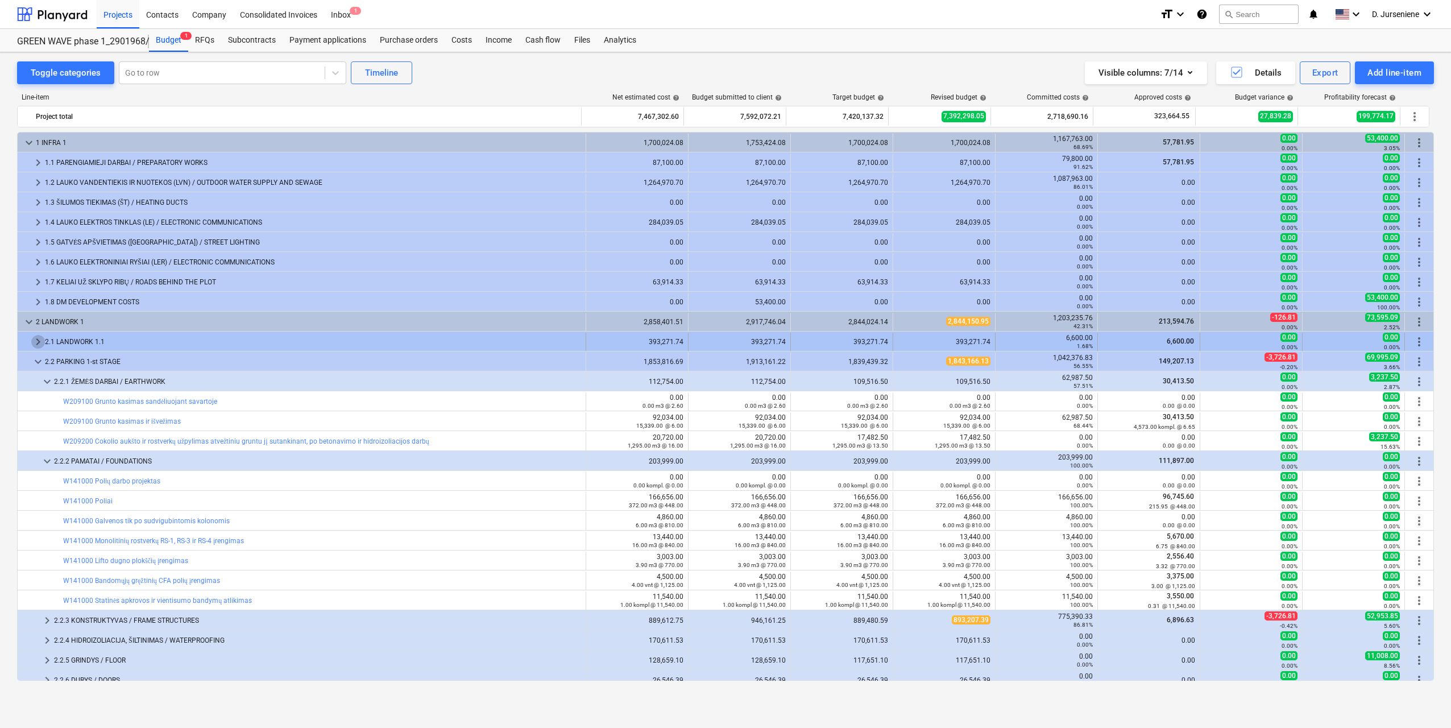
click at [35, 342] on span "keyboard_arrow_right" at bounding box center [38, 342] width 14 height 14
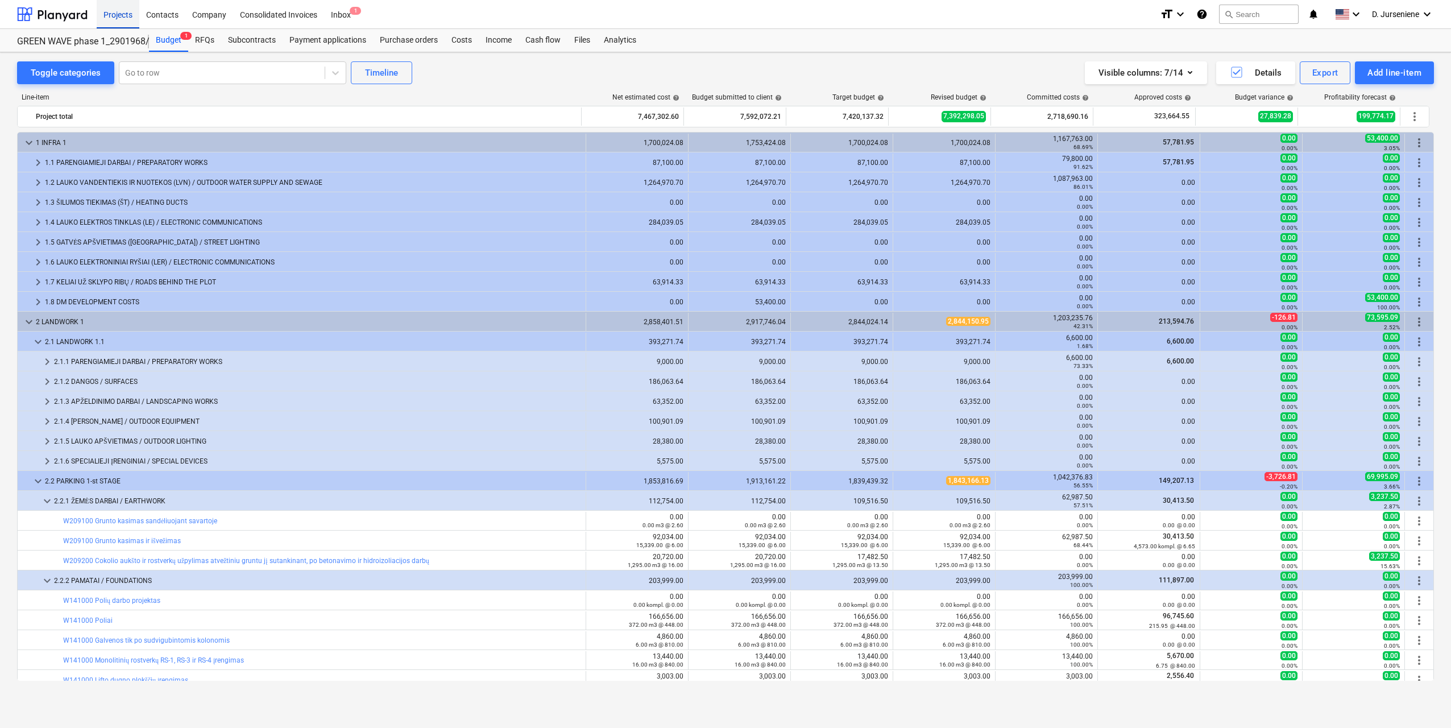
click at [111, 16] on div "Projects" at bounding box center [118, 13] width 43 height 29
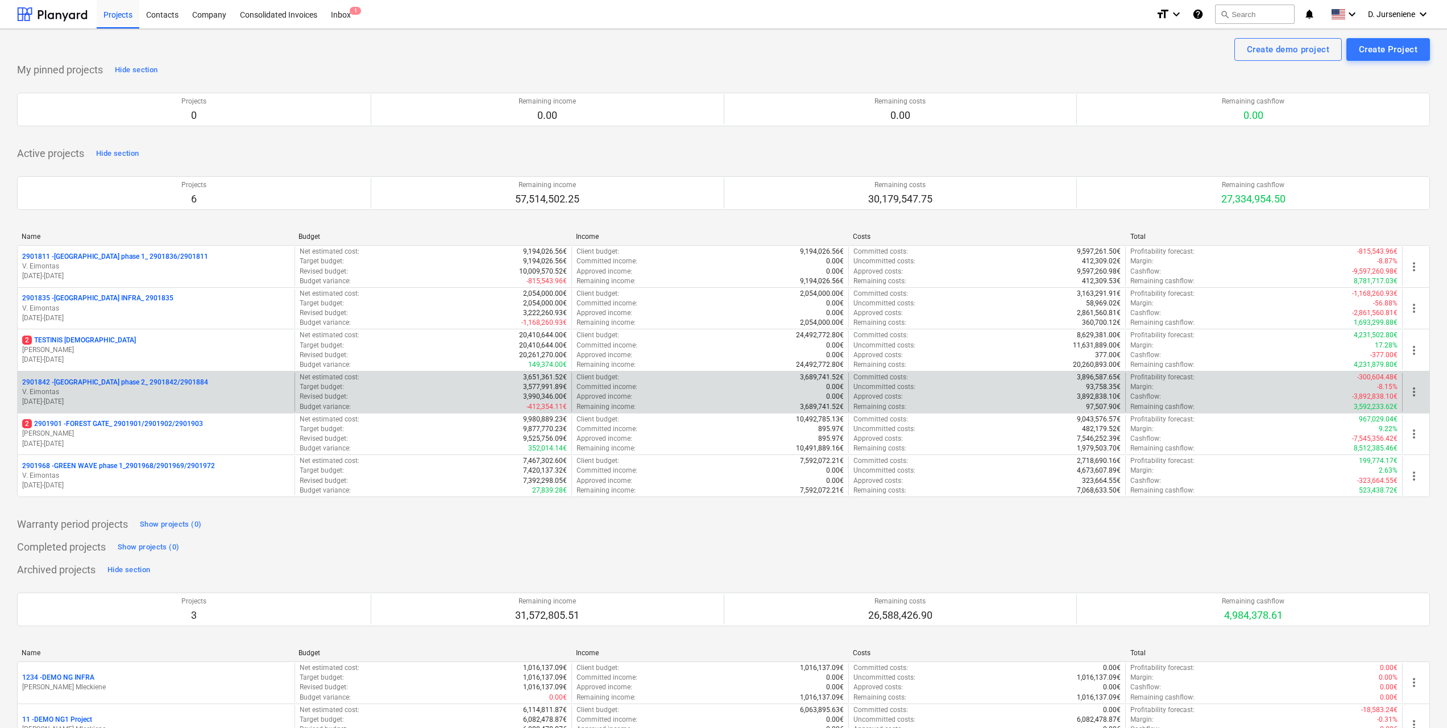
click at [99, 384] on p "2901842 - [GEOGRAPHIC_DATA] phase 2_ 2901842/2901884" at bounding box center [115, 382] width 186 height 10
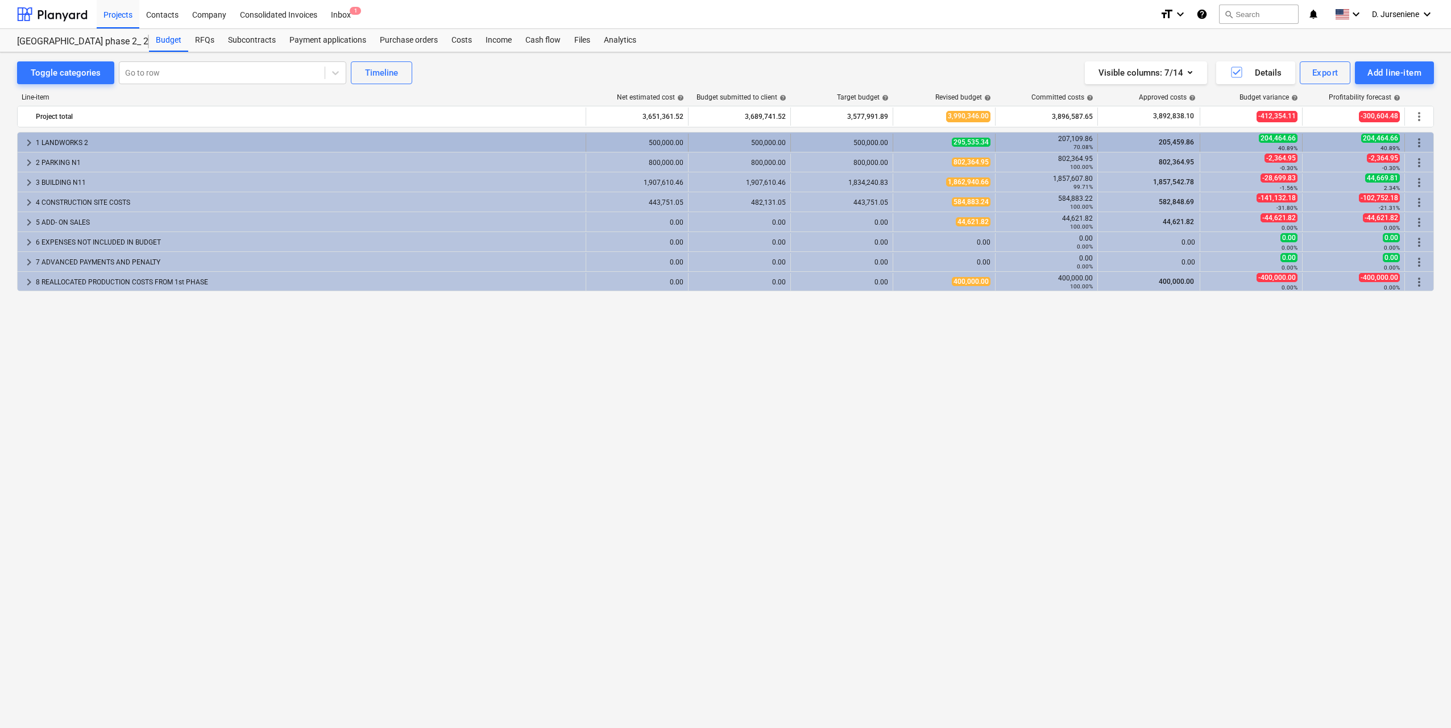
click at [68, 139] on div "1 LANDWORKS 2" at bounding box center [308, 143] width 545 height 18
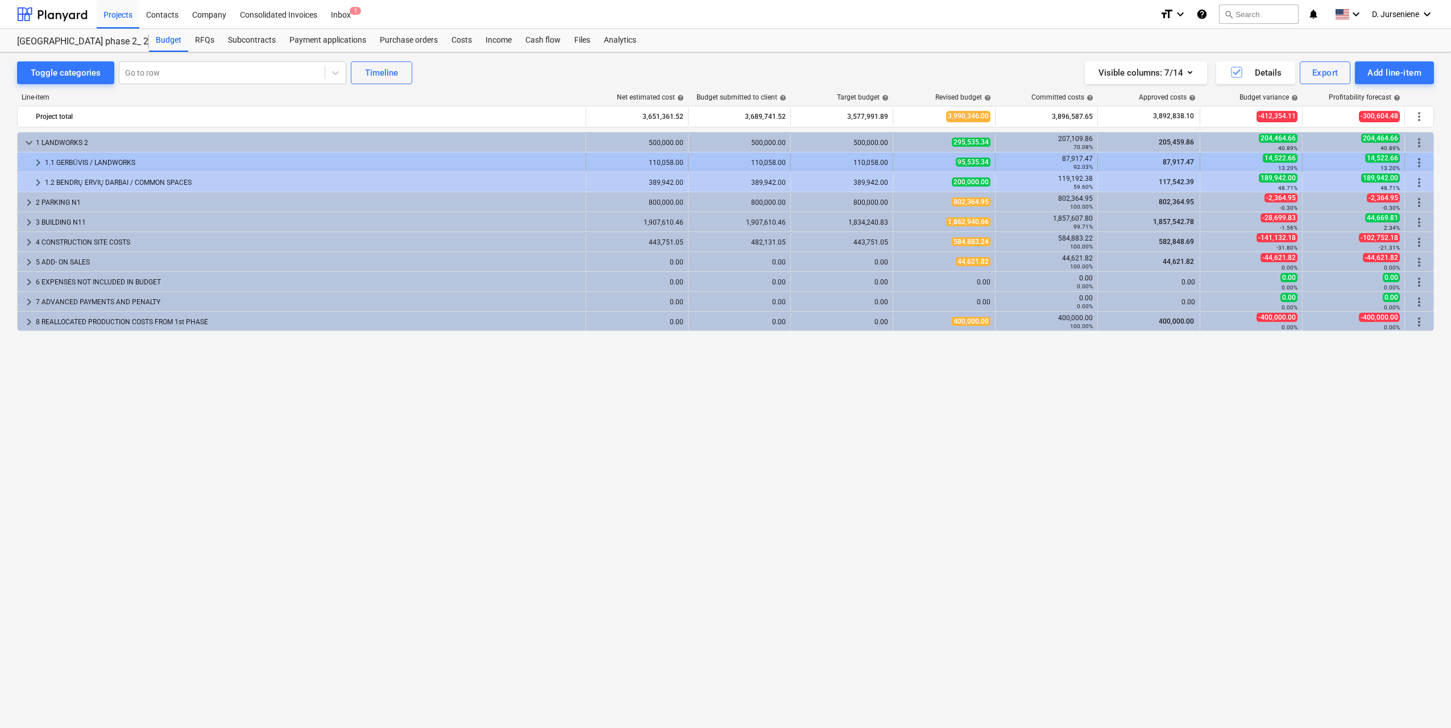
click at [63, 160] on div "1.1 GERBŪVIS / LANDWORKS" at bounding box center [313, 162] width 536 height 18
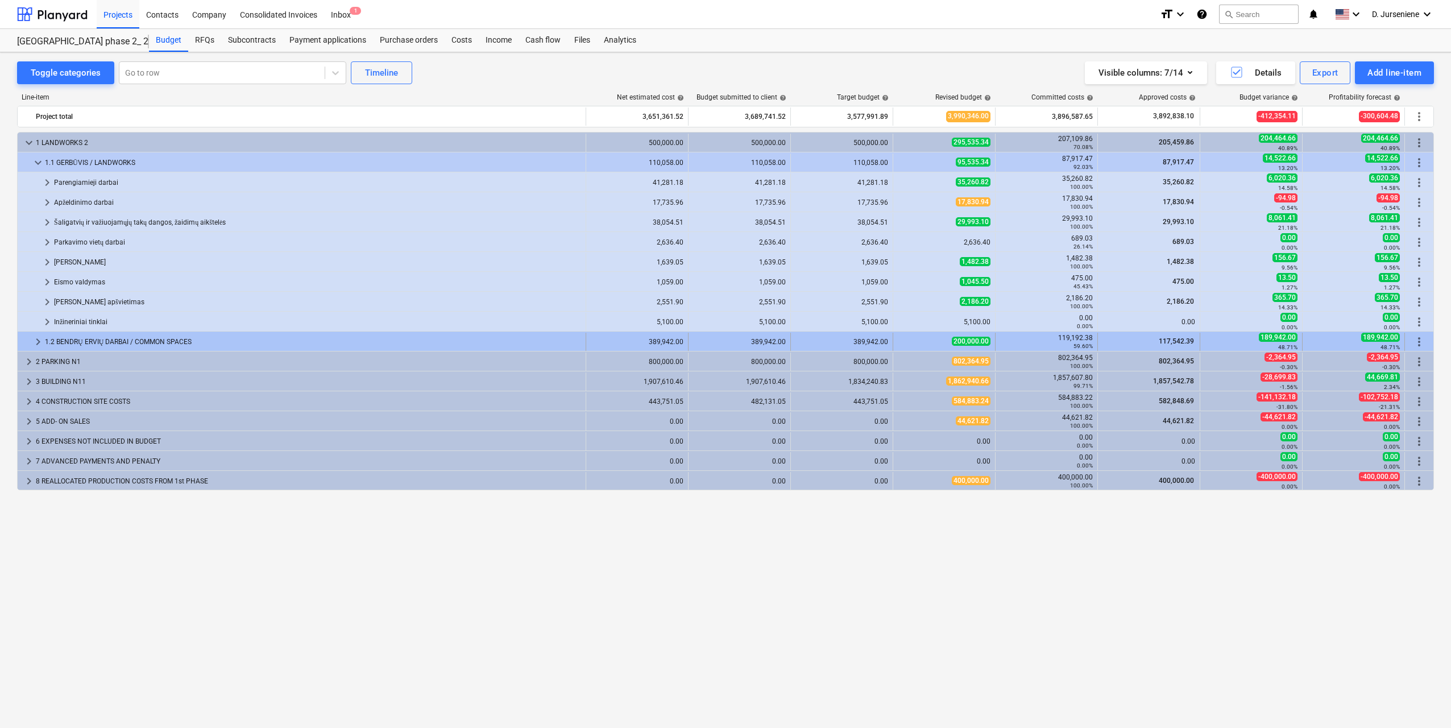
click at [72, 340] on div "1.2 BENDRŲ ERVIŲ DARBAI / COMMON SPACES" at bounding box center [313, 342] width 536 height 18
